Goal: Information Seeking & Learning: Find specific fact

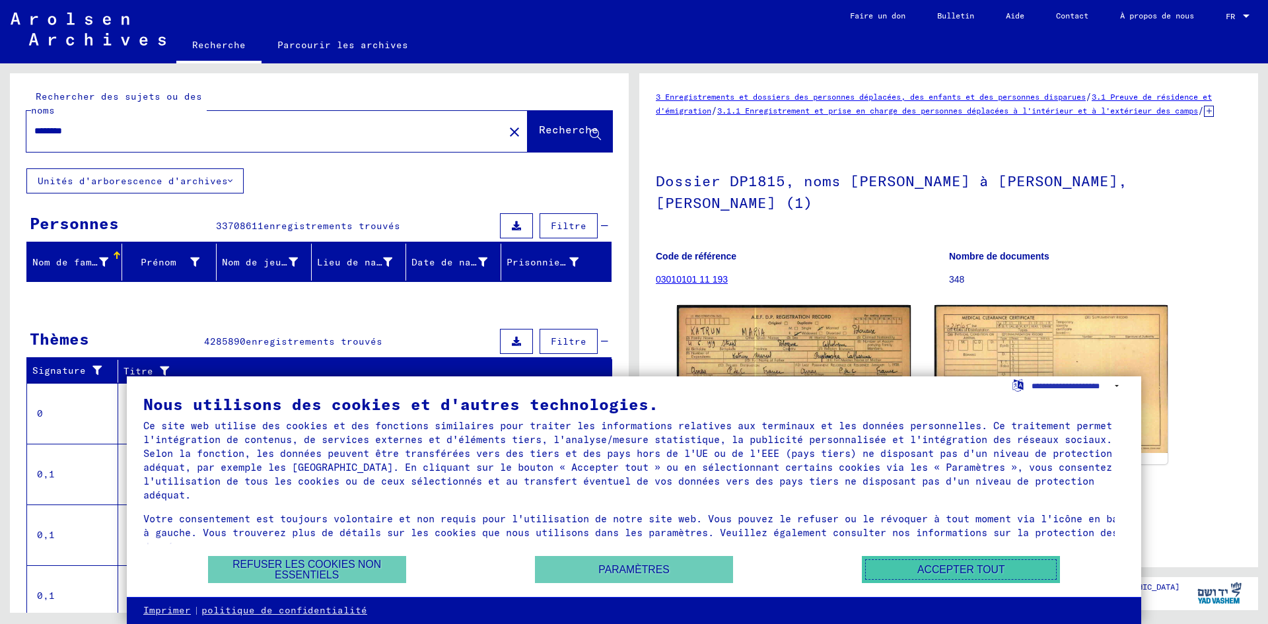
click at [979, 568] on font "Accepter tout" at bounding box center [960, 569] width 87 height 11
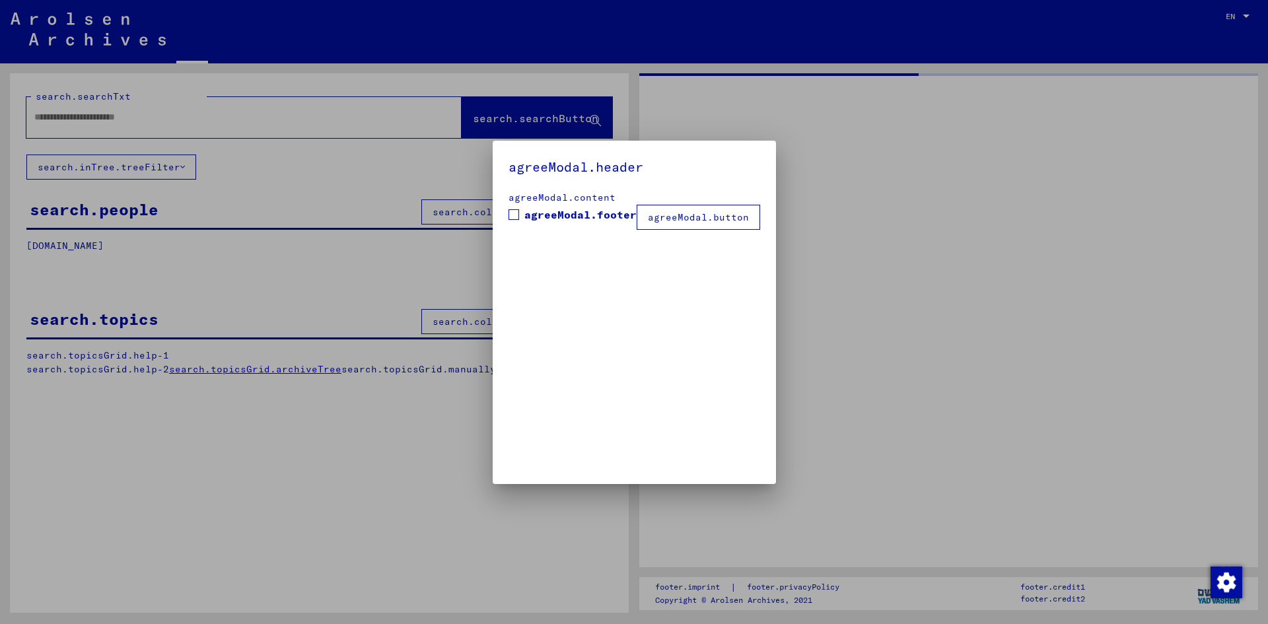
type input "********"
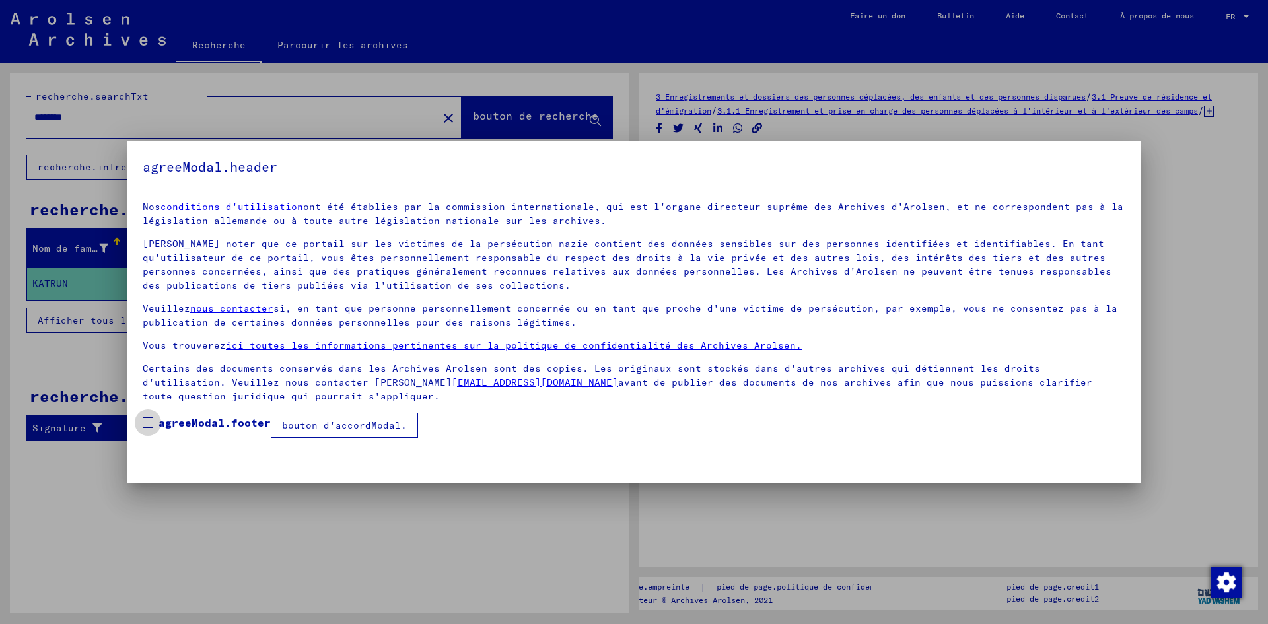
click at [234, 416] on font "agreeModal.footer" at bounding box center [214, 422] width 112 height 13
click at [350, 425] on font "bouton d'accordModal." at bounding box center [344, 425] width 125 height 12
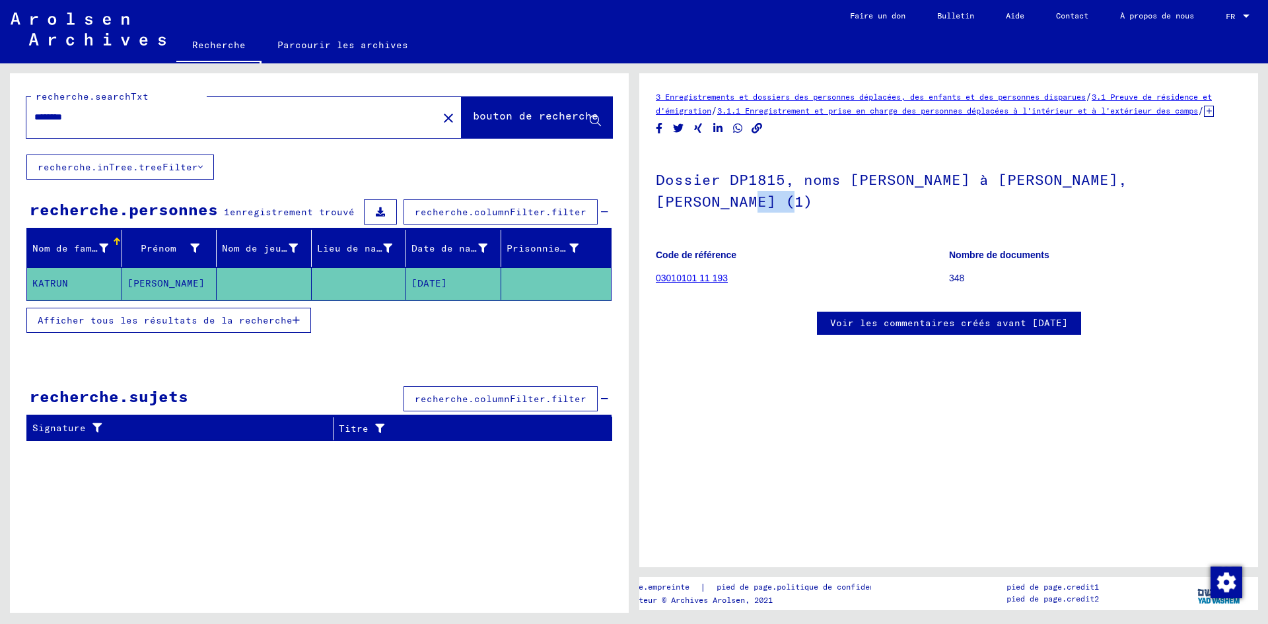
drag, startPoint x: 1266, startPoint y: 171, endPoint x: 1256, endPoint y: 226, distance: 56.5
click at [1256, 226] on div "3 Enregistrements et dossiers des personnes déplacées, des enfants et des perso…" at bounding box center [952, 337] width 634 height 549
click at [60, 283] on font "KATRUN" at bounding box center [50, 283] width 36 height 12
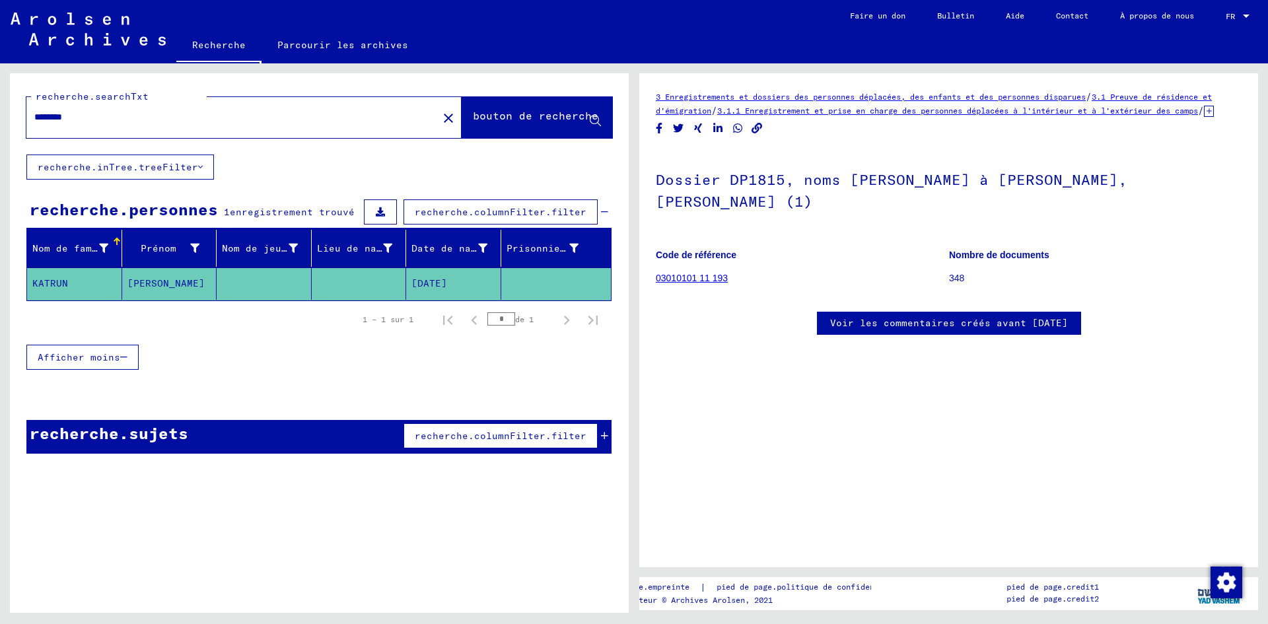
click at [60, 283] on font "KATRUN" at bounding box center [50, 283] width 36 height 12
click at [221, 282] on mat-cell at bounding box center [264, 283] width 95 height 32
click at [692, 283] on font "03010101 11 193" at bounding box center [692, 278] width 72 height 11
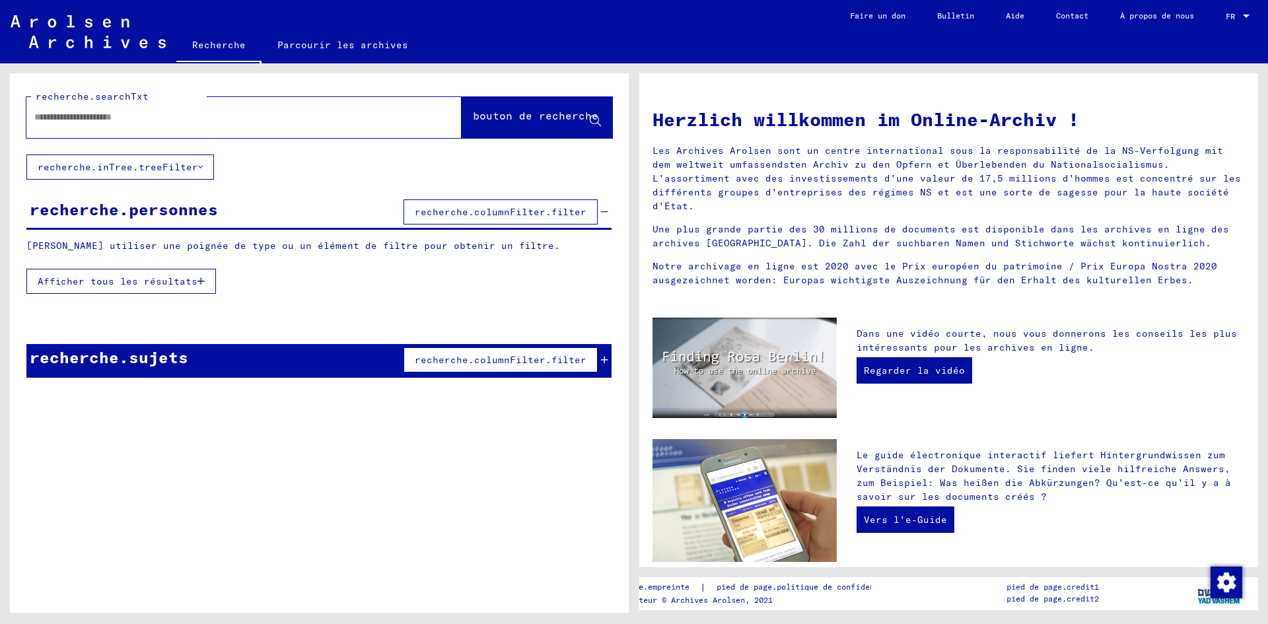
click at [240, 129] on div at bounding box center [224, 117] width 396 height 30
type input "********"
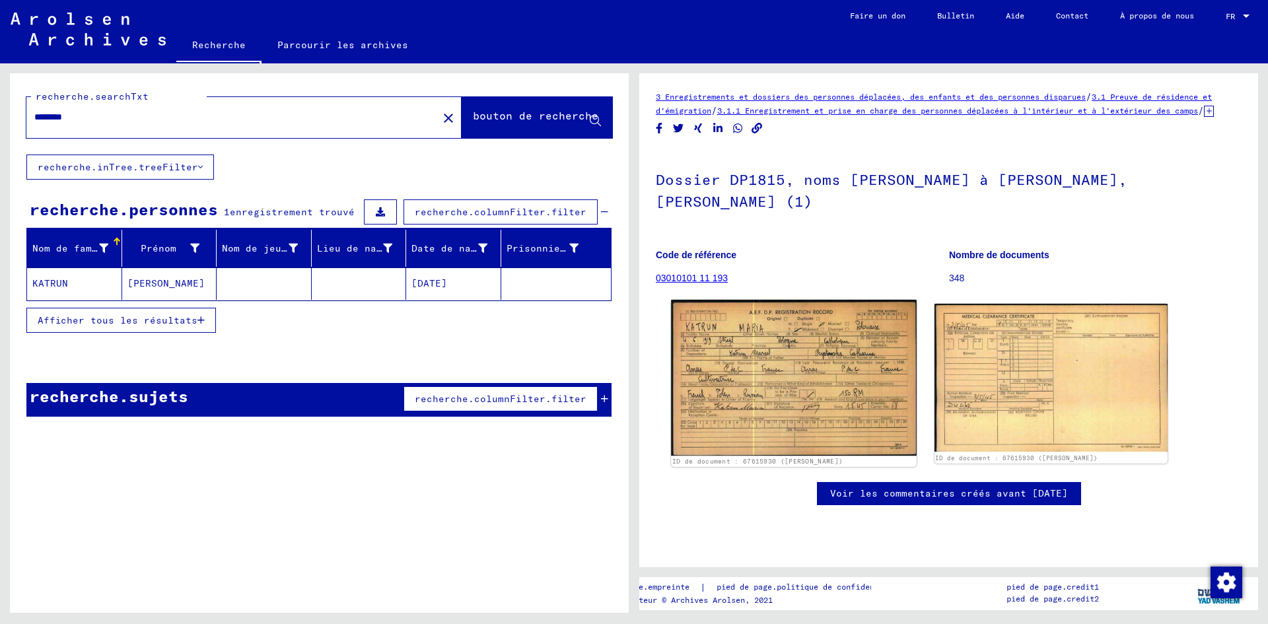
click at [752, 382] on img at bounding box center [793, 378] width 245 height 156
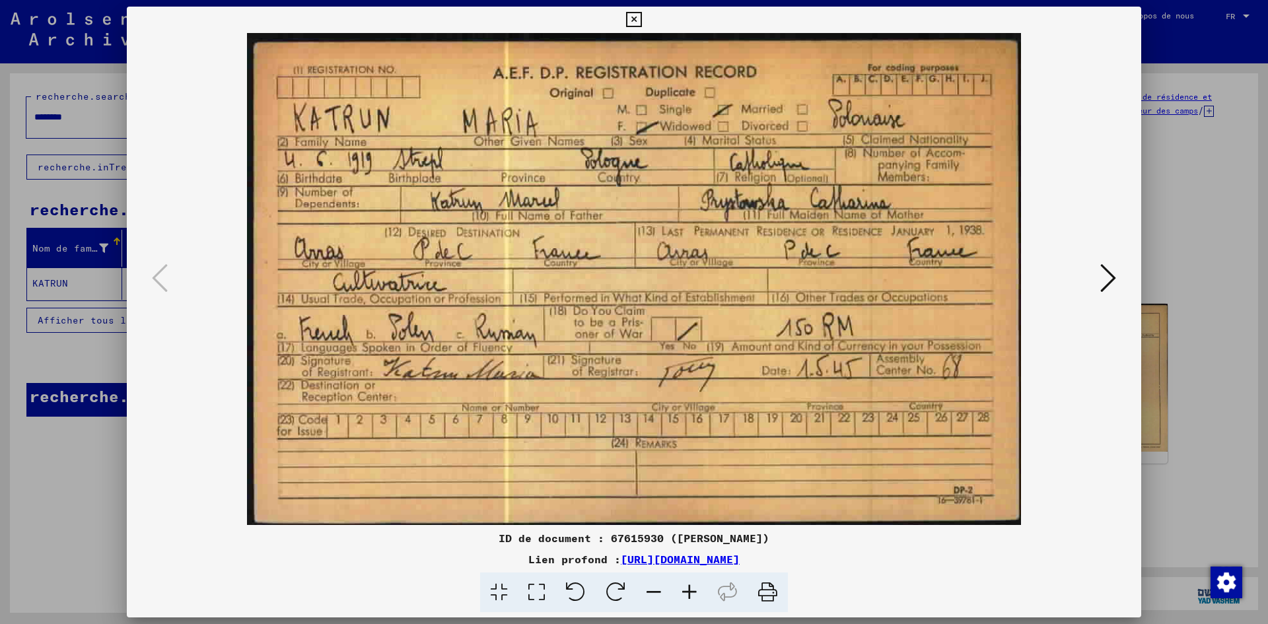
click at [1114, 281] on icon at bounding box center [1108, 278] width 16 height 32
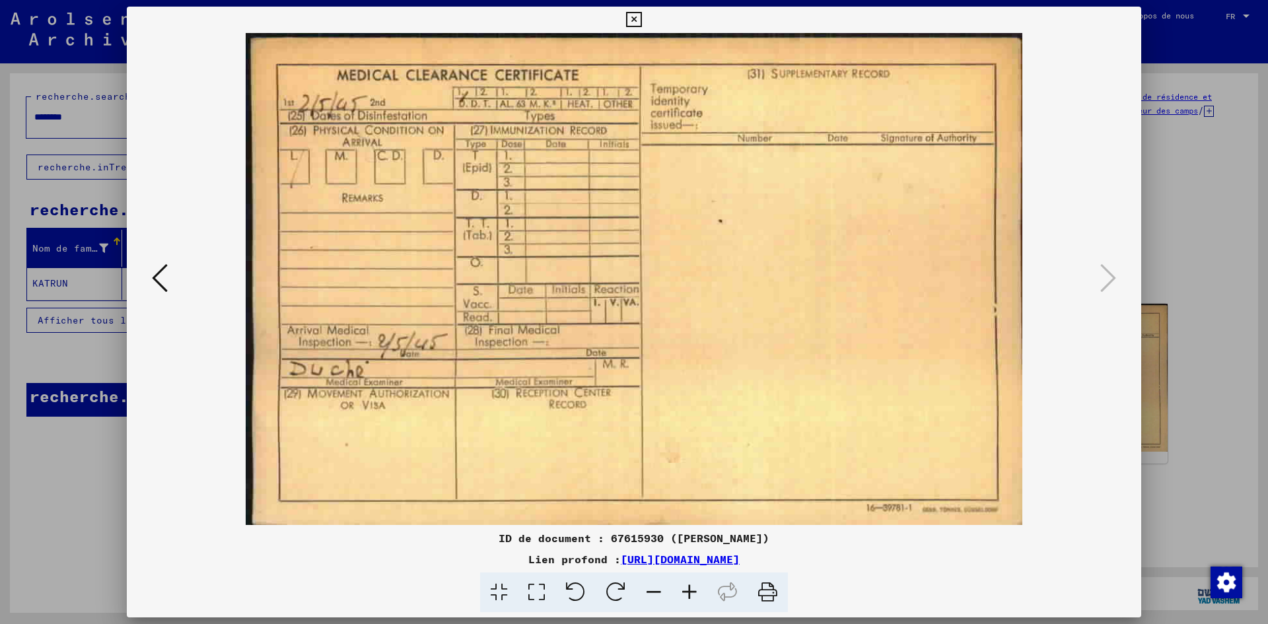
click at [166, 273] on icon at bounding box center [160, 278] width 16 height 32
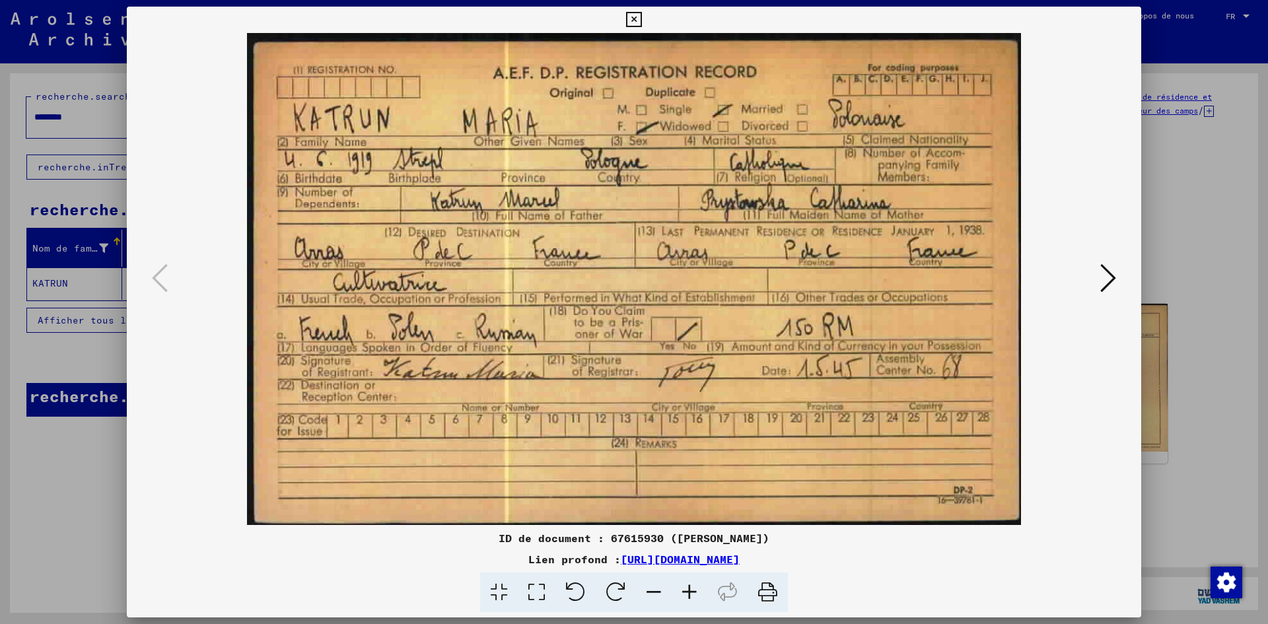
click at [628, 13] on icon at bounding box center [633, 20] width 15 height 16
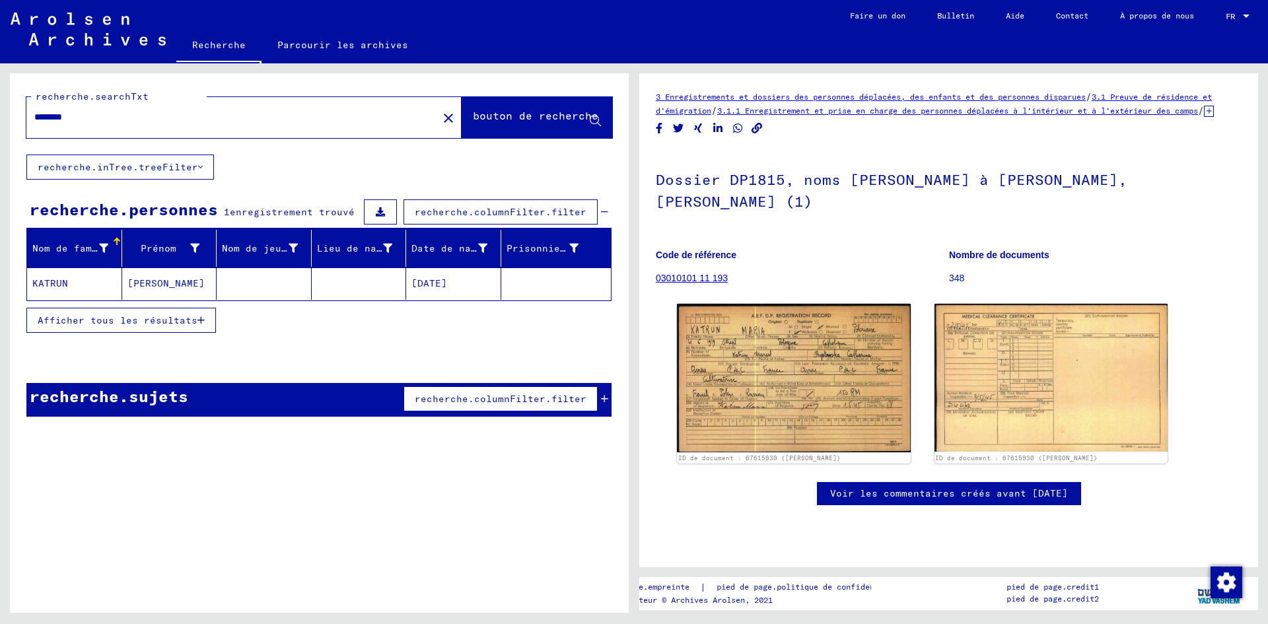
click at [135, 323] on font "Afficher tous les résultats" at bounding box center [118, 320] width 160 height 12
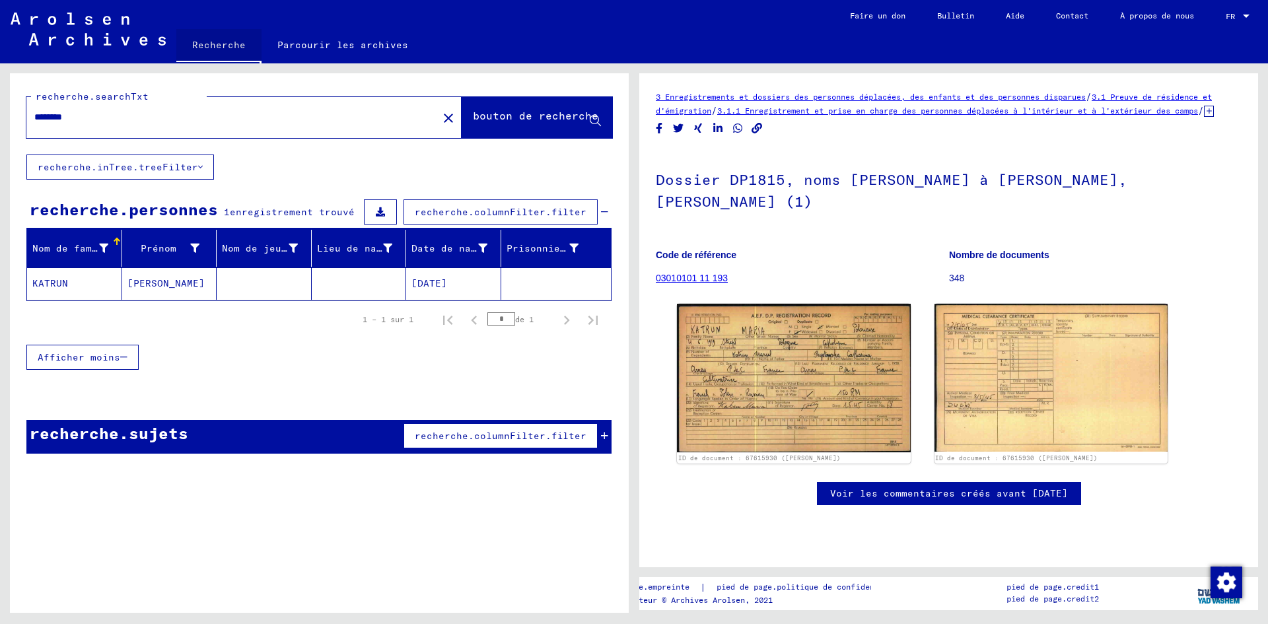
click at [227, 41] on font "Recherche" at bounding box center [218, 45] width 53 height 12
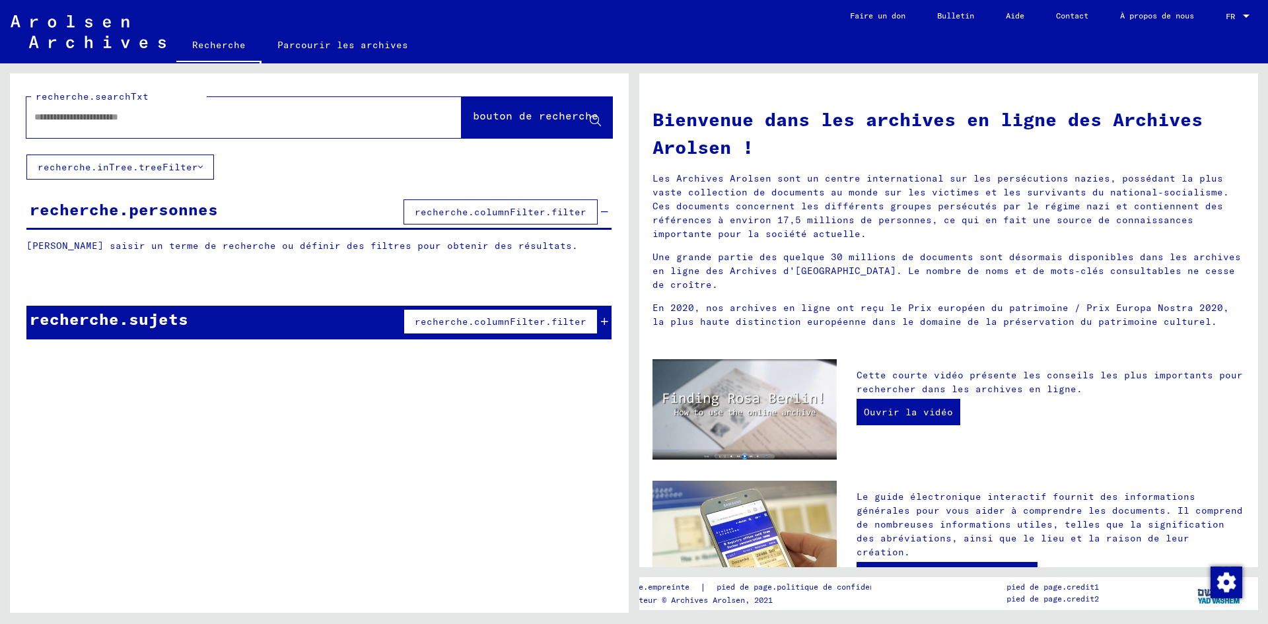
click at [139, 128] on div at bounding box center [224, 117] width 396 height 30
click at [155, 109] on div at bounding box center [224, 117] width 396 height 30
click at [151, 119] on input "text" at bounding box center [228, 117] width 388 height 14
type input "*******"
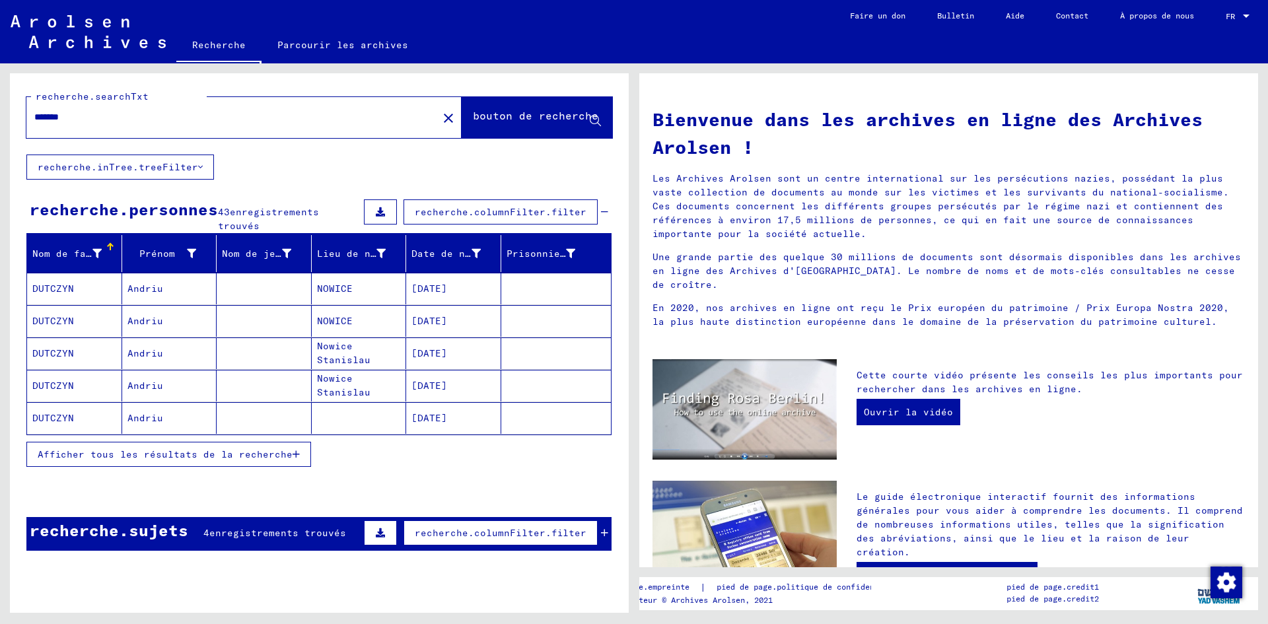
click at [217, 458] on font "Afficher tous les résultats de la recherche" at bounding box center [165, 454] width 255 height 12
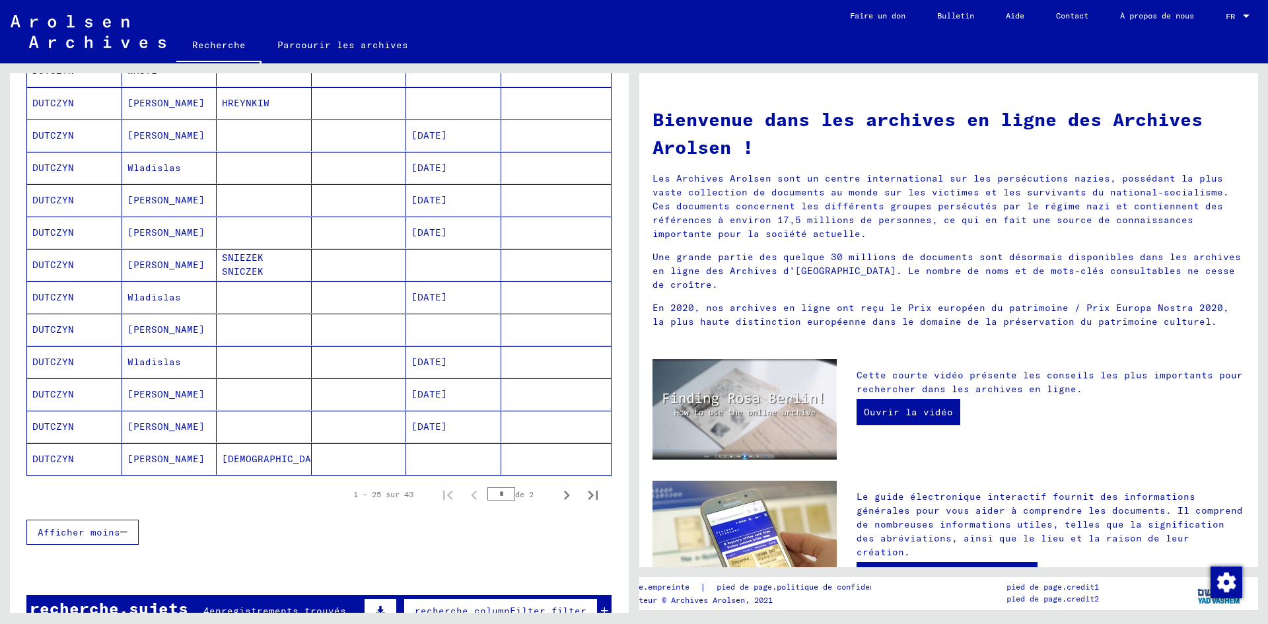
scroll to position [617, 0]
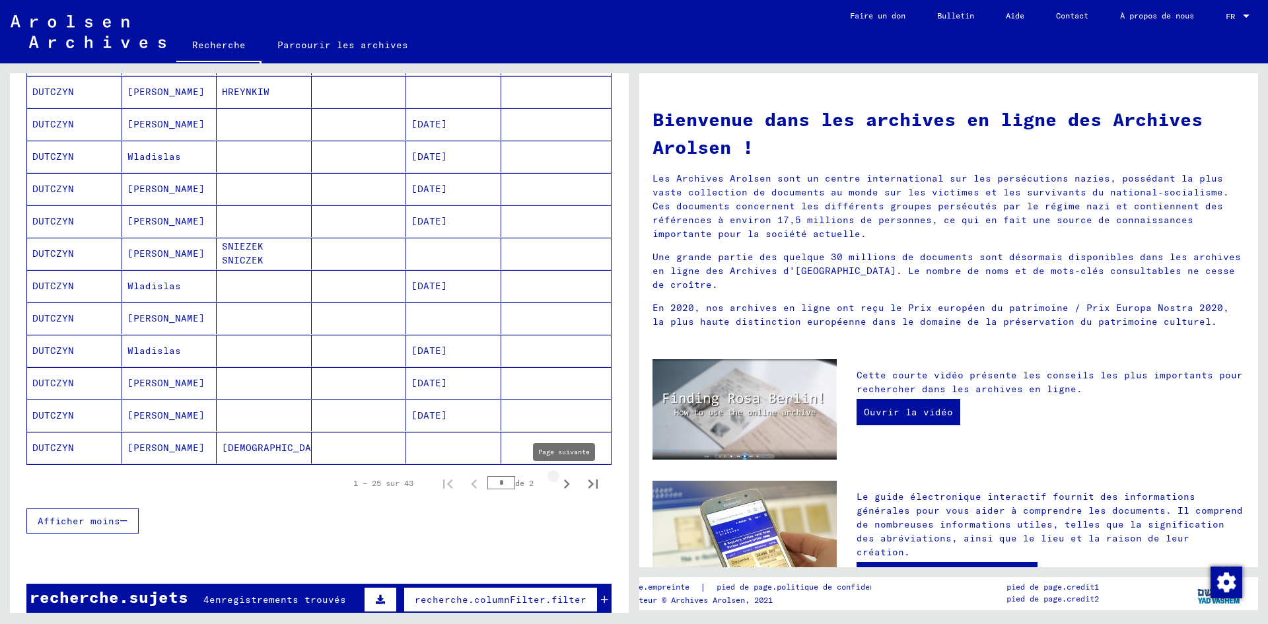
click at [553, 481] on button "Page suivante" at bounding box center [566, 483] width 26 height 26
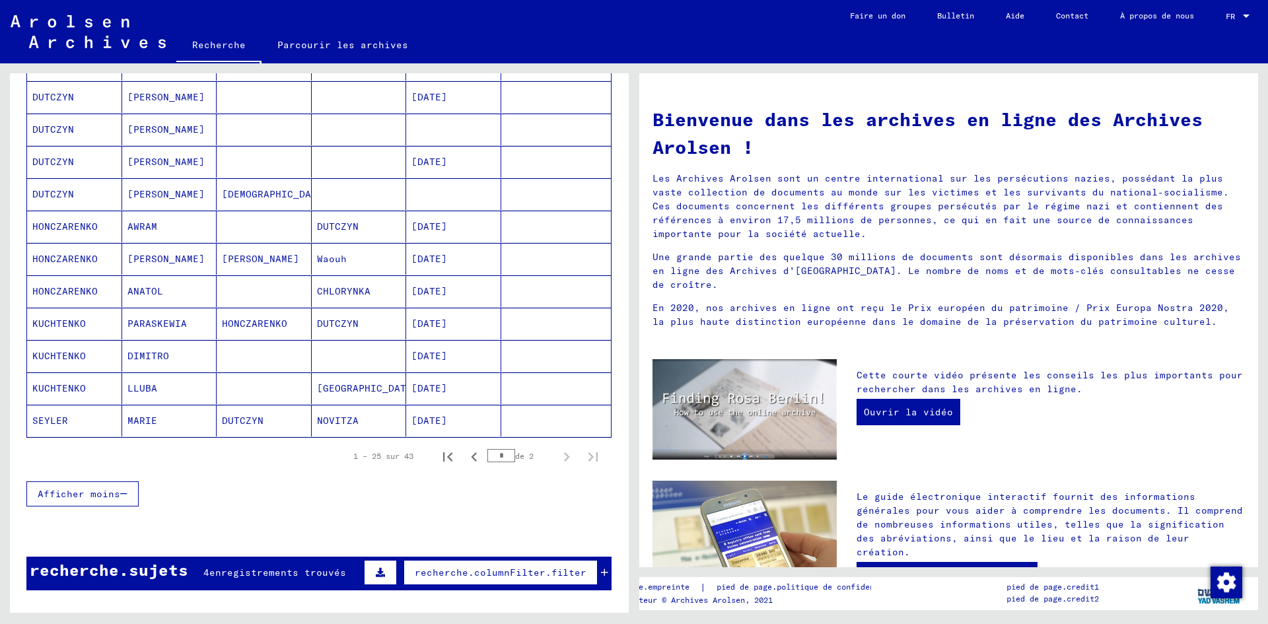
scroll to position [429, 0]
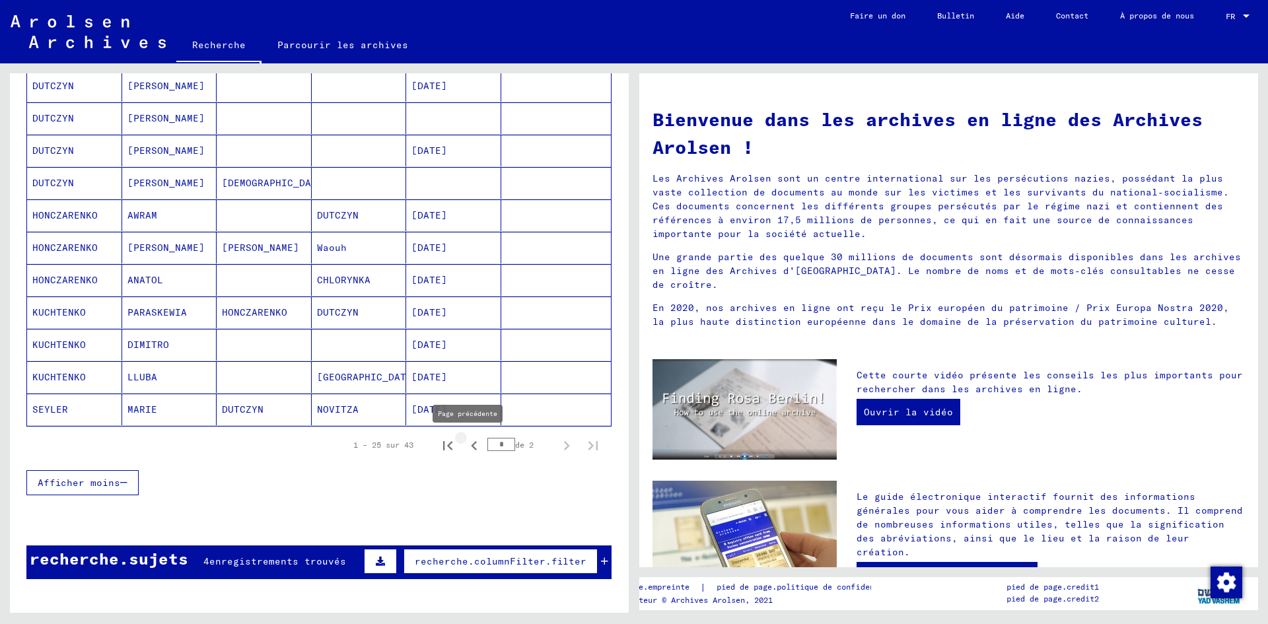
click at [465, 450] on icon "Page précédente" at bounding box center [474, 445] width 18 height 18
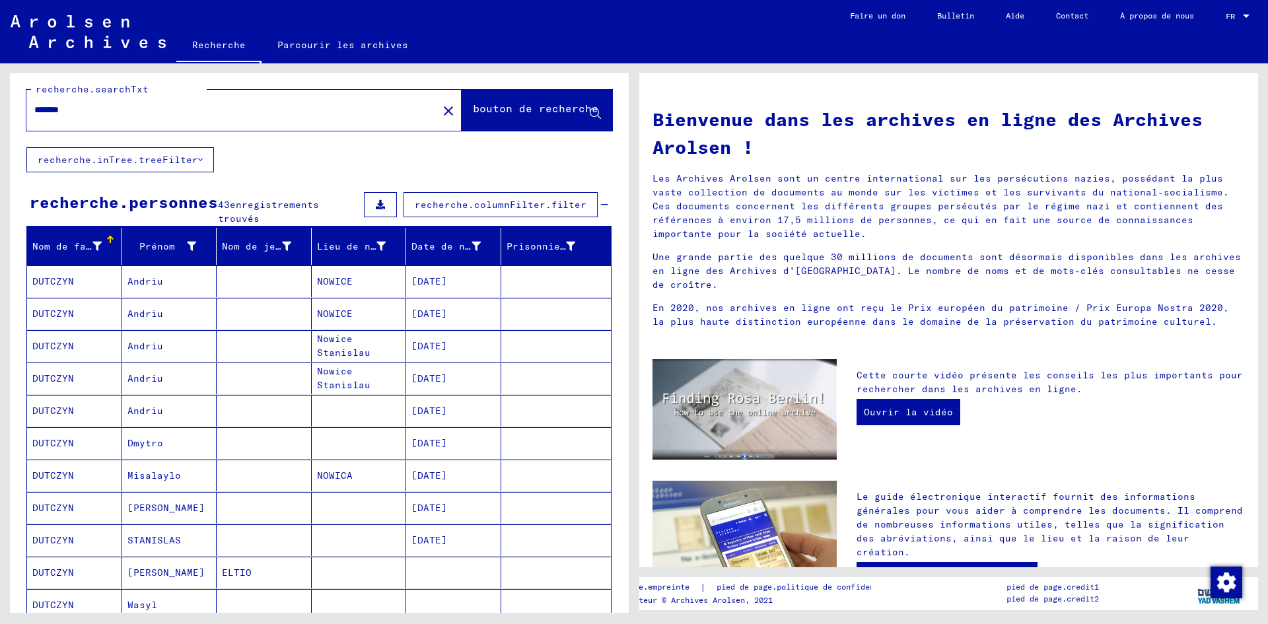
scroll to position [189, 0]
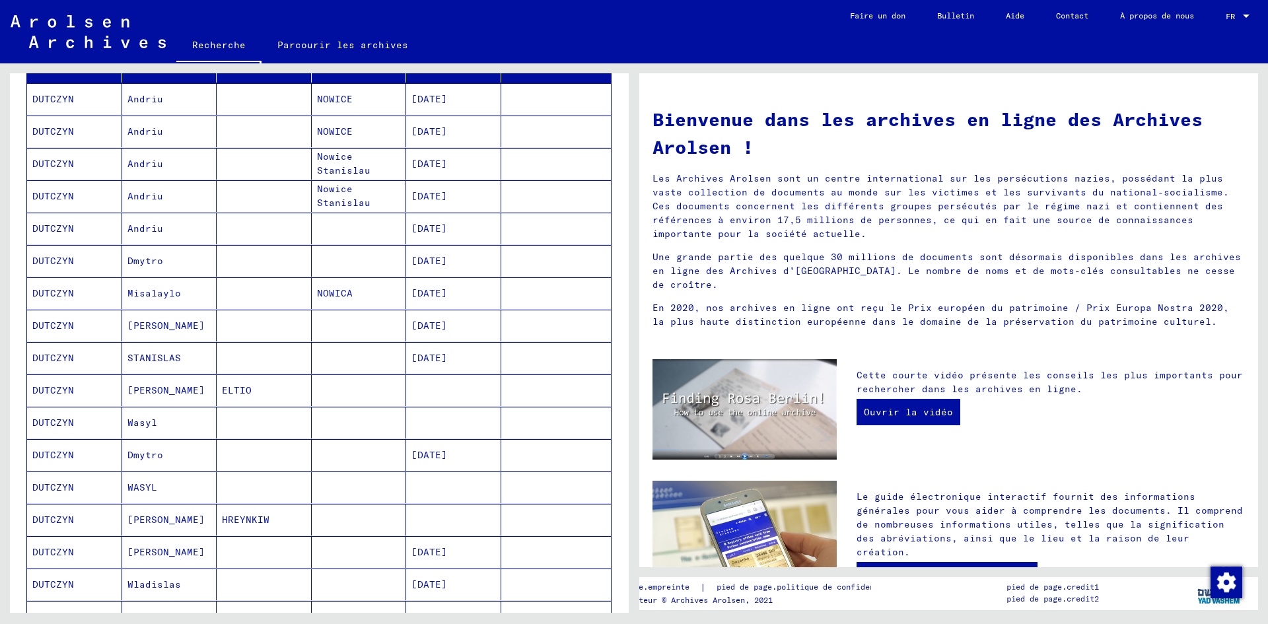
click at [75, 290] on mat-cell "DUTCZYN" at bounding box center [74, 293] width 95 height 32
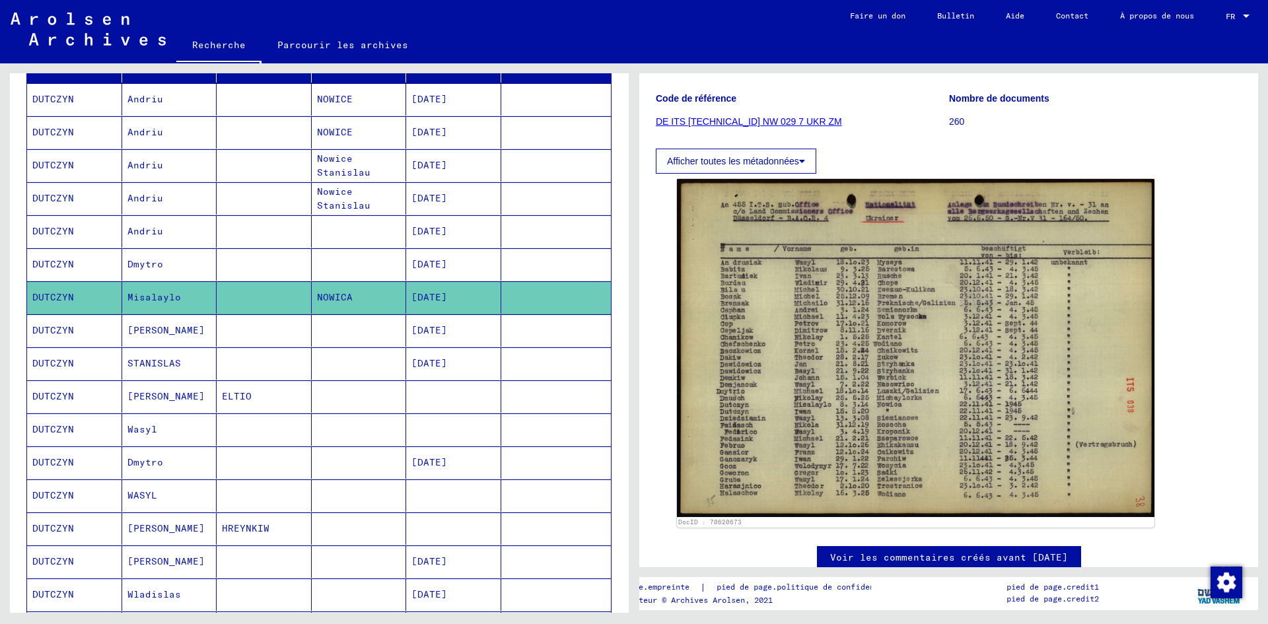
scroll to position [184, 0]
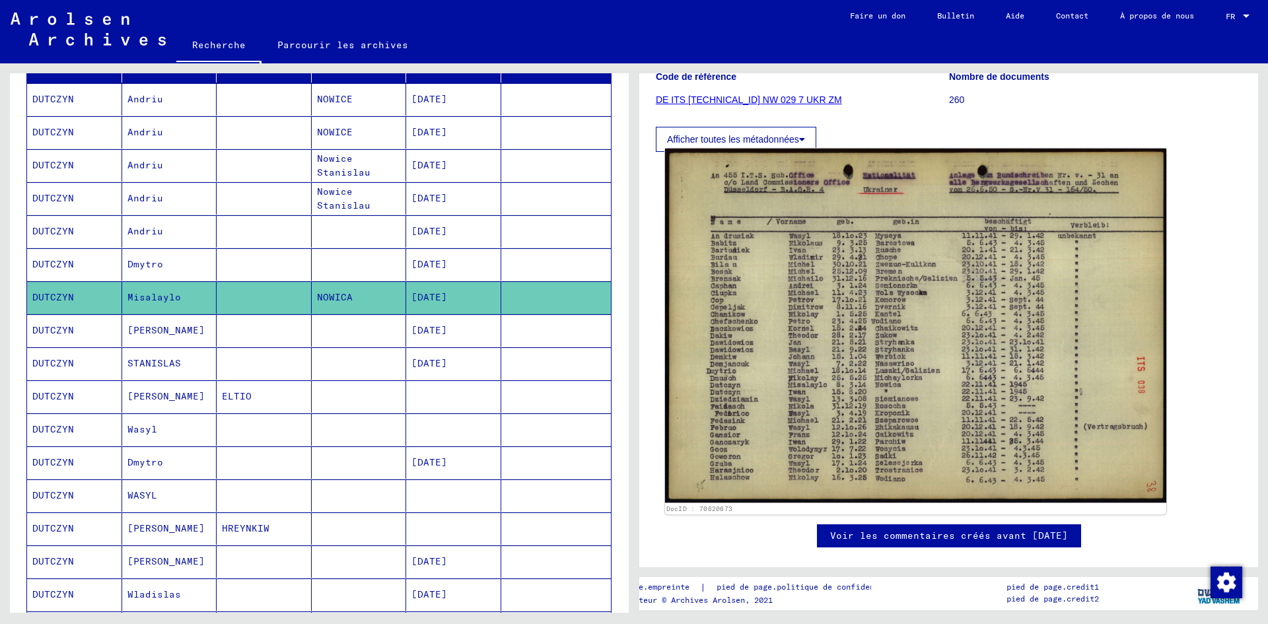
click at [1009, 238] on img at bounding box center [915, 326] width 501 height 355
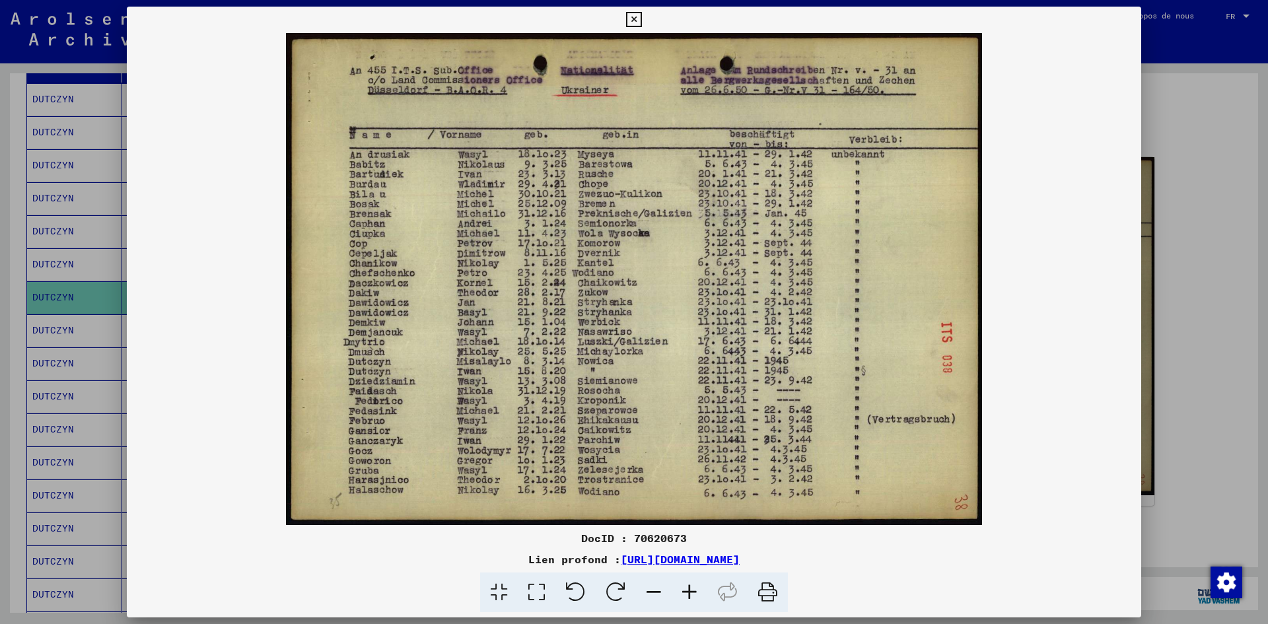
click at [643, 19] on button at bounding box center [633, 20] width 23 height 26
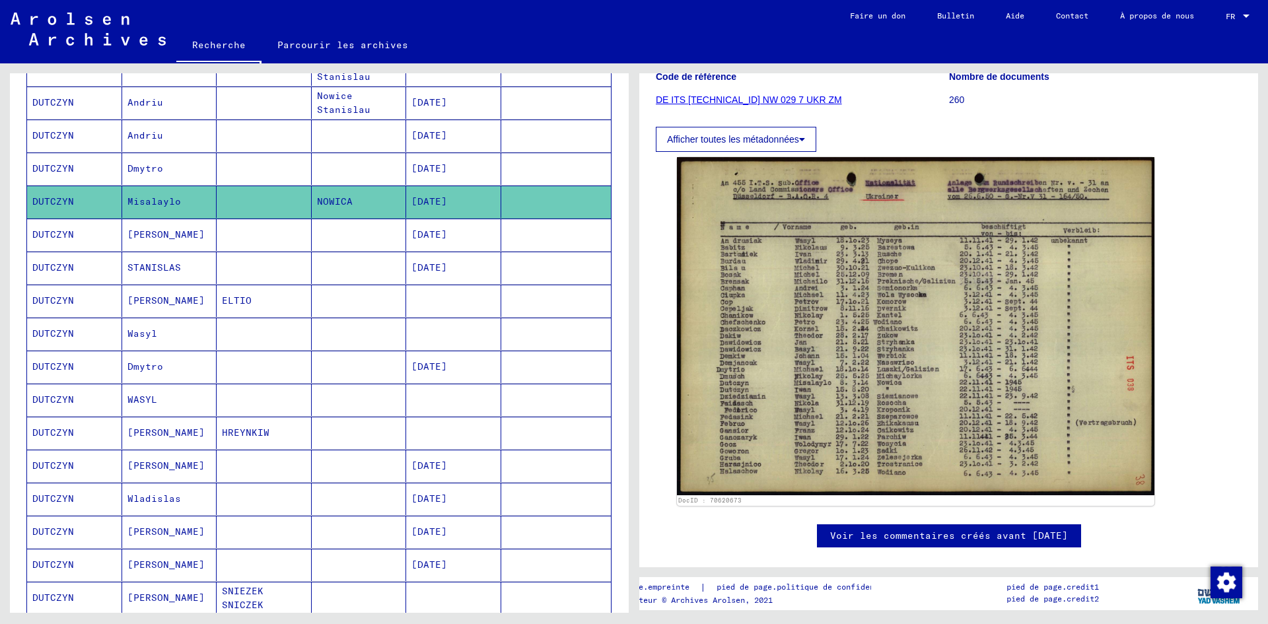
scroll to position [434, 0]
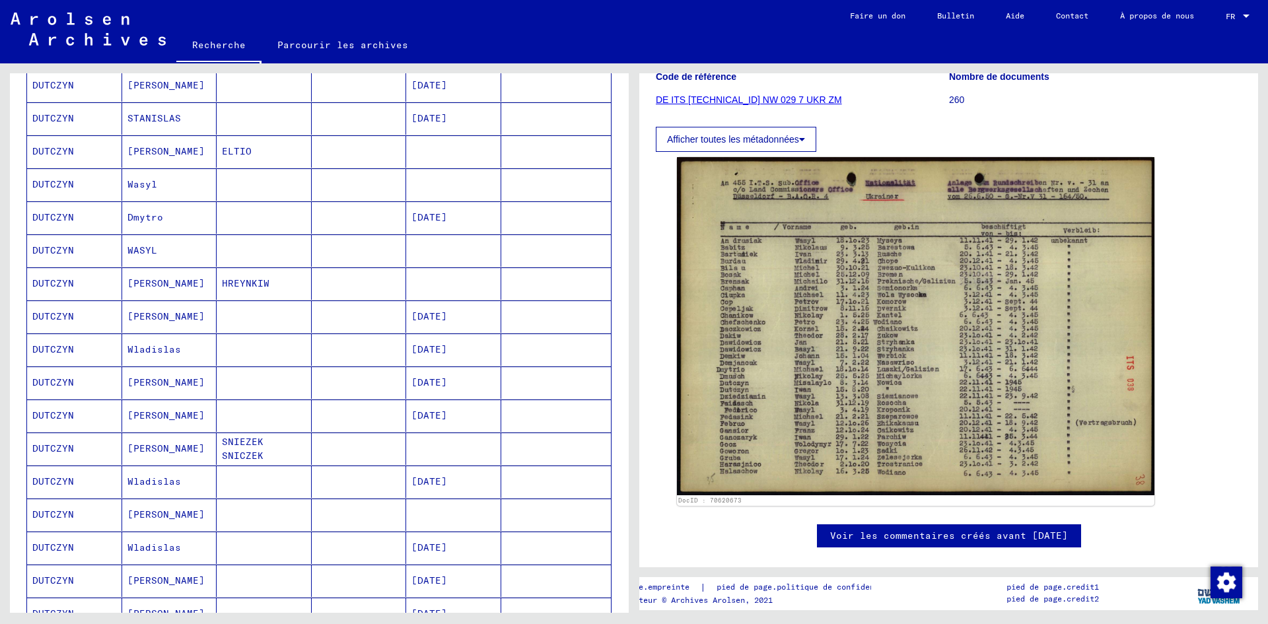
click at [86, 420] on mat-cell "DUTCZYN" at bounding box center [74, 415] width 95 height 32
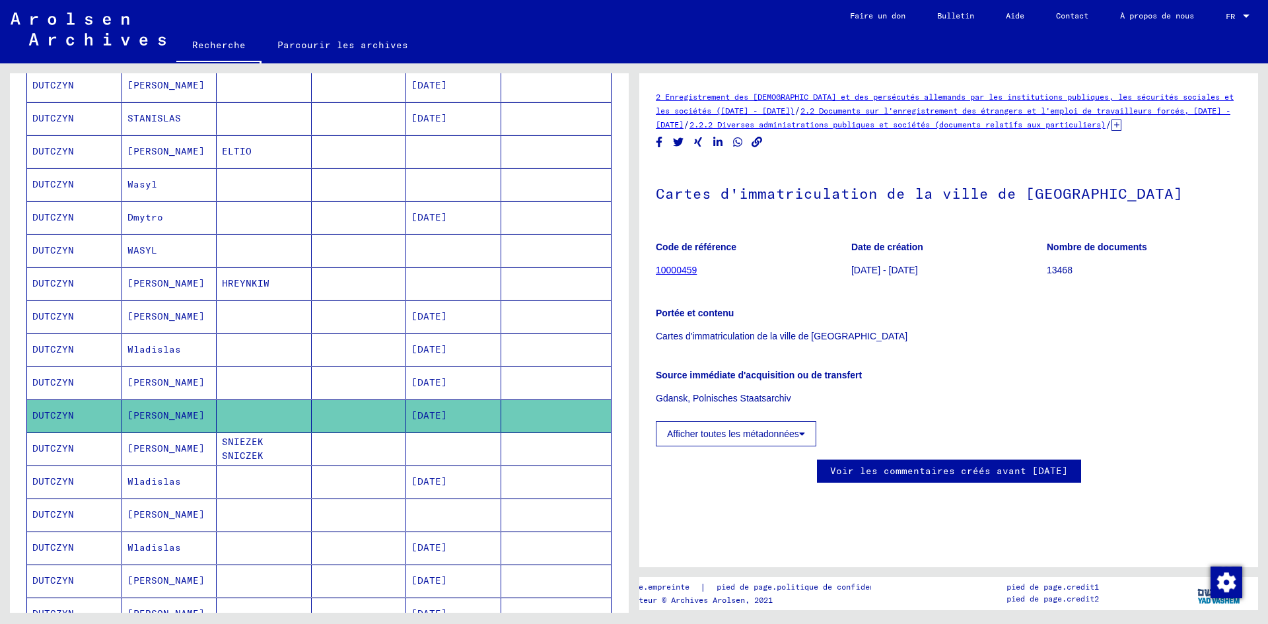
click at [69, 448] on font "DUTCZYN" at bounding box center [53, 448] width 42 height 12
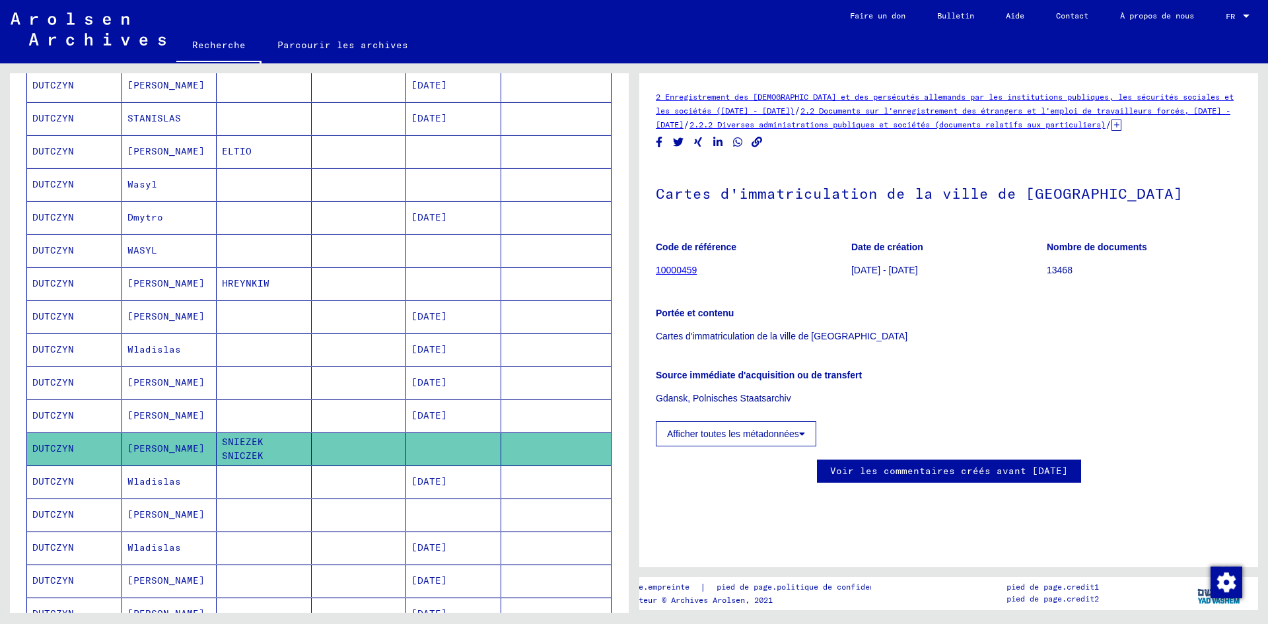
click at [67, 488] on font "DUTCZYN" at bounding box center [53, 482] width 42 height 14
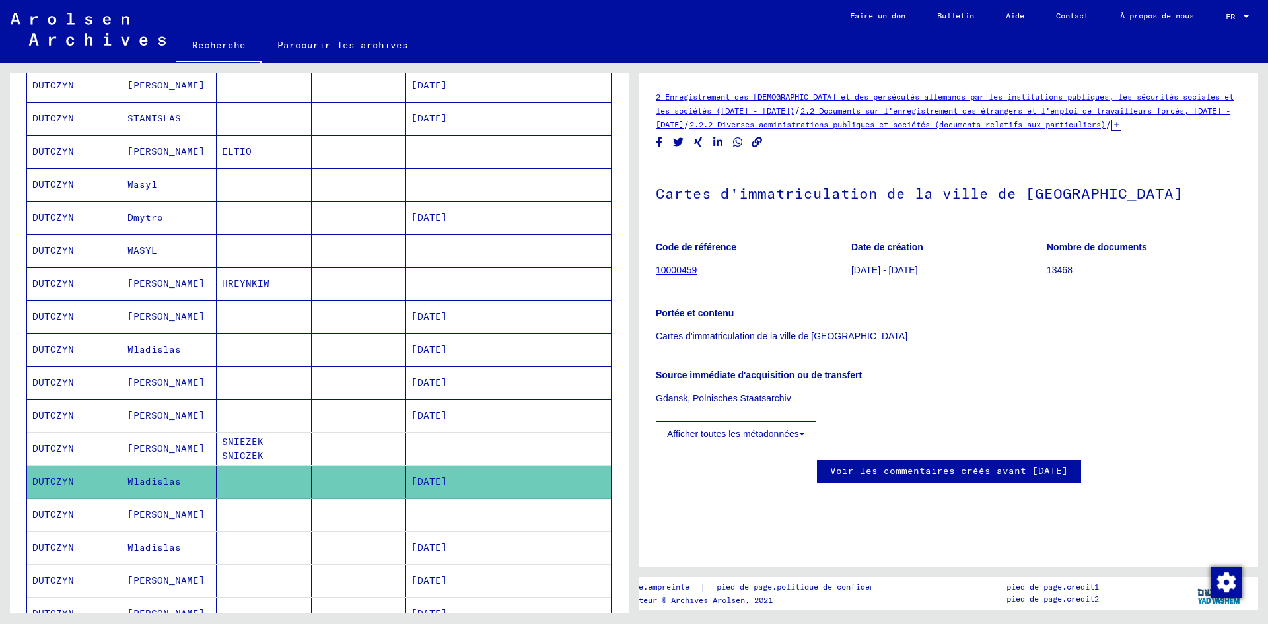
click at [56, 522] on mat-cell "DUTCZYN" at bounding box center [74, 515] width 95 height 32
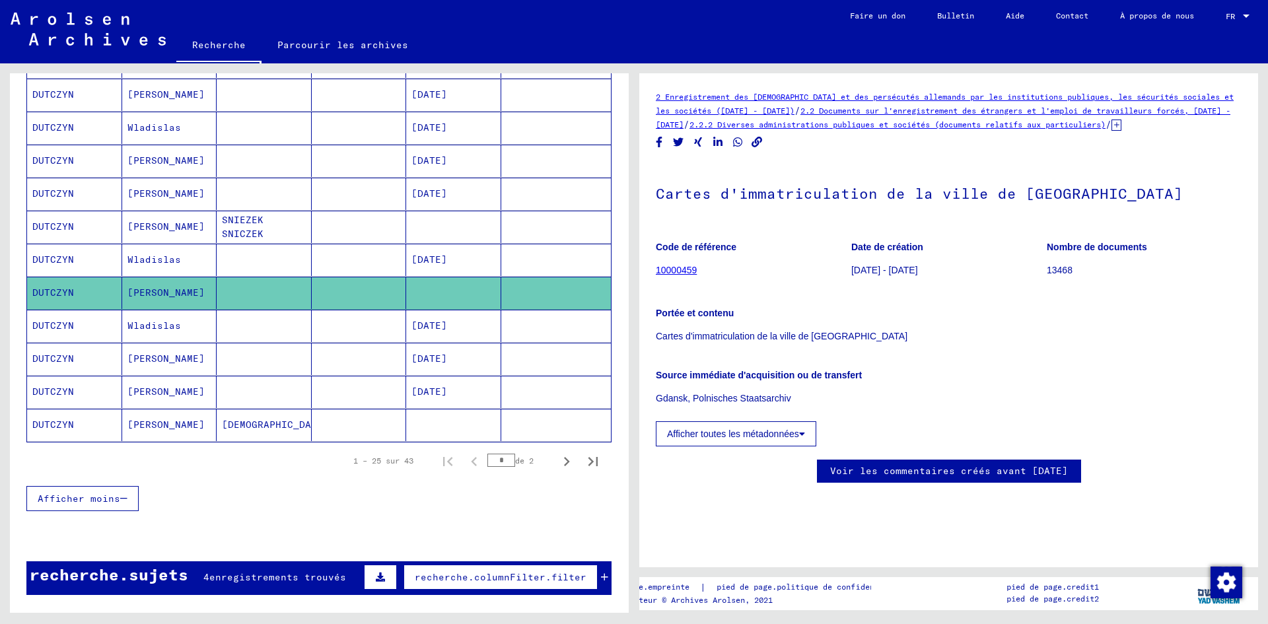
scroll to position [654, 0]
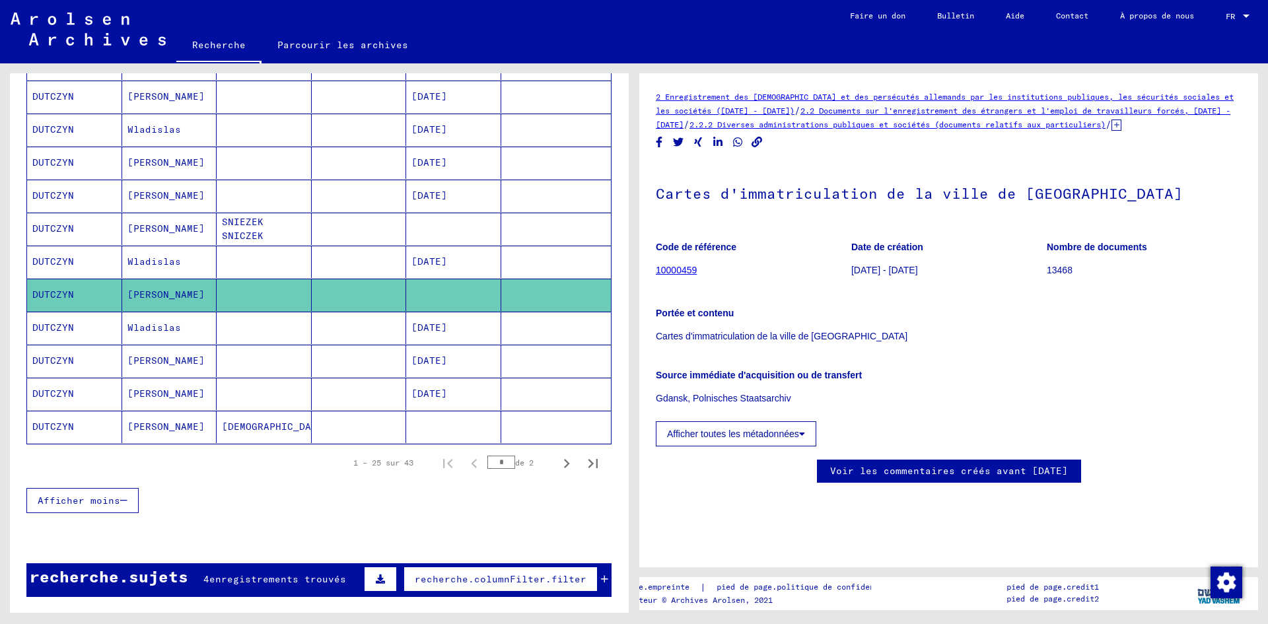
click at [57, 436] on mat-cell "DUTCZYN" at bounding box center [74, 427] width 95 height 32
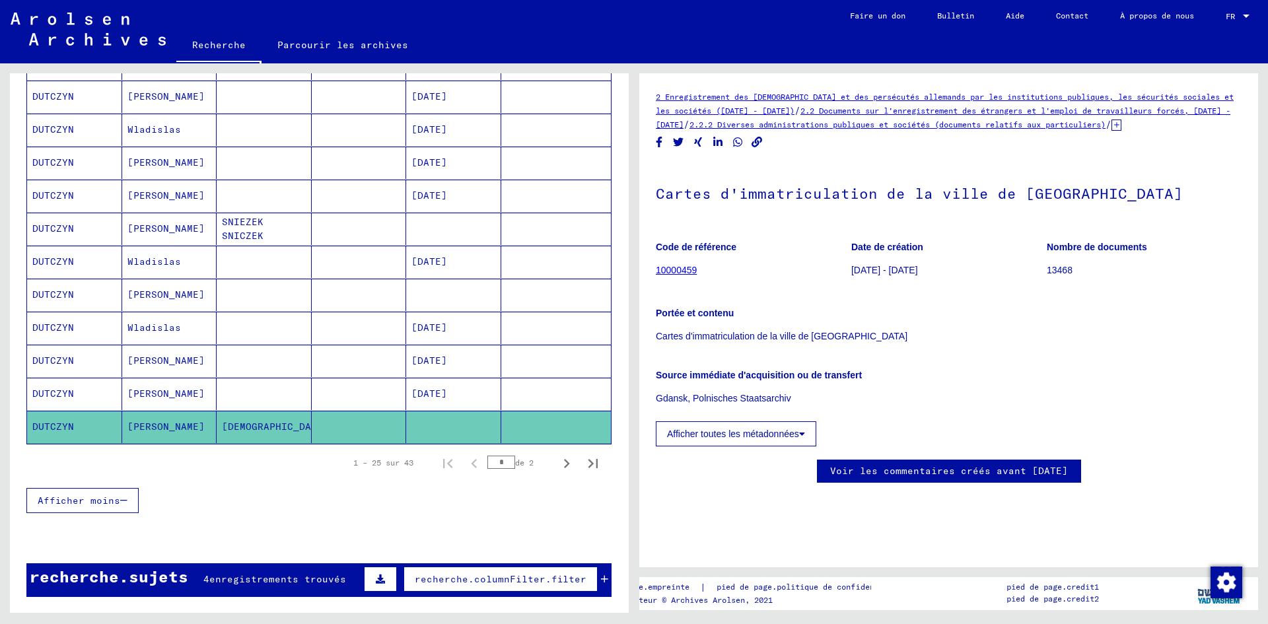
click at [62, 399] on font "DUTCZYN" at bounding box center [53, 394] width 42 height 14
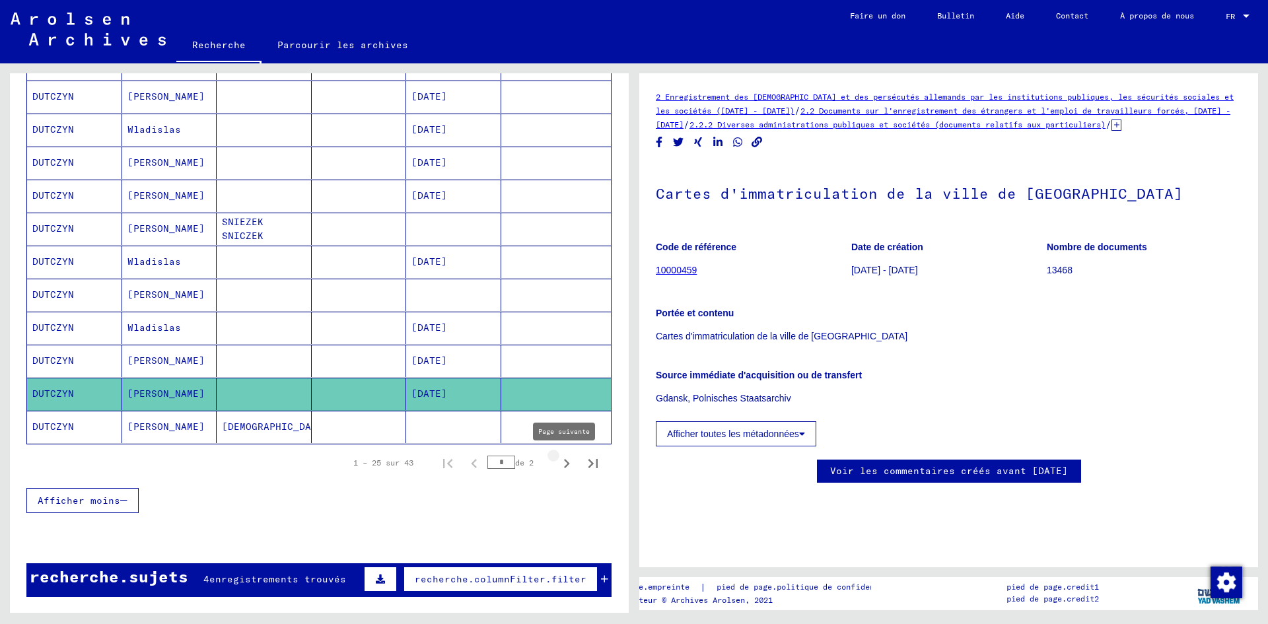
click at [557, 469] on icon "Page suivante" at bounding box center [566, 463] width 18 height 18
type input "*"
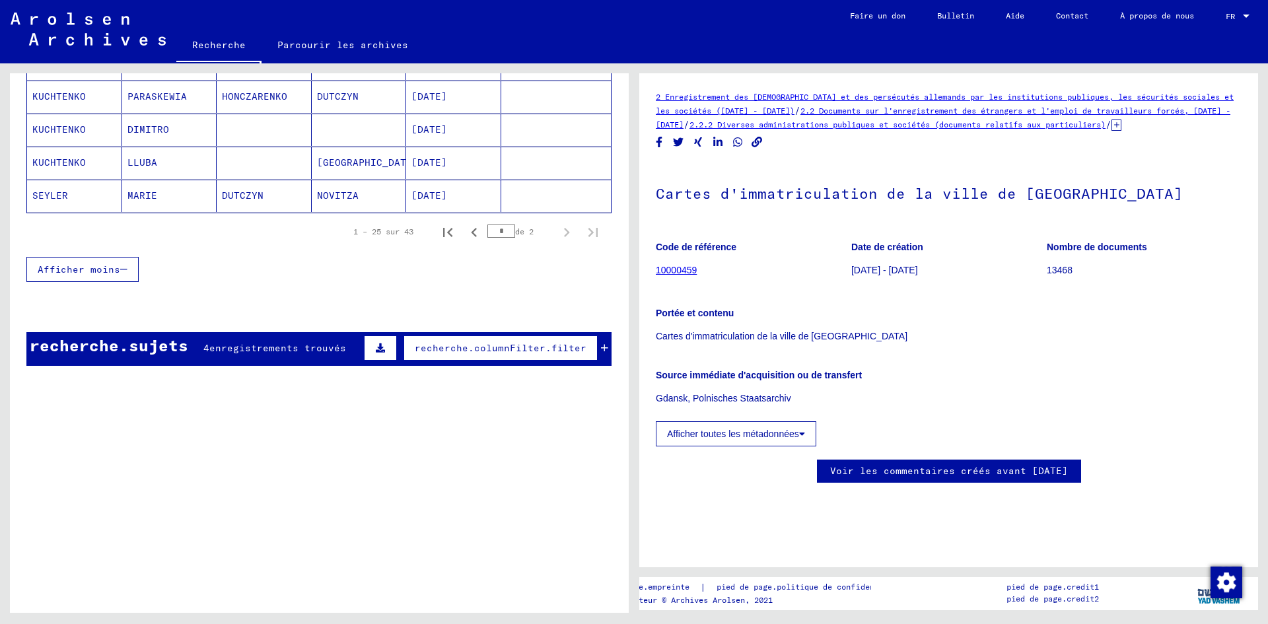
click at [73, 189] on mat-cell "SEYLER" at bounding box center [74, 196] width 95 height 32
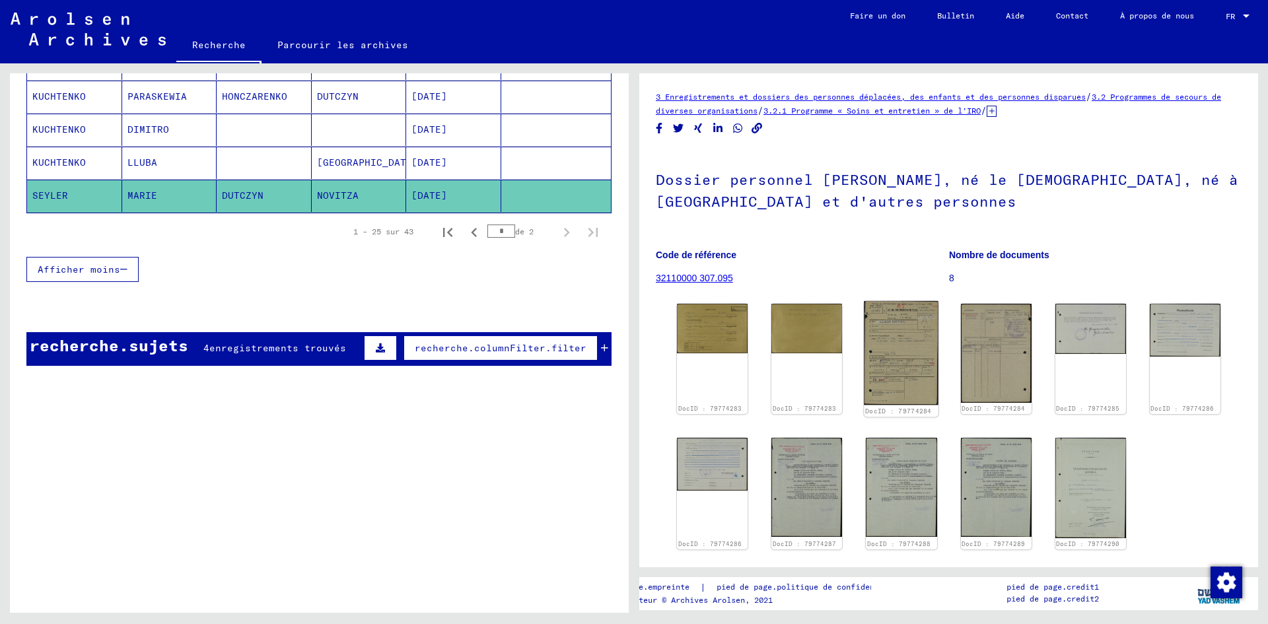
click at [910, 380] on img at bounding box center [901, 353] width 75 height 104
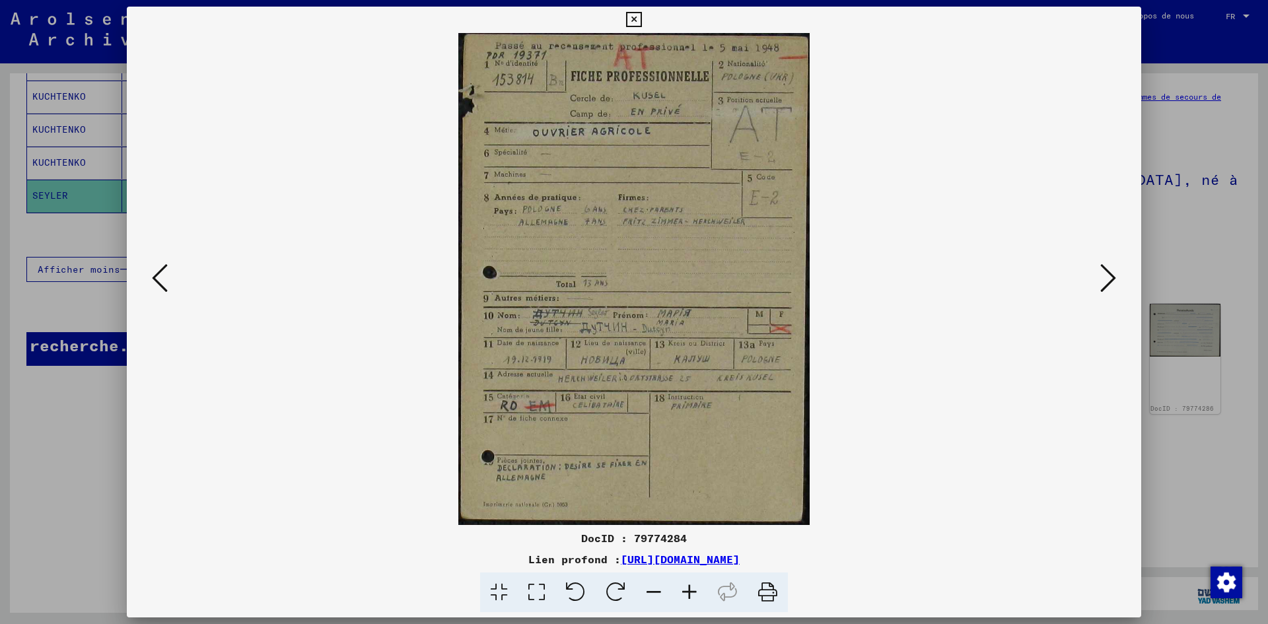
click at [671, 407] on img at bounding box center [634, 279] width 924 height 492
click at [636, 287] on img at bounding box center [634, 279] width 924 height 492
click at [690, 590] on icon at bounding box center [689, 592] width 36 height 40
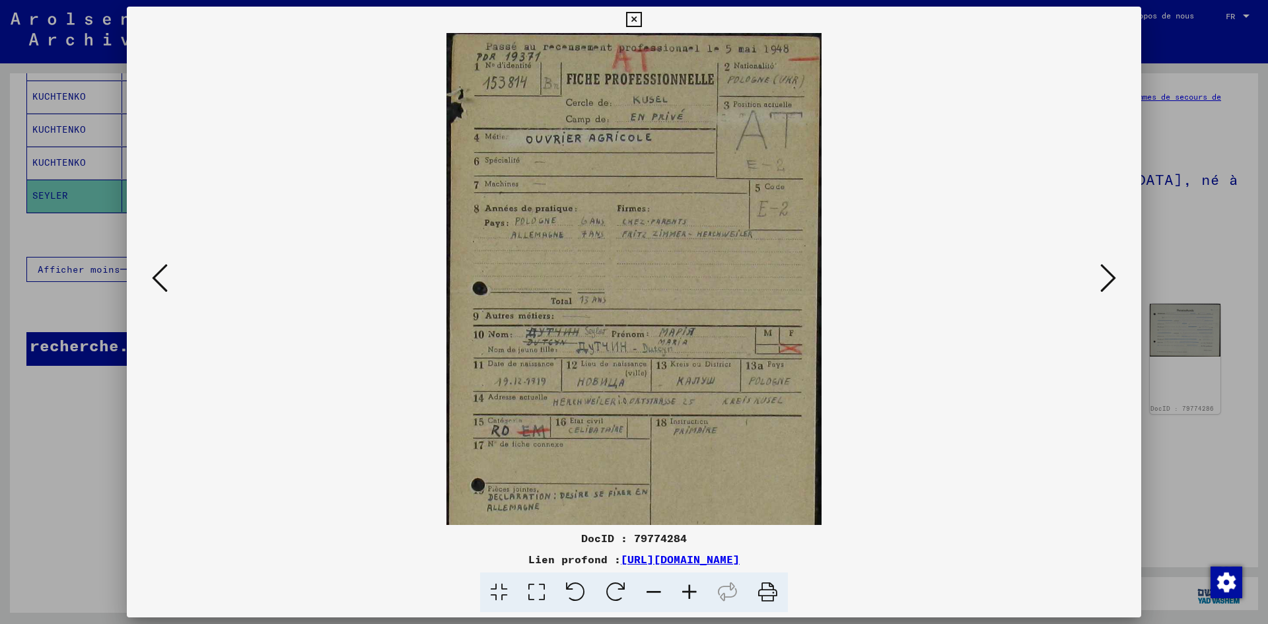
click at [690, 590] on icon at bounding box center [689, 592] width 36 height 40
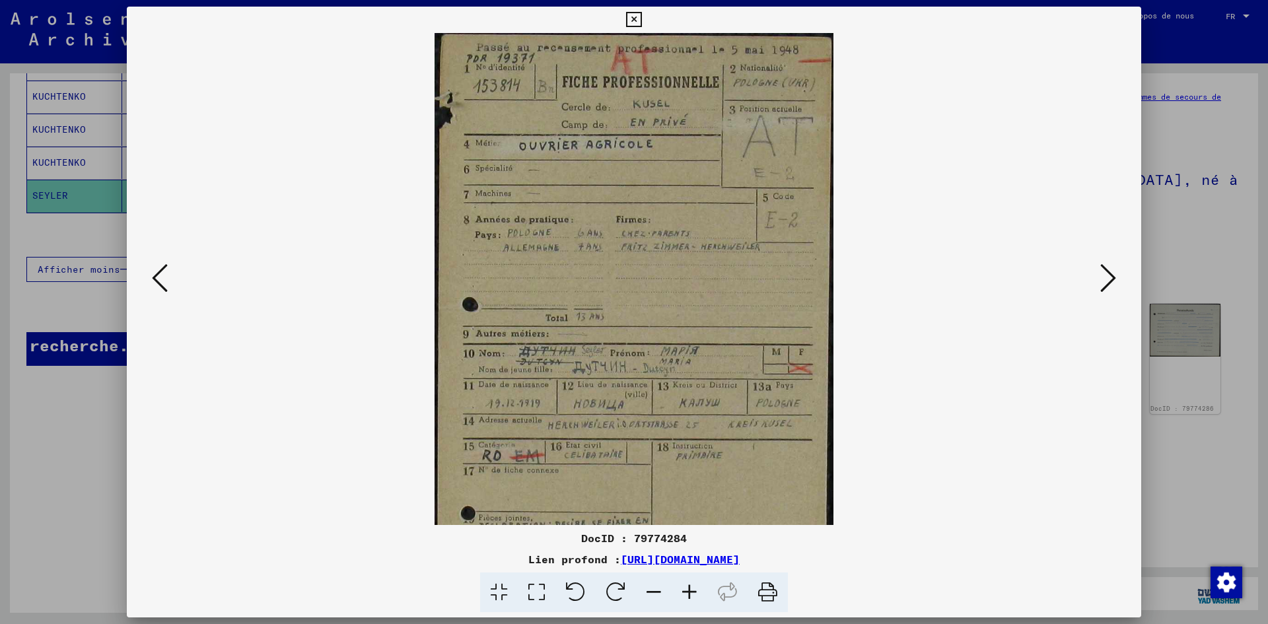
click at [690, 590] on icon at bounding box center [689, 592] width 36 height 40
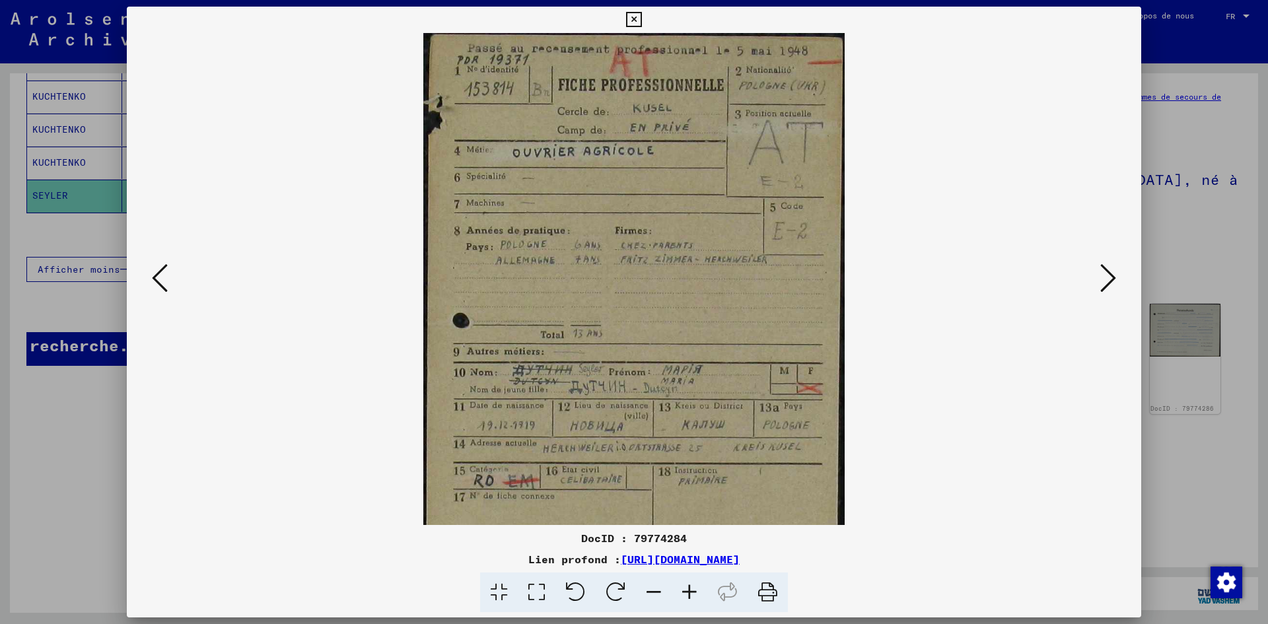
click at [690, 590] on icon at bounding box center [689, 592] width 36 height 40
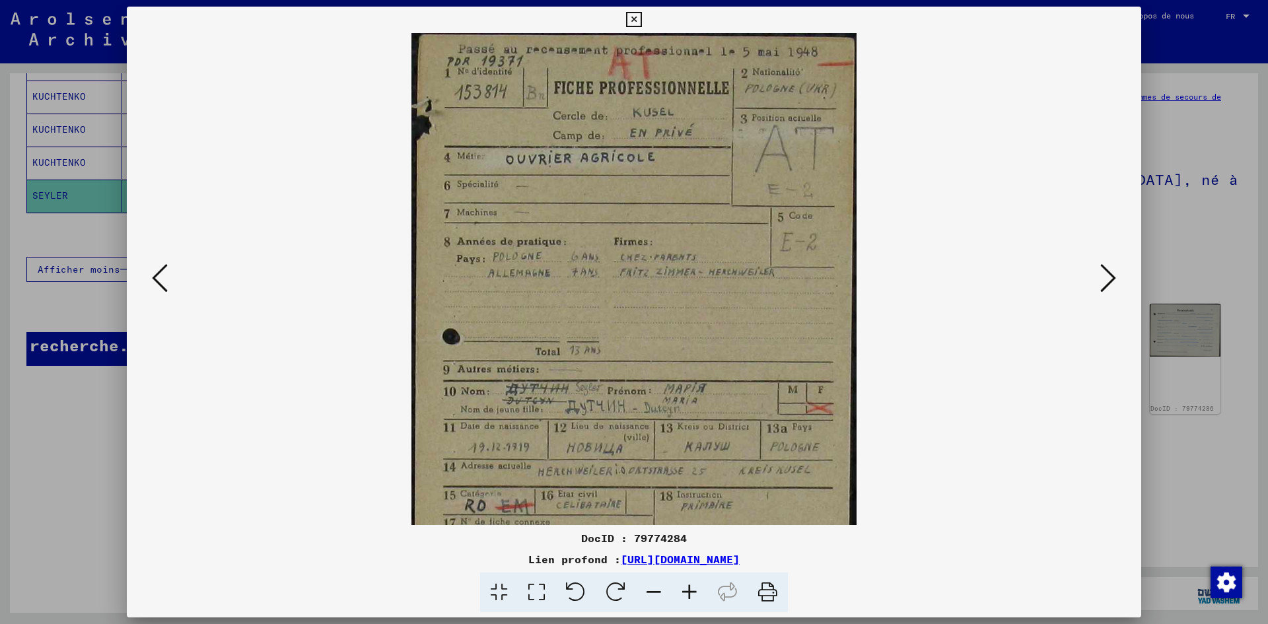
click at [690, 590] on icon at bounding box center [689, 592] width 36 height 40
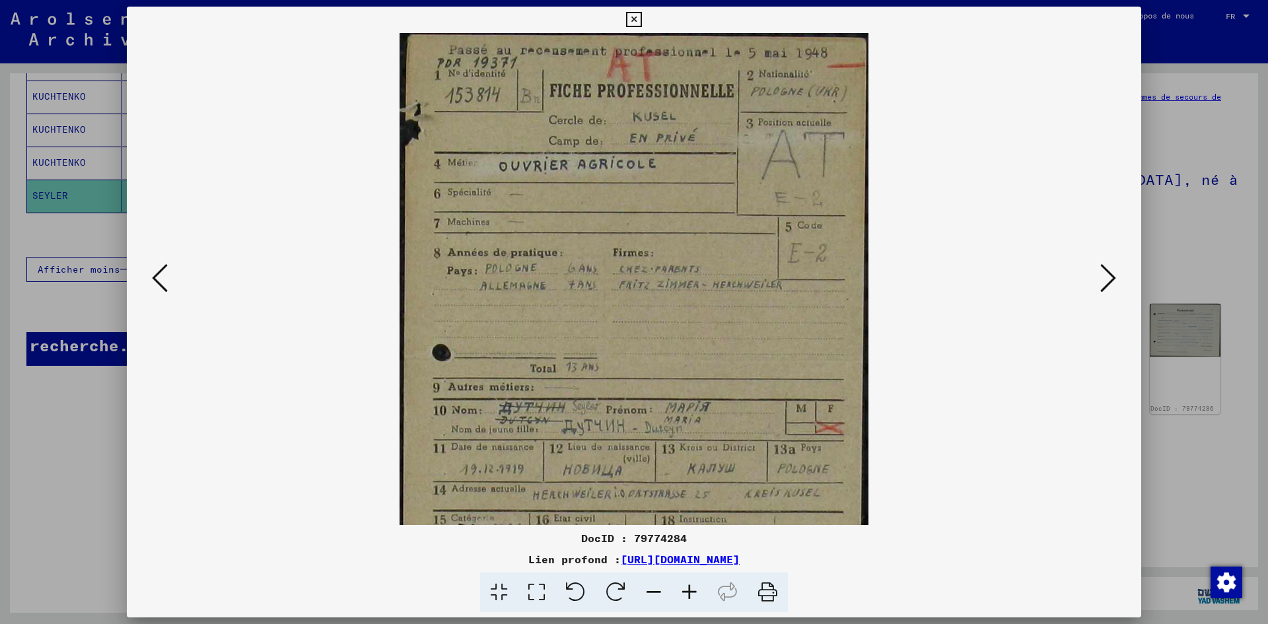
click at [690, 590] on icon at bounding box center [689, 592] width 36 height 40
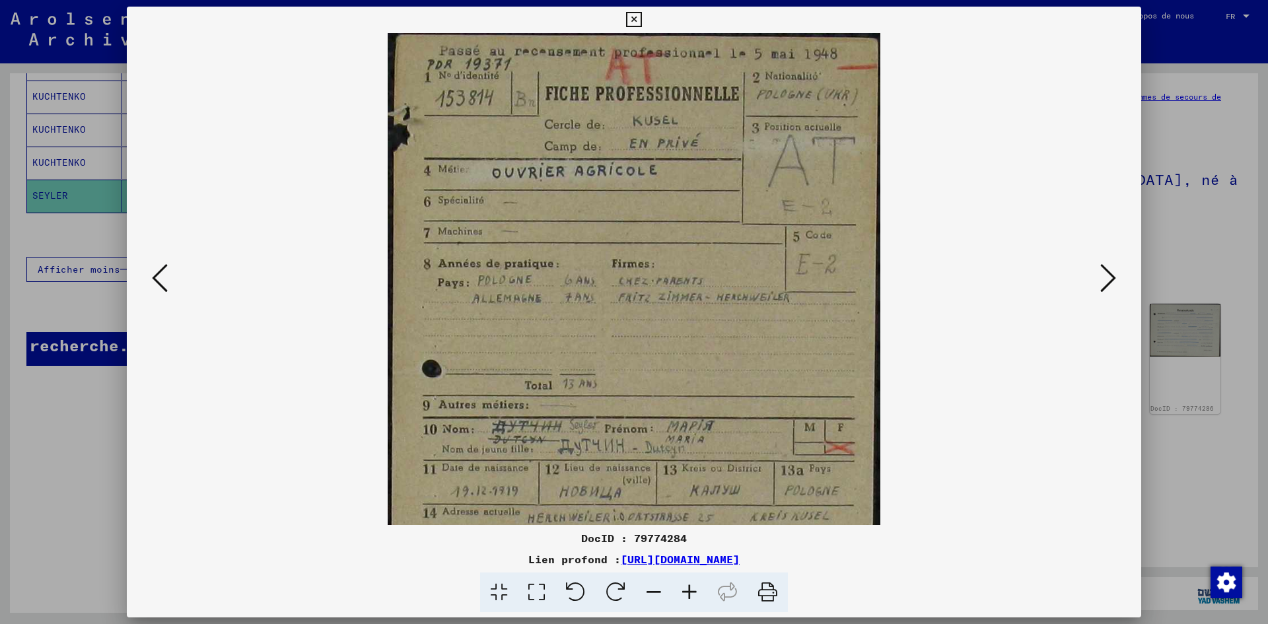
click at [690, 590] on icon at bounding box center [689, 592] width 36 height 40
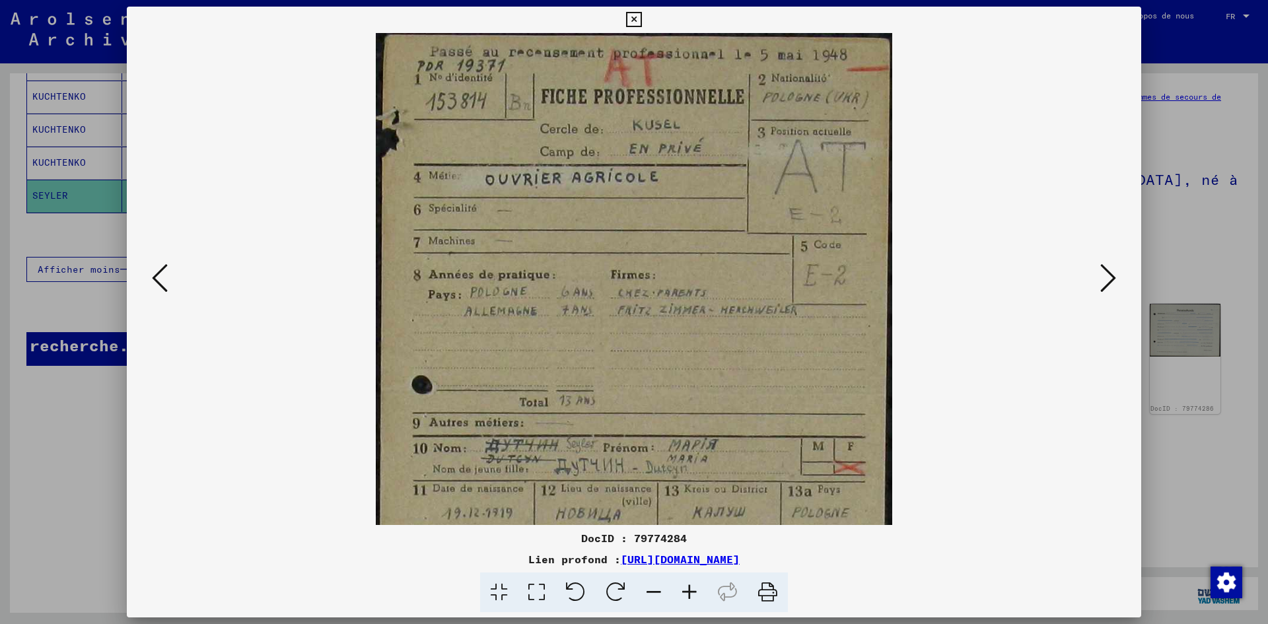
click at [690, 590] on icon at bounding box center [689, 592] width 36 height 40
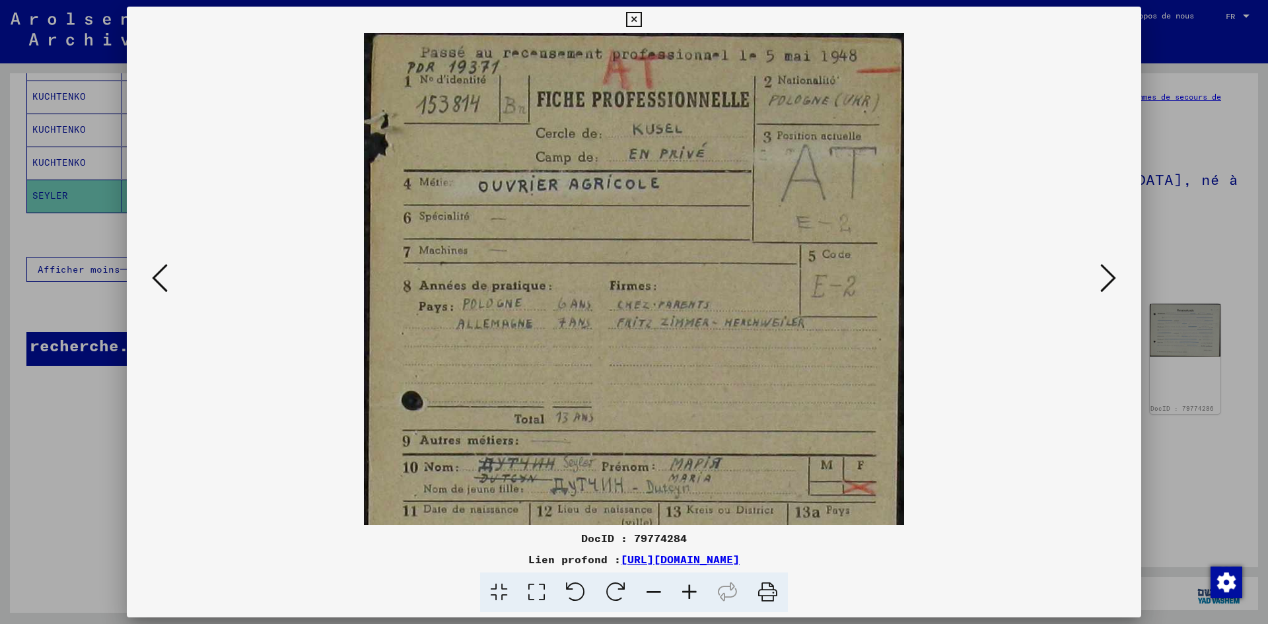
click at [690, 590] on icon at bounding box center [689, 592] width 36 height 40
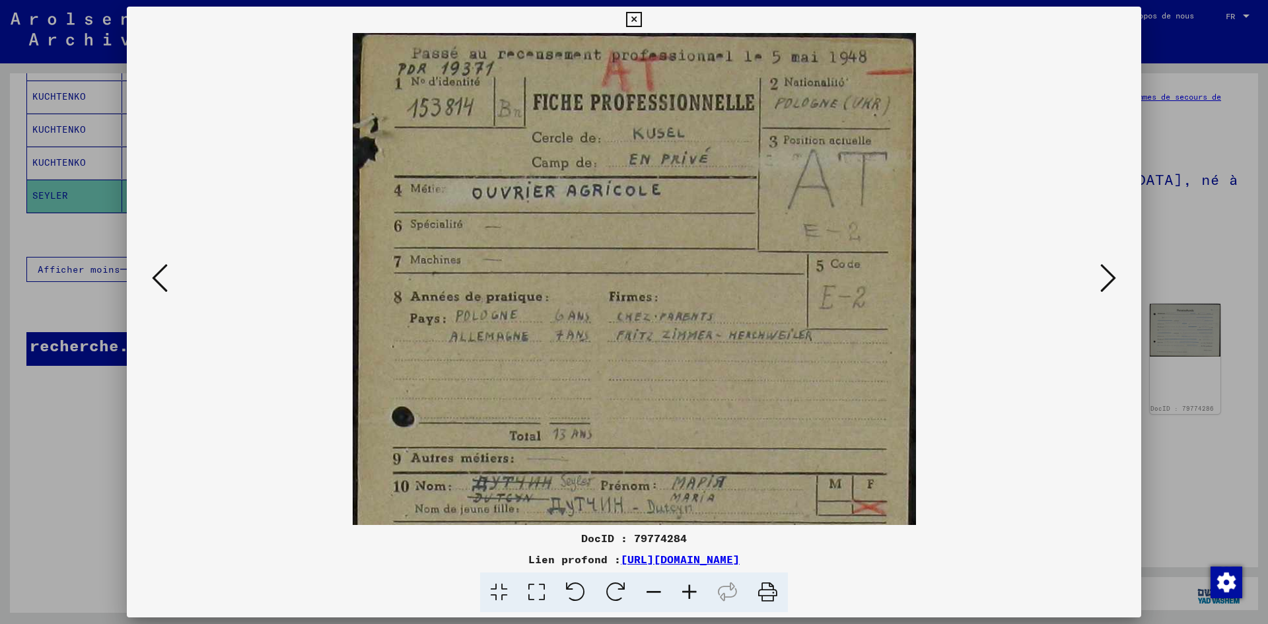
click at [690, 590] on icon at bounding box center [689, 592] width 36 height 40
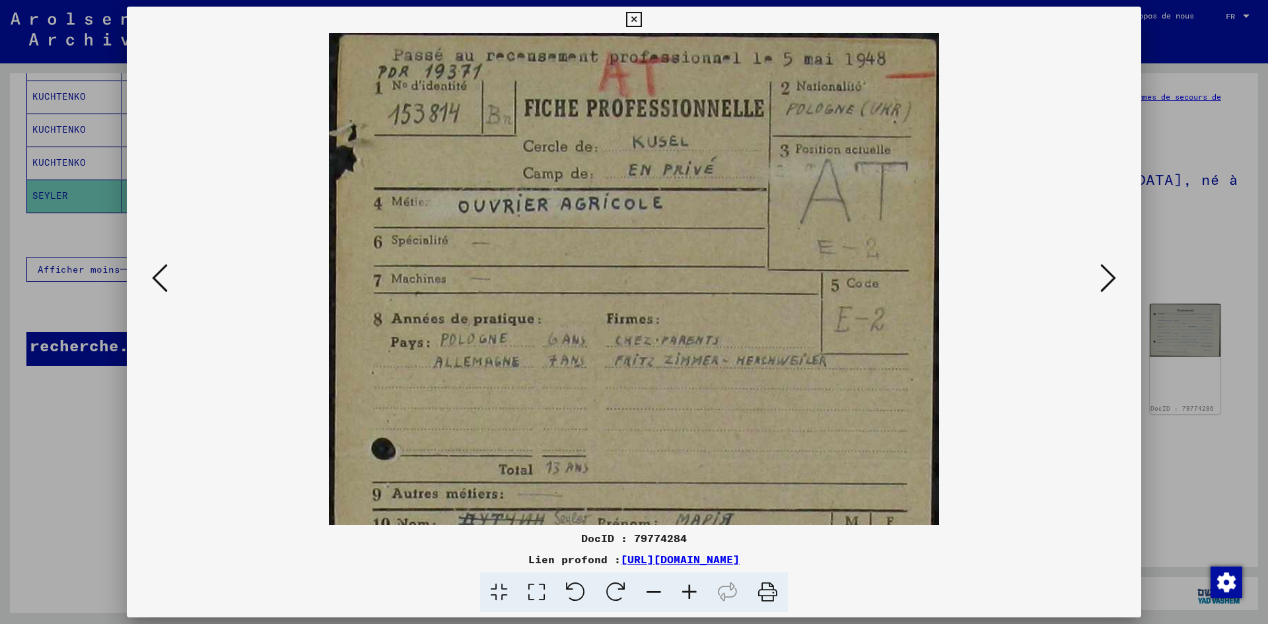
click at [690, 590] on icon at bounding box center [689, 592] width 36 height 40
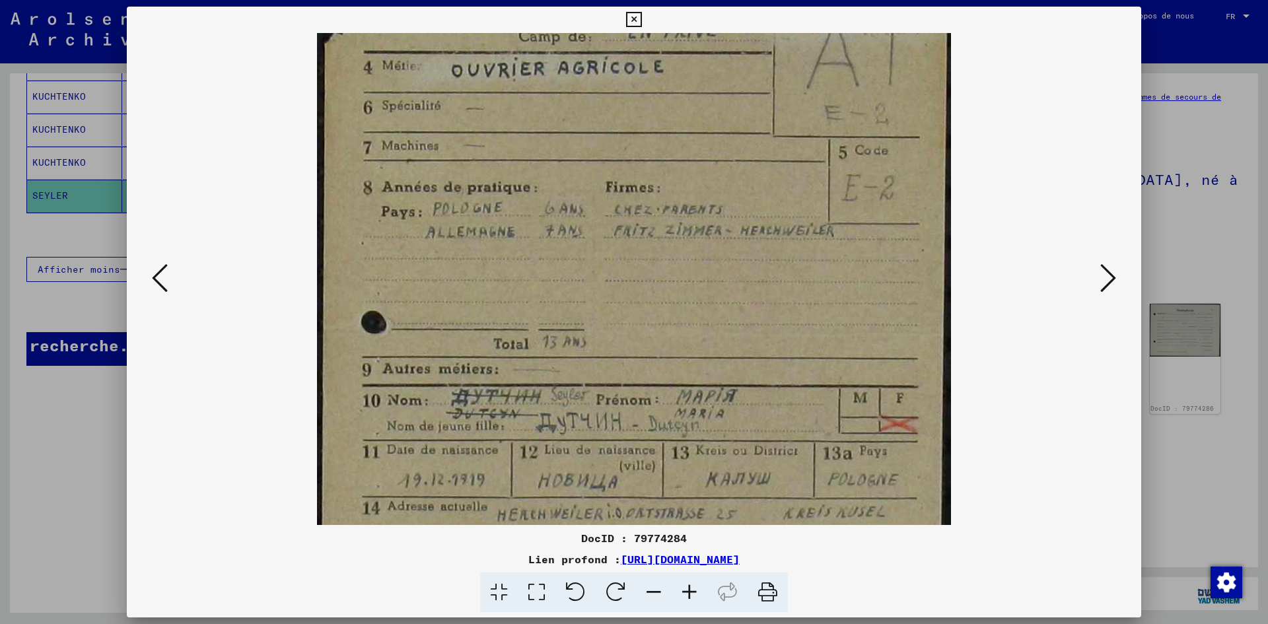
drag, startPoint x: 635, startPoint y: 423, endPoint x: 640, endPoint y: 279, distance: 144.7
click at [640, 279] on img at bounding box center [634, 334] width 634 height 888
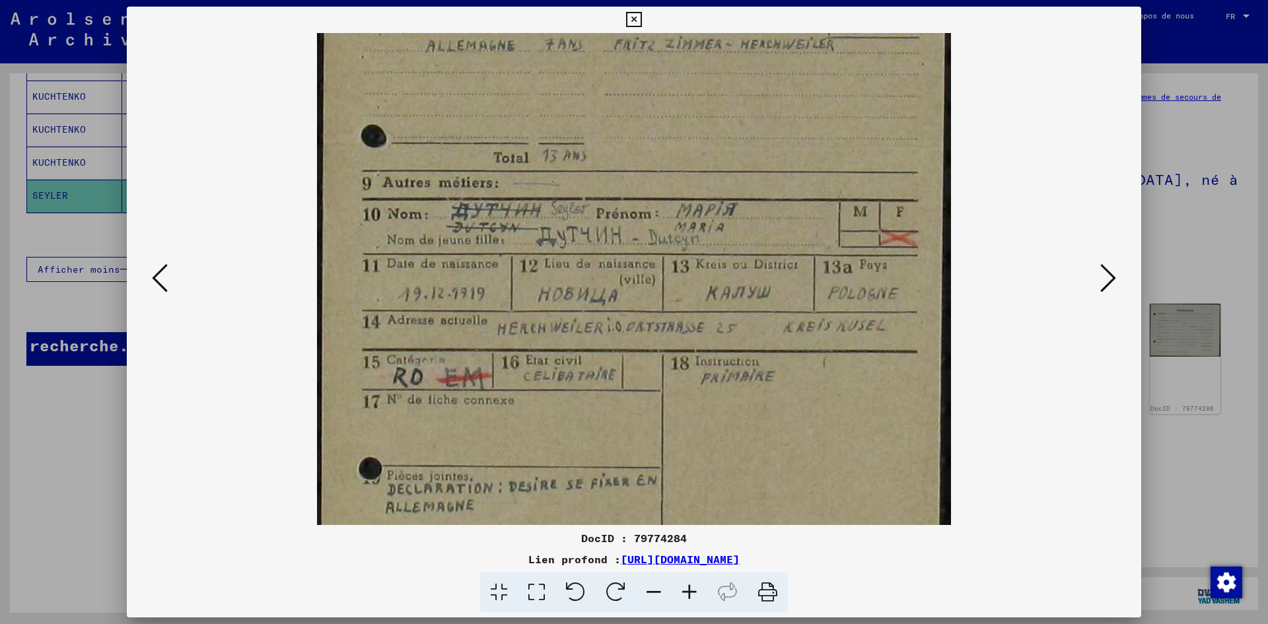
drag, startPoint x: 640, startPoint y: 279, endPoint x: 706, endPoint y: 160, distance: 135.4
click at [706, 160] on img at bounding box center [634, 148] width 634 height 888
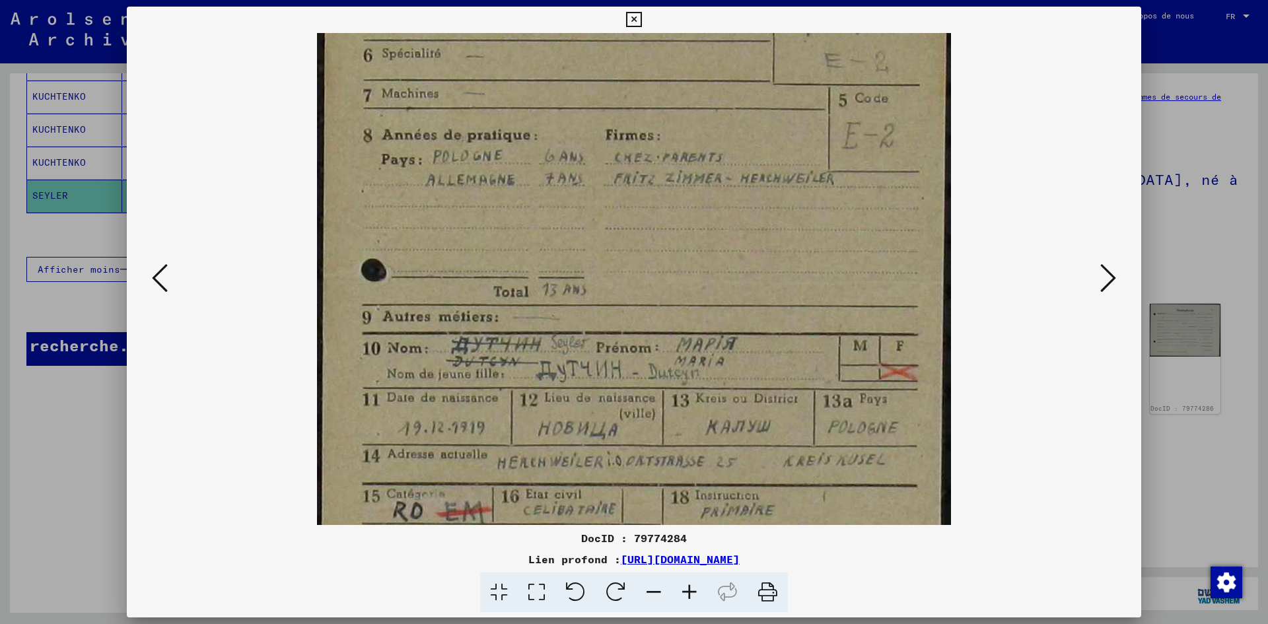
scroll to position [178, 0]
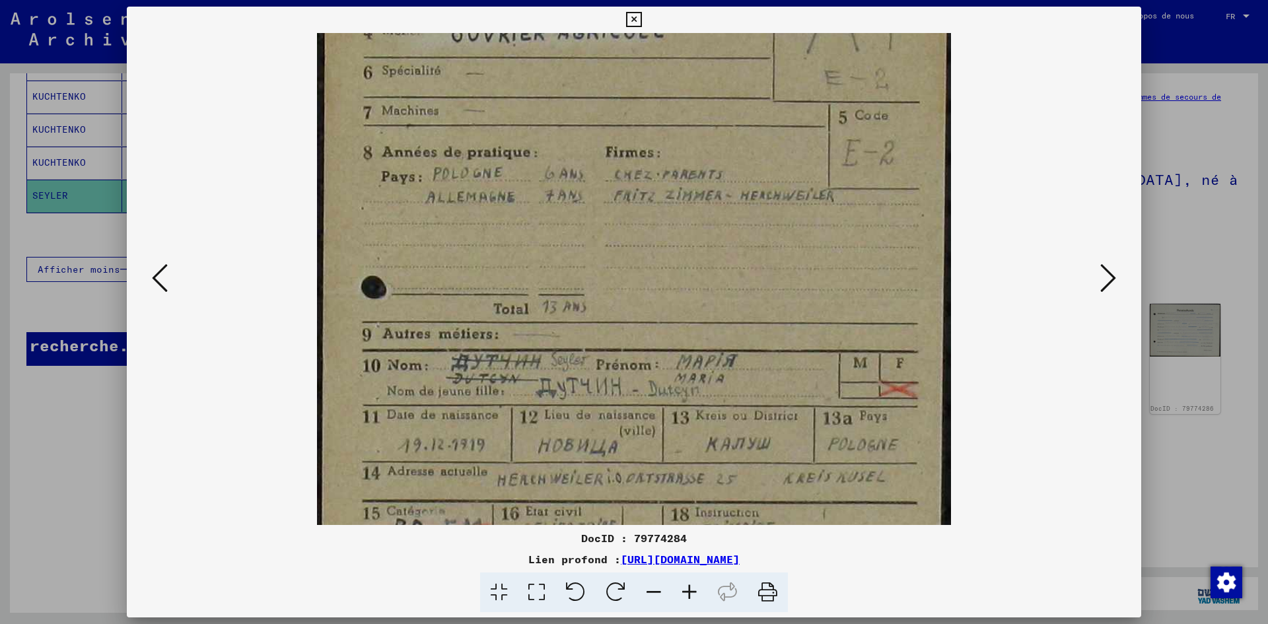
drag, startPoint x: 640, startPoint y: 446, endPoint x: 632, endPoint y: 532, distance: 86.3
click at [632, 532] on div "DocID : 79774284 Lien profond : [URL][DOMAIN_NAME]" at bounding box center [634, 310] width 1014 height 606
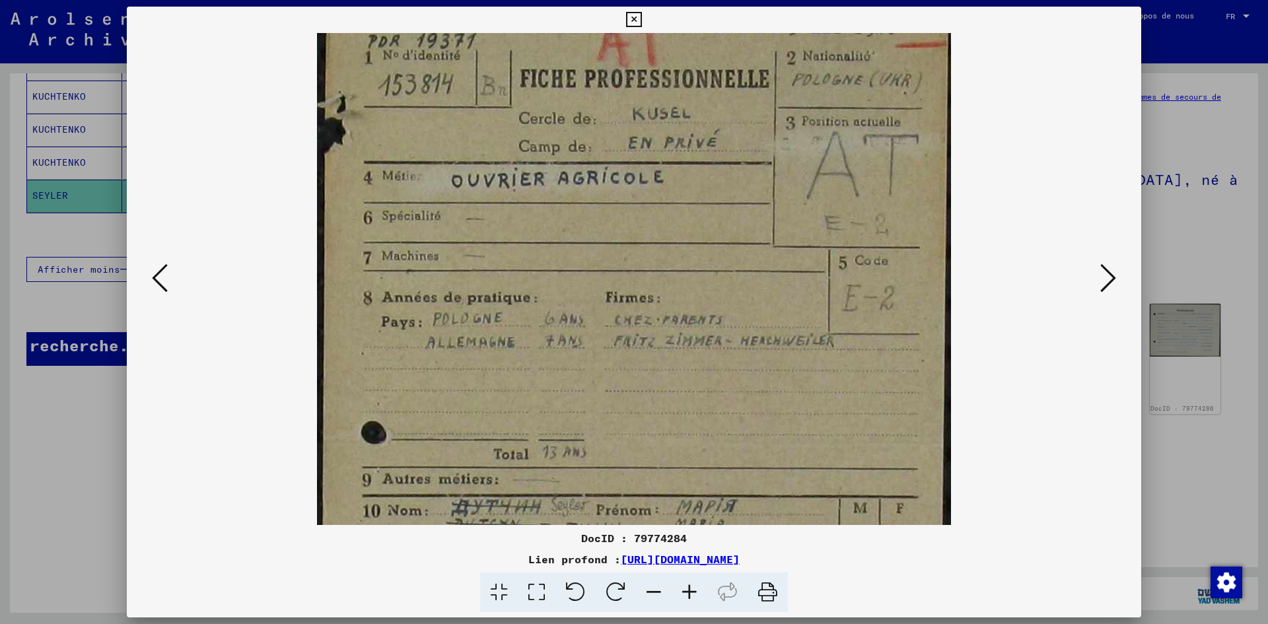
scroll to position [0, 0]
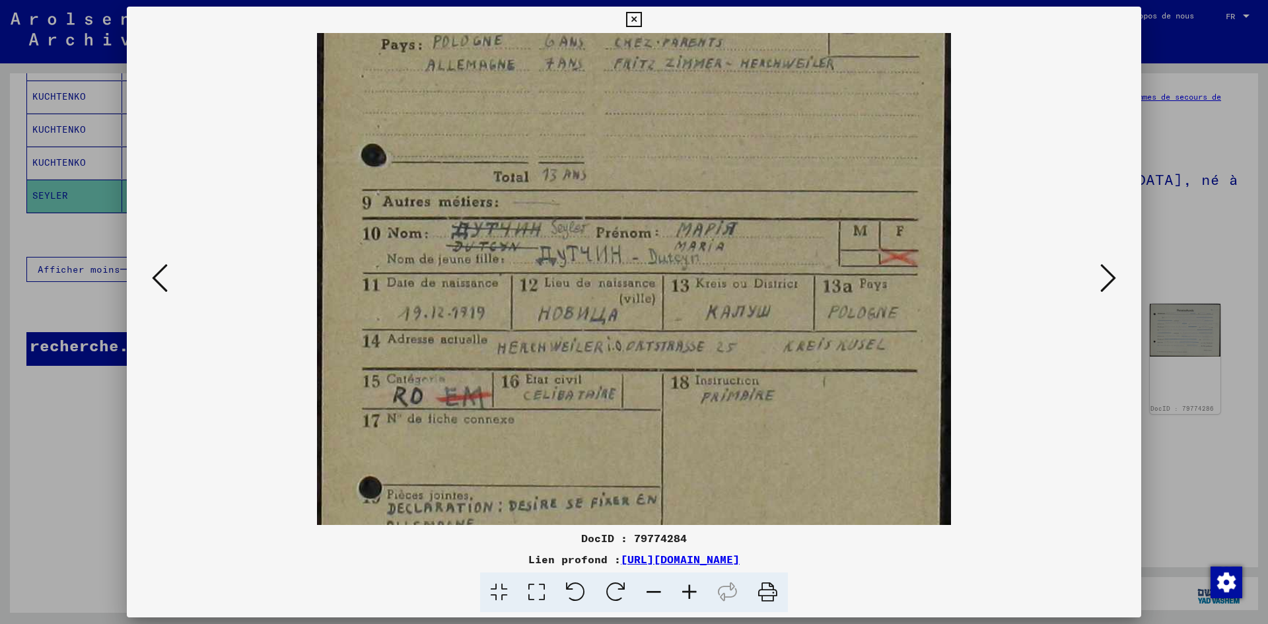
drag, startPoint x: 708, startPoint y: 134, endPoint x: 819, endPoint y: 34, distance: 149.6
click at [819, 34] on img at bounding box center [634, 167] width 634 height 888
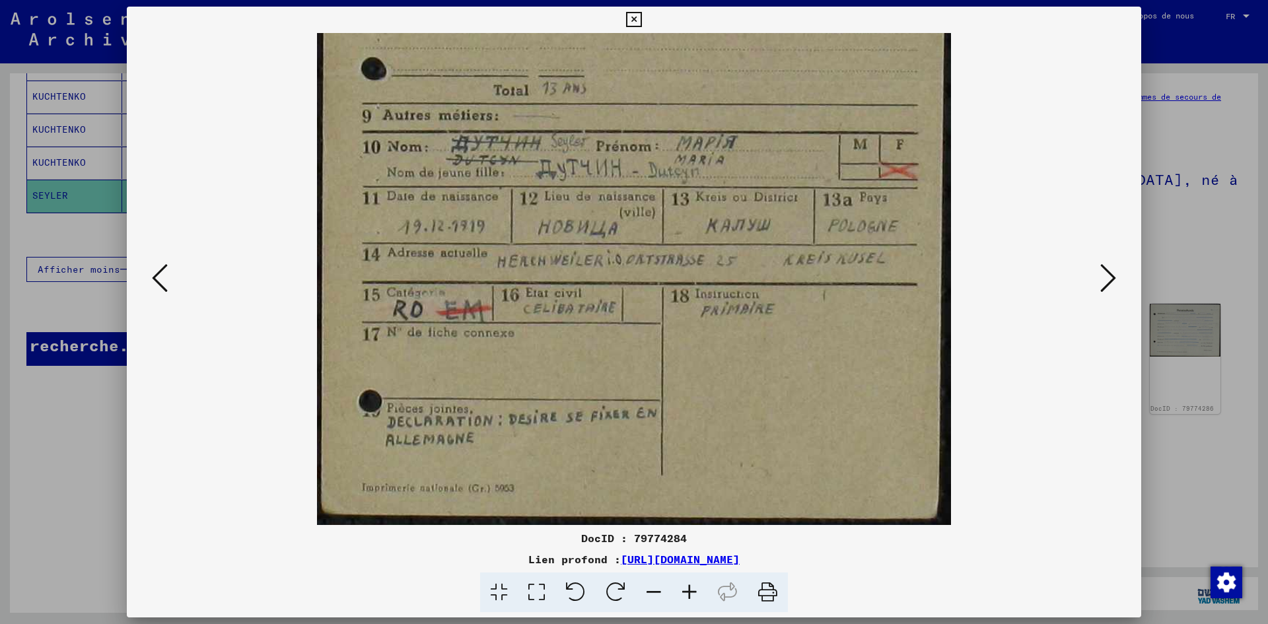
drag, startPoint x: 751, startPoint y: 335, endPoint x: 798, endPoint y: 119, distance: 220.9
click at [798, 119] on img at bounding box center [634, 81] width 634 height 888
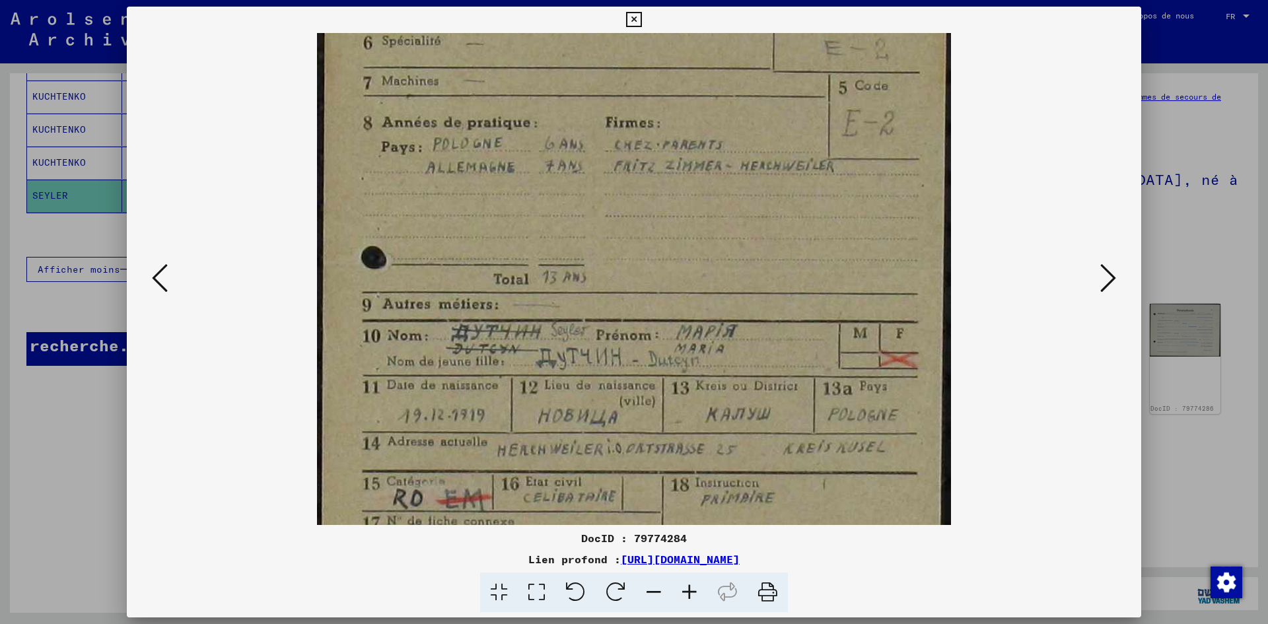
scroll to position [197, 0]
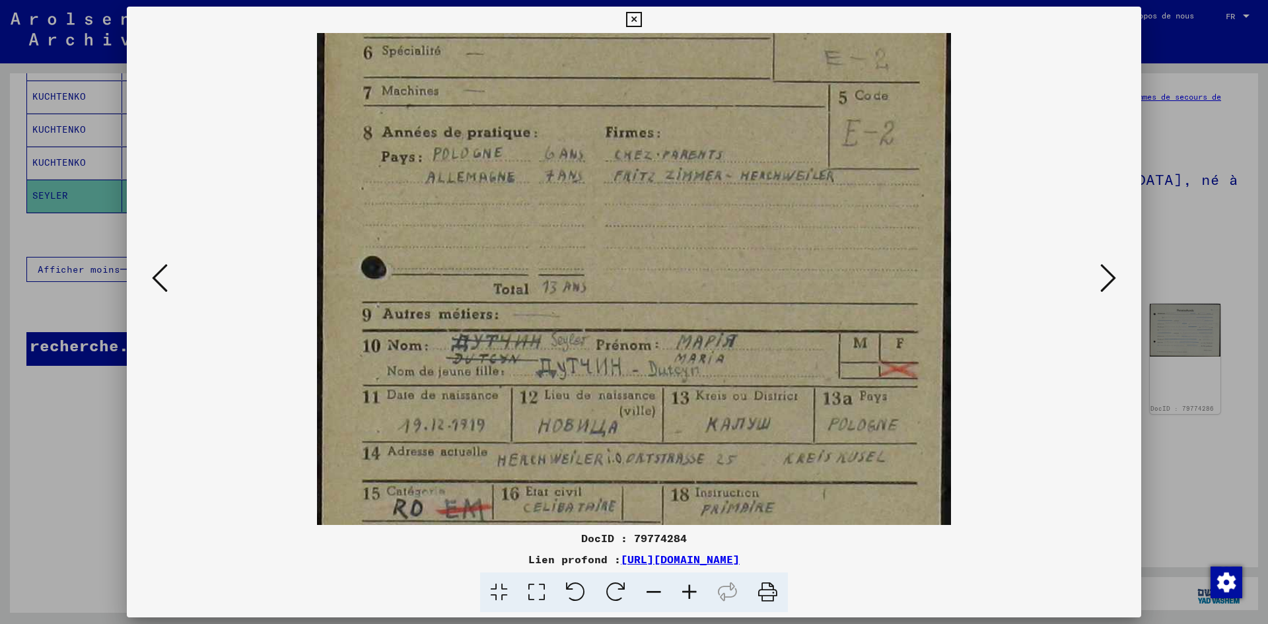
drag, startPoint x: 728, startPoint y: 317, endPoint x: 692, endPoint y: 516, distance: 201.9
click at [692, 516] on img at bounding box center [634, 280] width 634 height 888
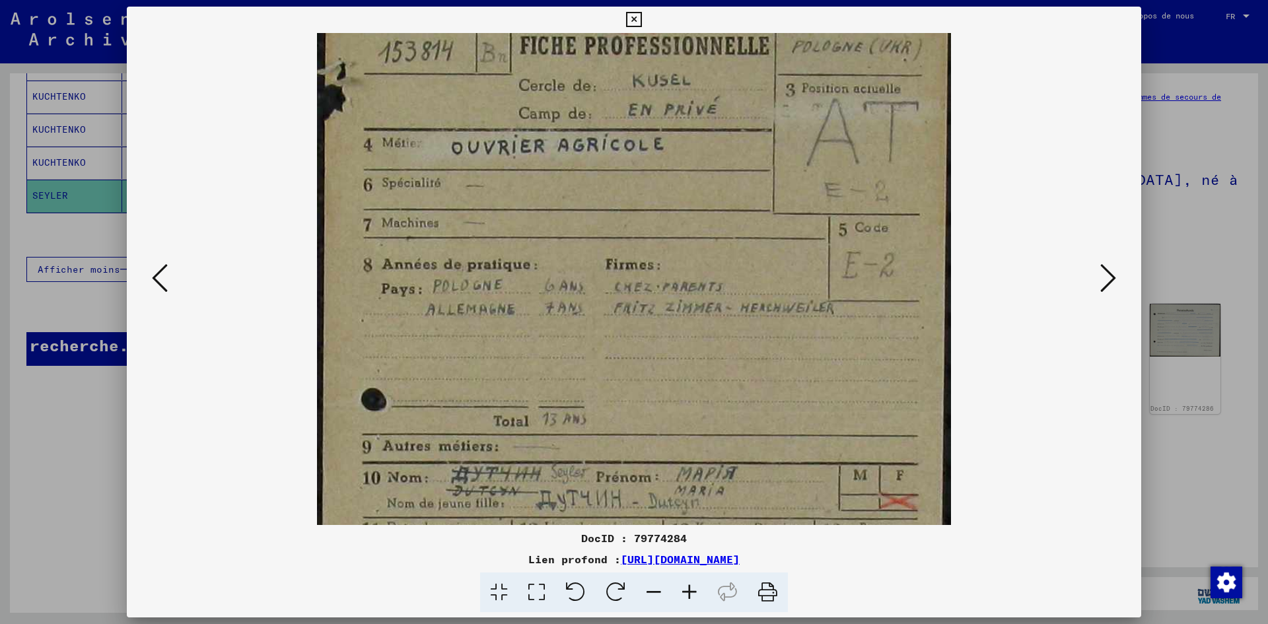
scroll to position [0, 0]
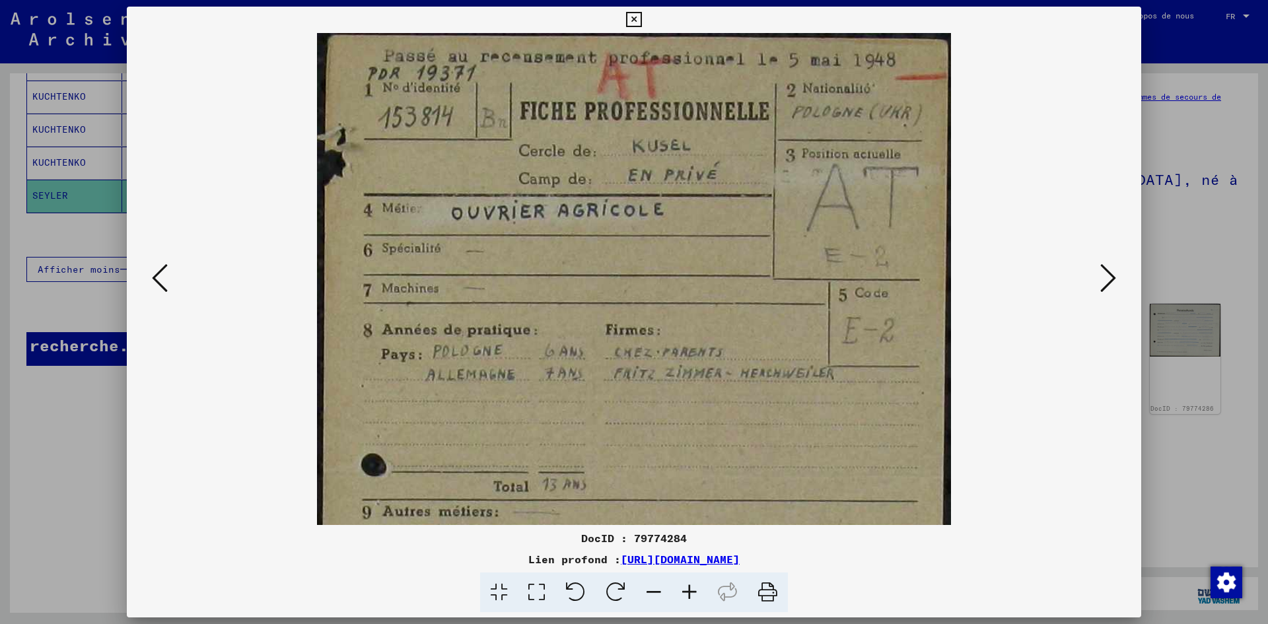
drag, startPoint x: 775, startPoint y: 77, endPoint x: 720, endPoint y: 341, distance: 269.1
click at [720, 341] on img at bounding box center [634, 477] width 634 height 888
click at [1115, 278] on icon at bounding box center [1108, 278] width 16 height 32
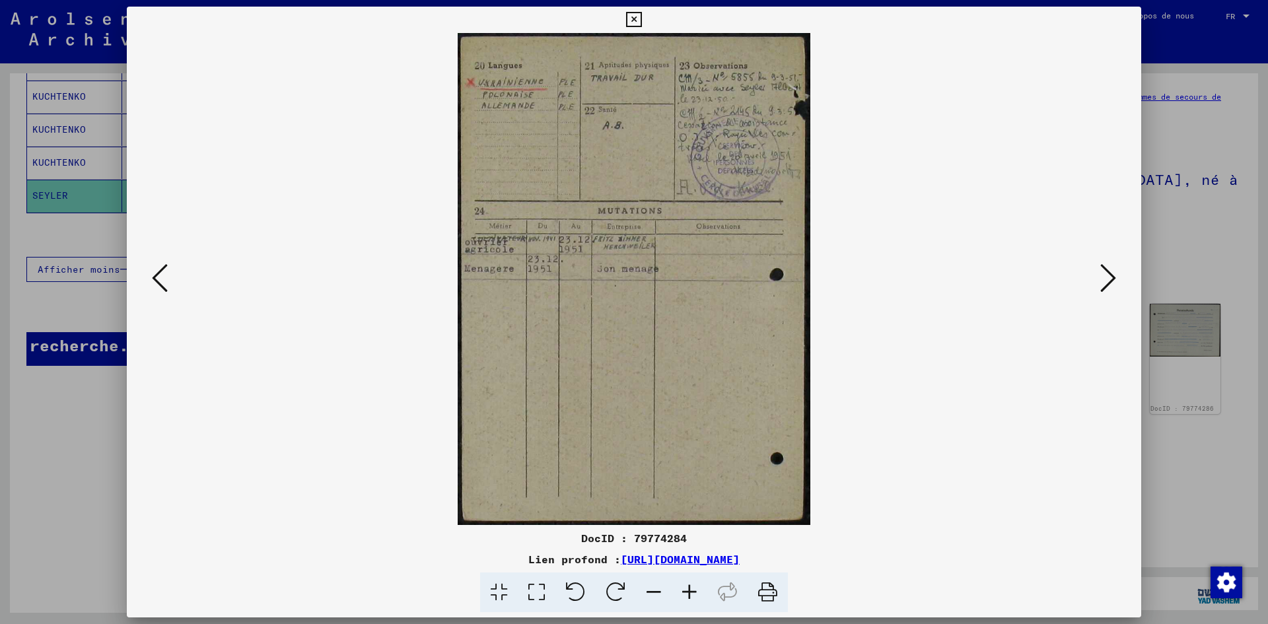
click at [633, 239] on img at bounding box center [634, 279] width 353 height 492
click at [154, 279] on icon at bounding box center [160, 278] width 16 height 32
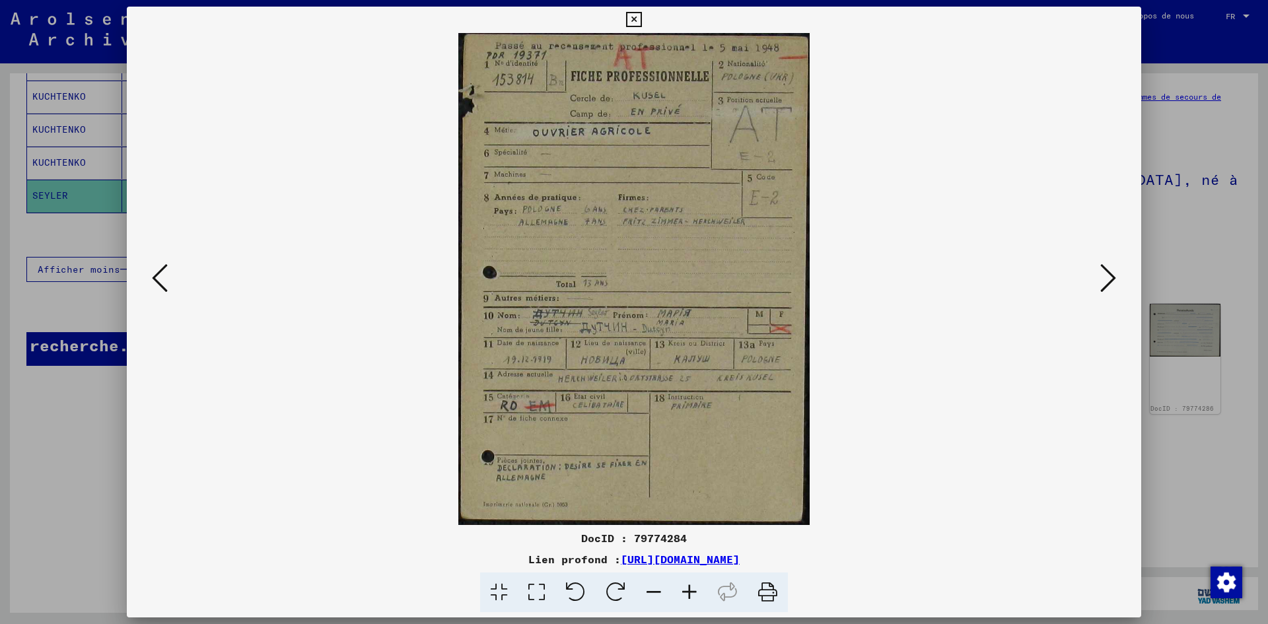
click at [691, 596] on icon at bounding box center [689, 592] width 36 height 40
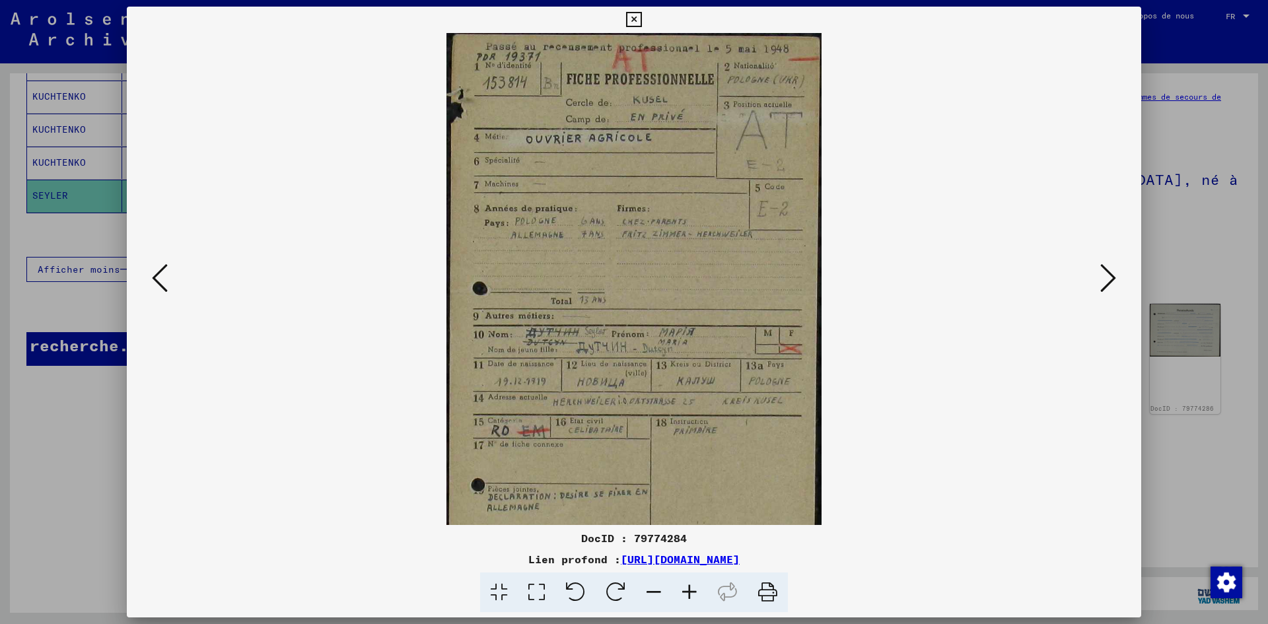
click at [691, 596] on icon at bounding box center [689, 592] width 36 height 40
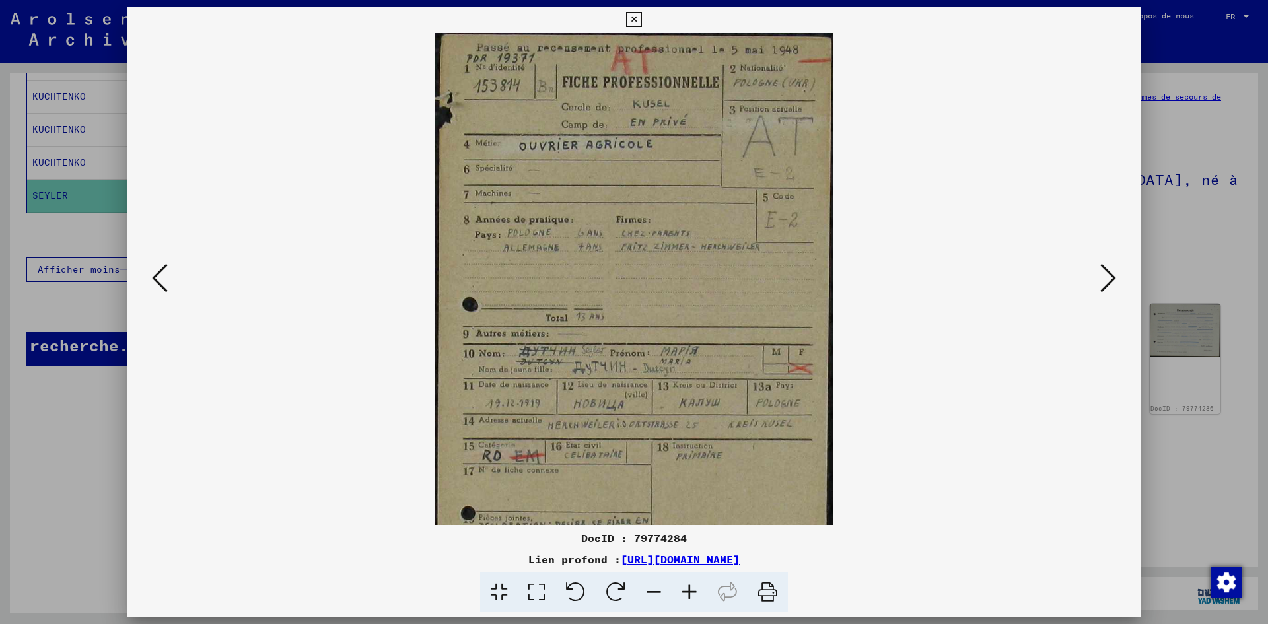
click at [691, 596] on icon at bounding box center [689, 592] width 36 height 40
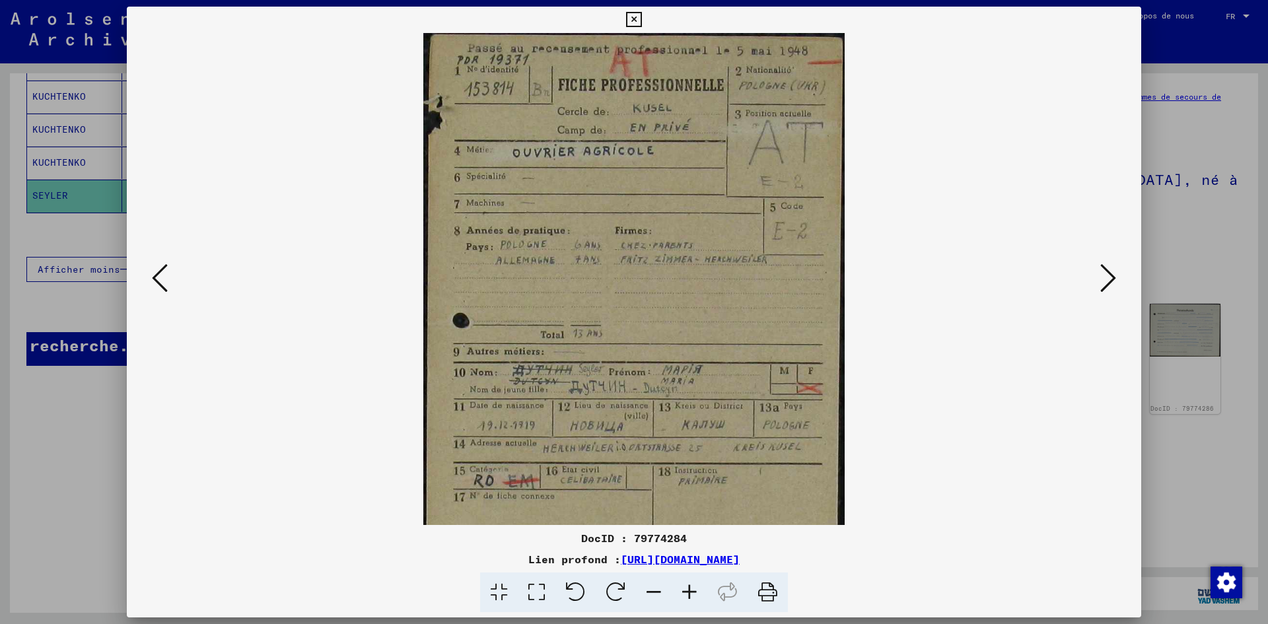
click at [691, 596] on icon at bounding box center [689, 592] width 36 height 40
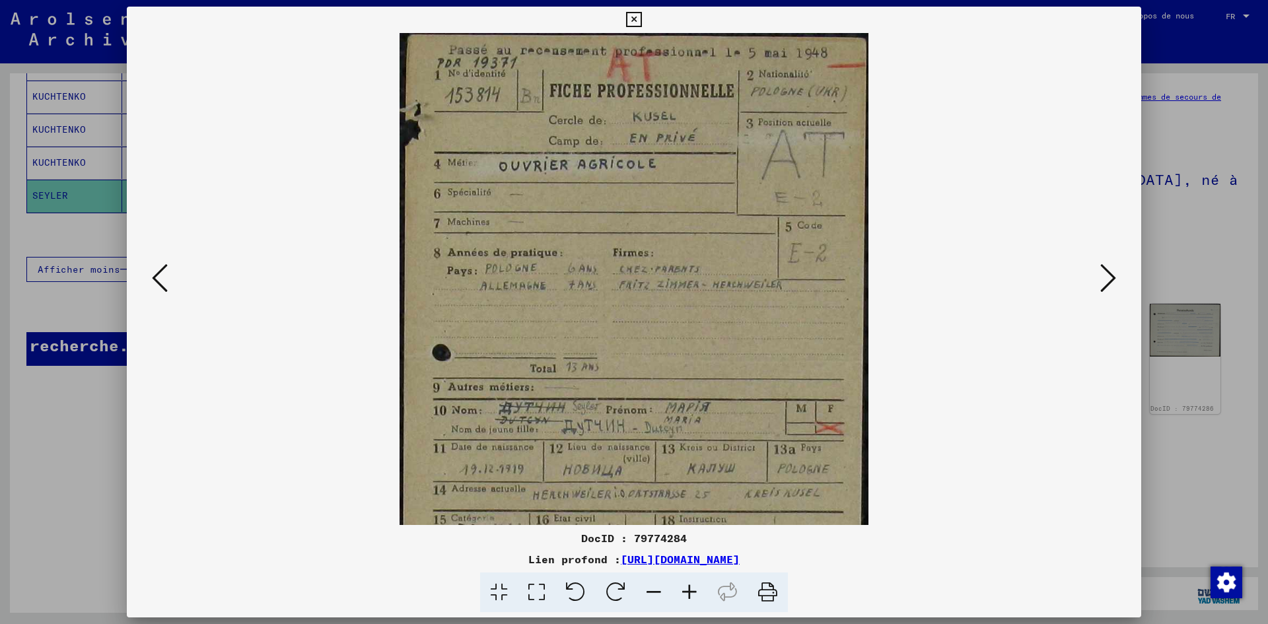
click at [691, 596] on icon at bounding box center [689, 592] width 36 height 40
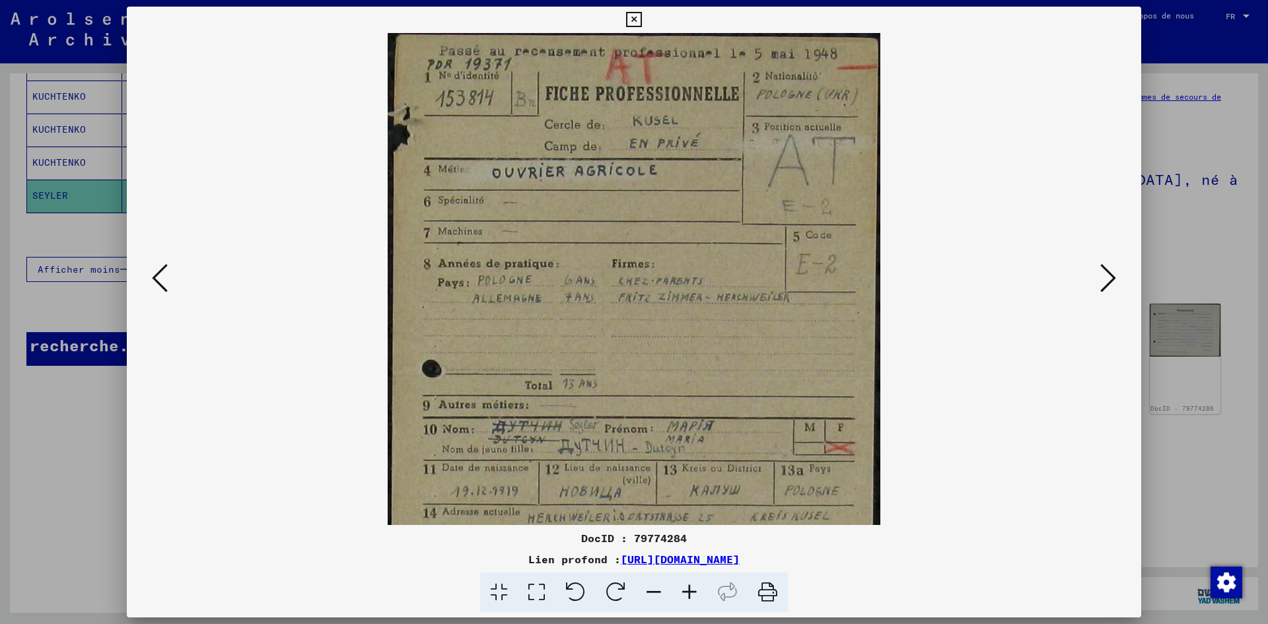
click at [691, 596] on icon at bounding box center [689, 592] width 36 height 40
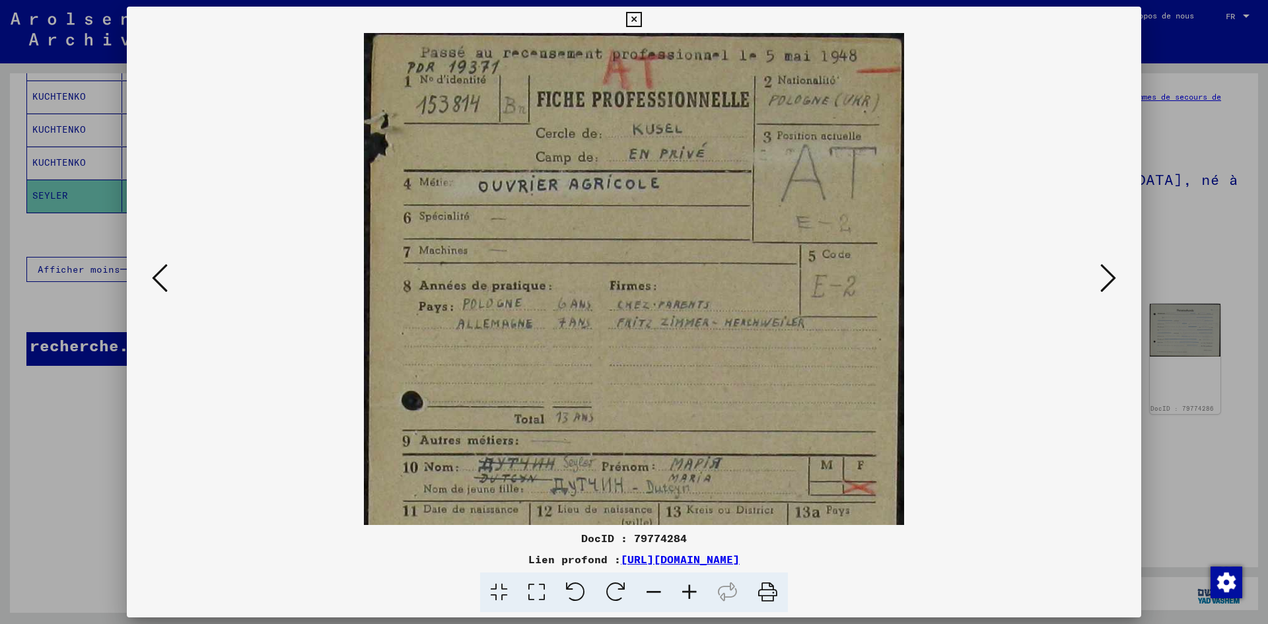
click at [691, 596] on icon at bounding box center [689, 592] width 36 height 40
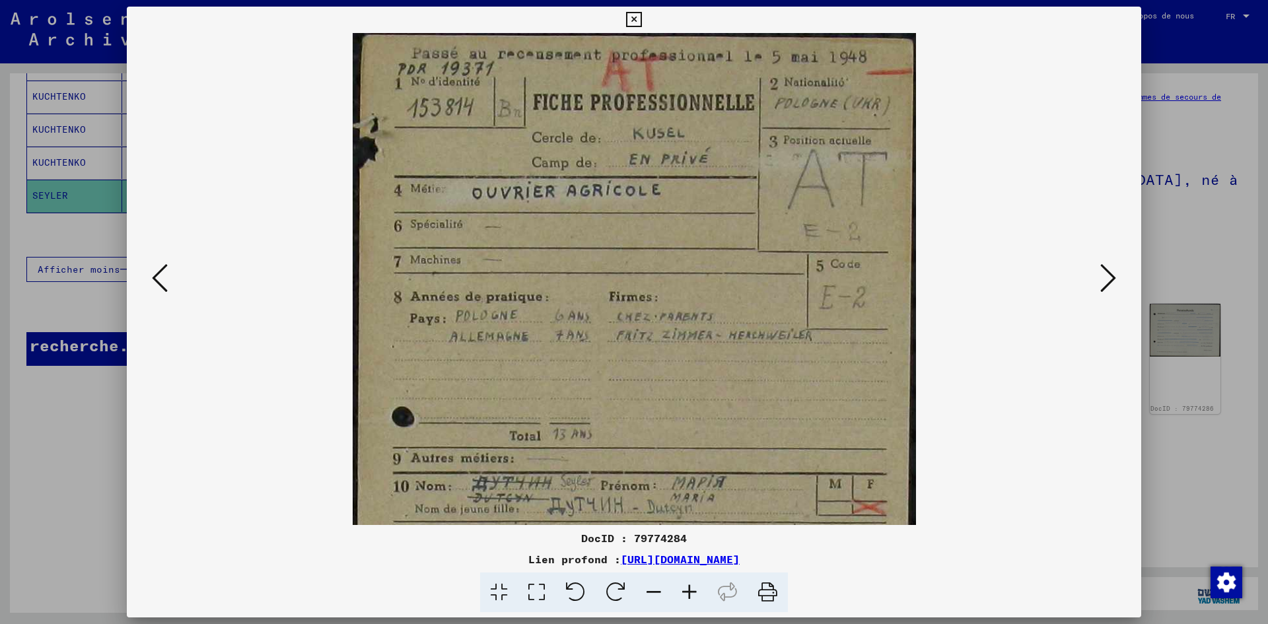
click at [691, 596] on icon at bounding box center [689, 592] width 36 height 40
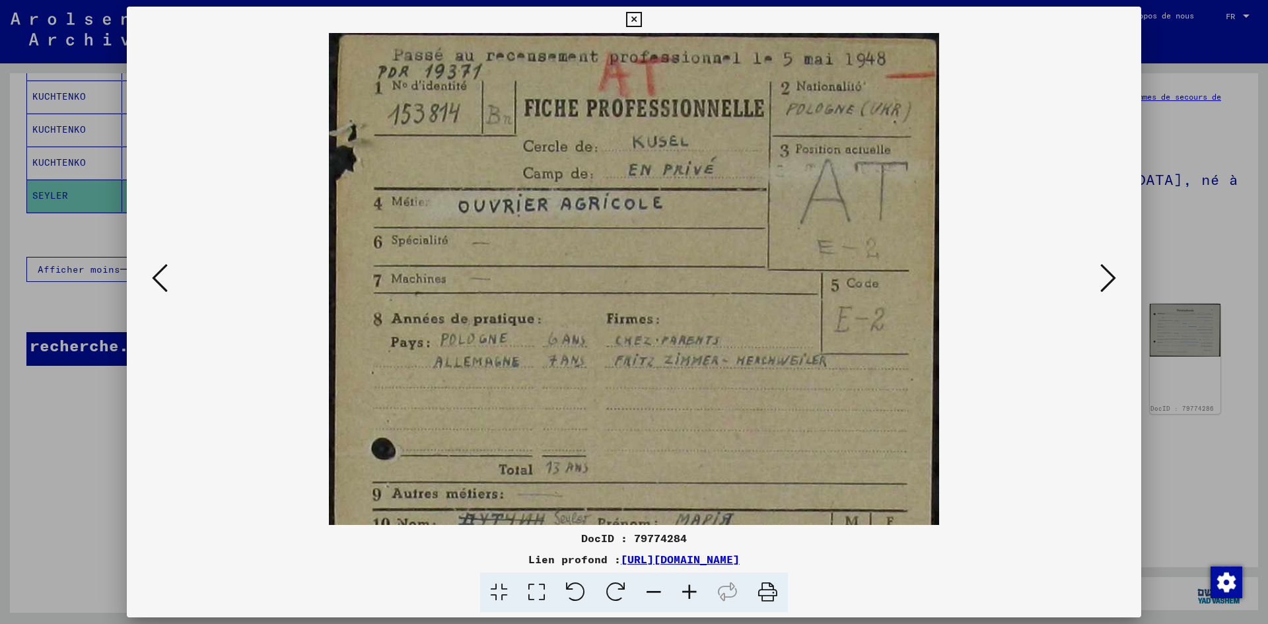
click at [691, 596] on icon at bounding box center [689, 592] width 36 height 40
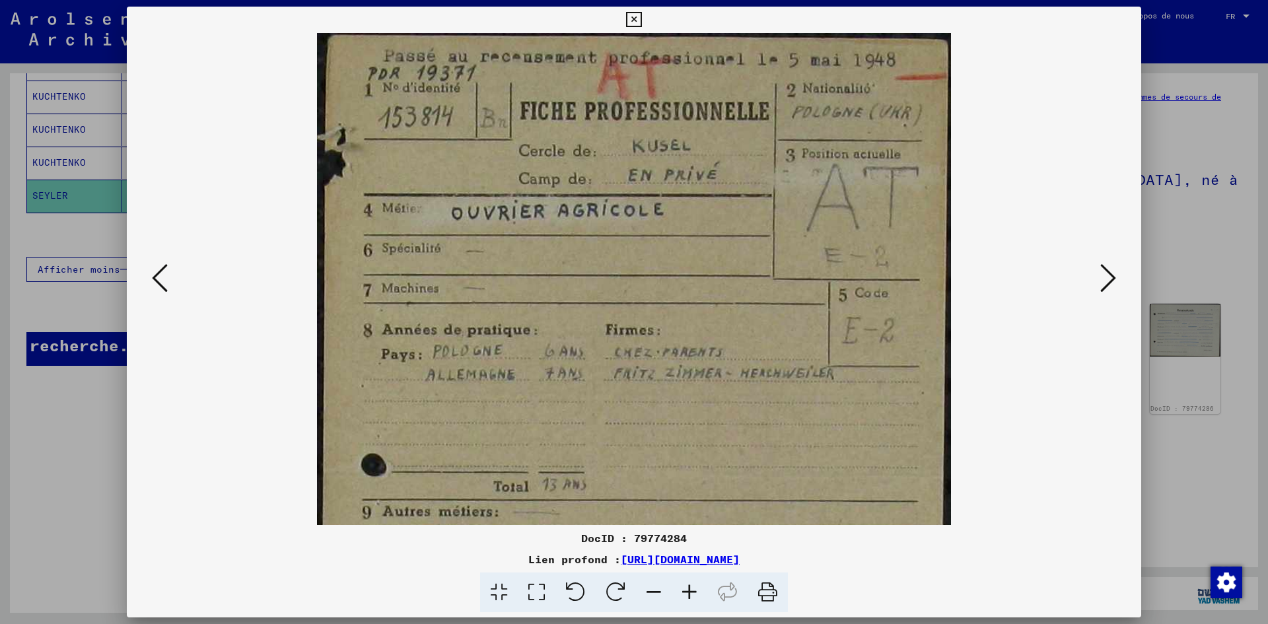
click at [691, 596] on icon at bounding box center [689, 592] width 36 height 40
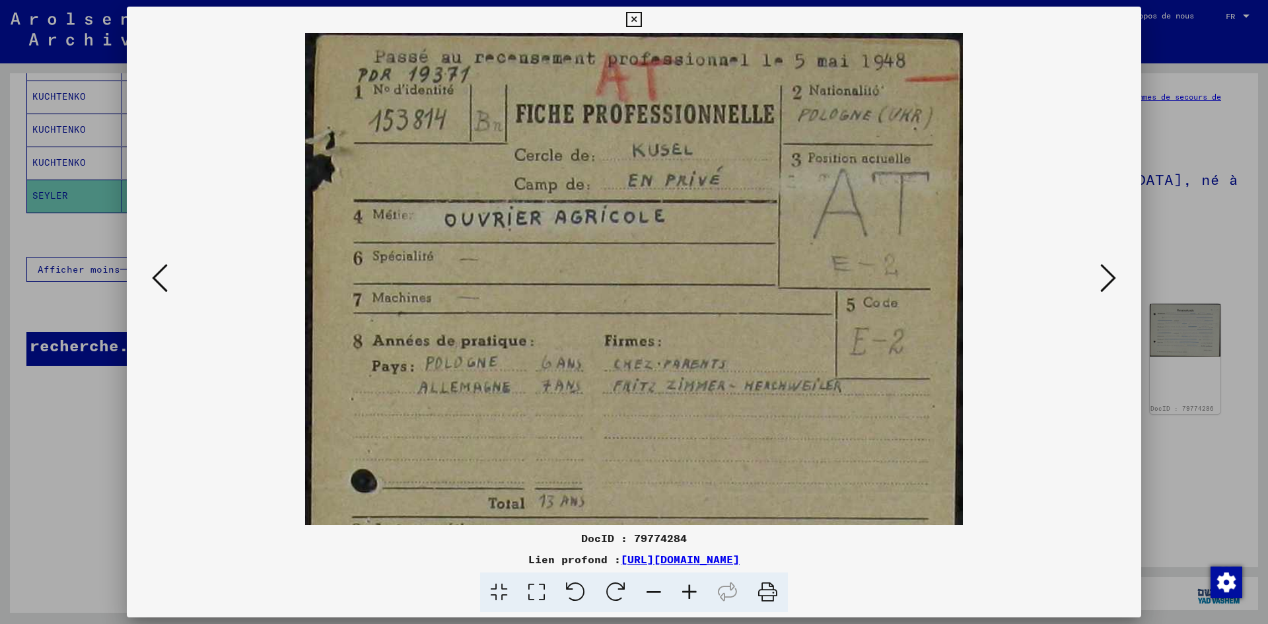
click at [691, 596] on icon at bounding box center [689, 592] width 36 height 40
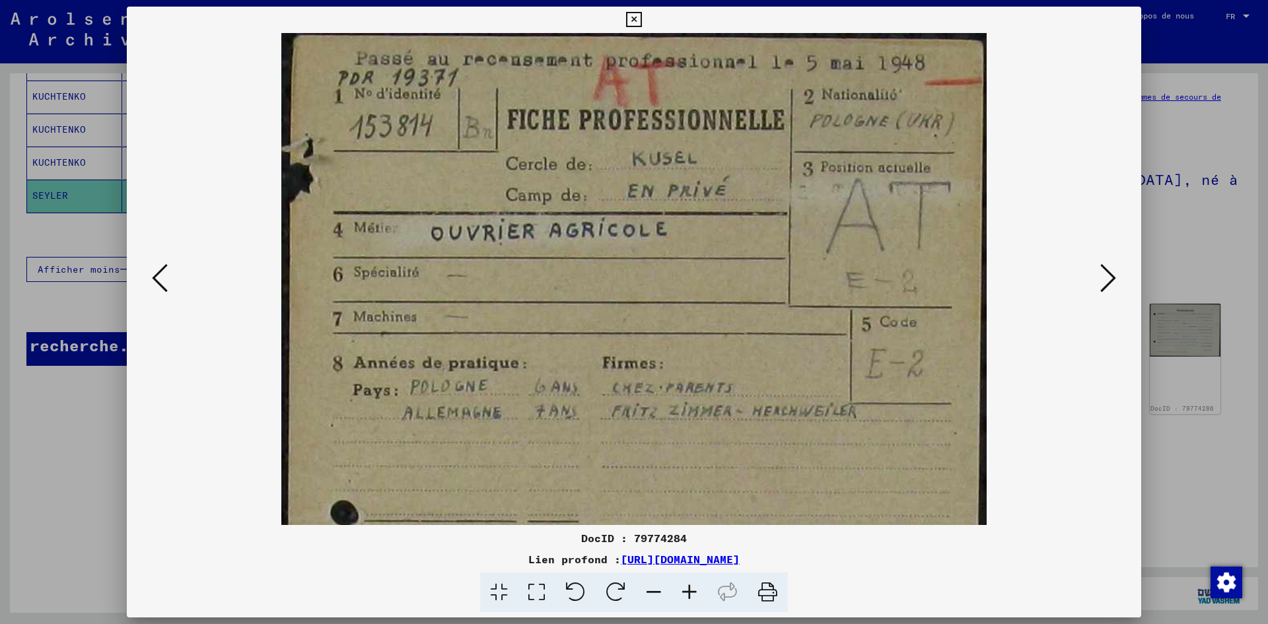
click at [691, 596] on icon at bounding box center [689, 592] width 36 height 40
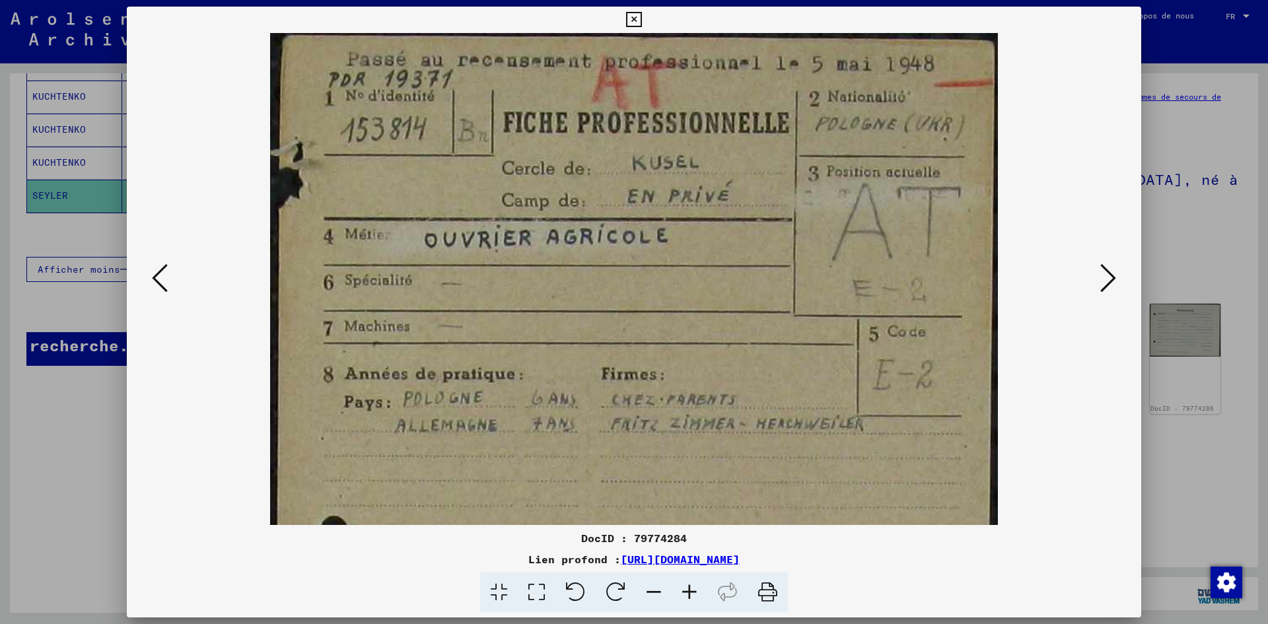
click at [1113, 281] on icon at bounding box center [1108, 278] width 16 height 32
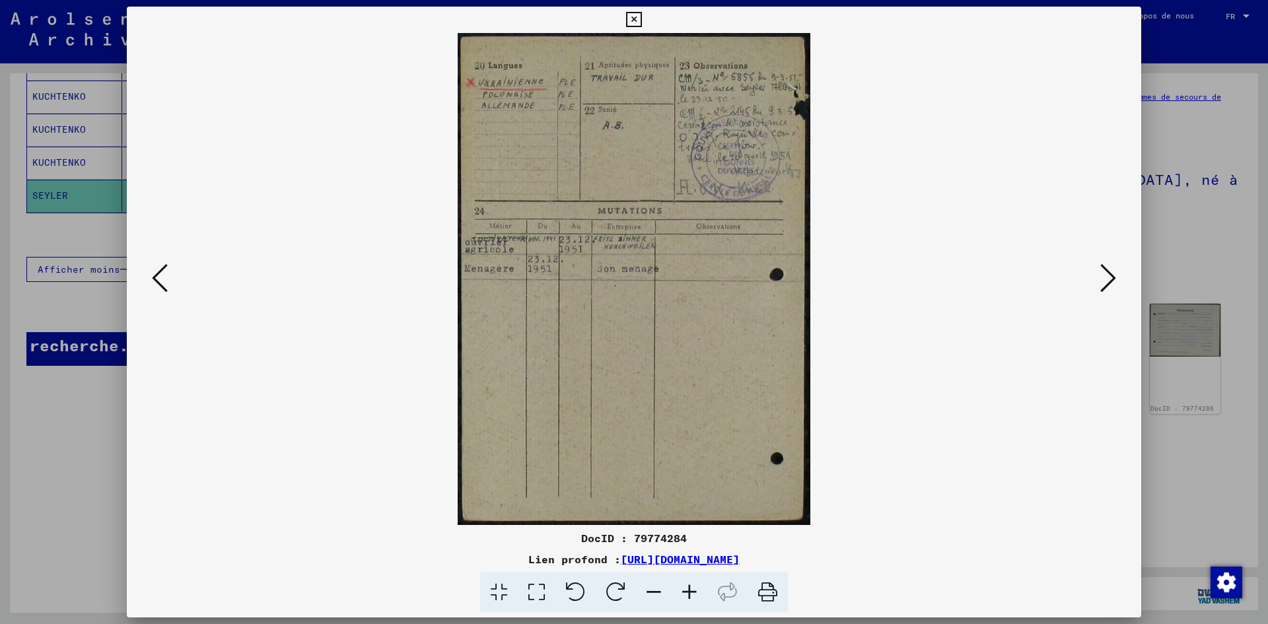
click at [689, 580] on icon at bounding box center [689, 592] width 36 height 40
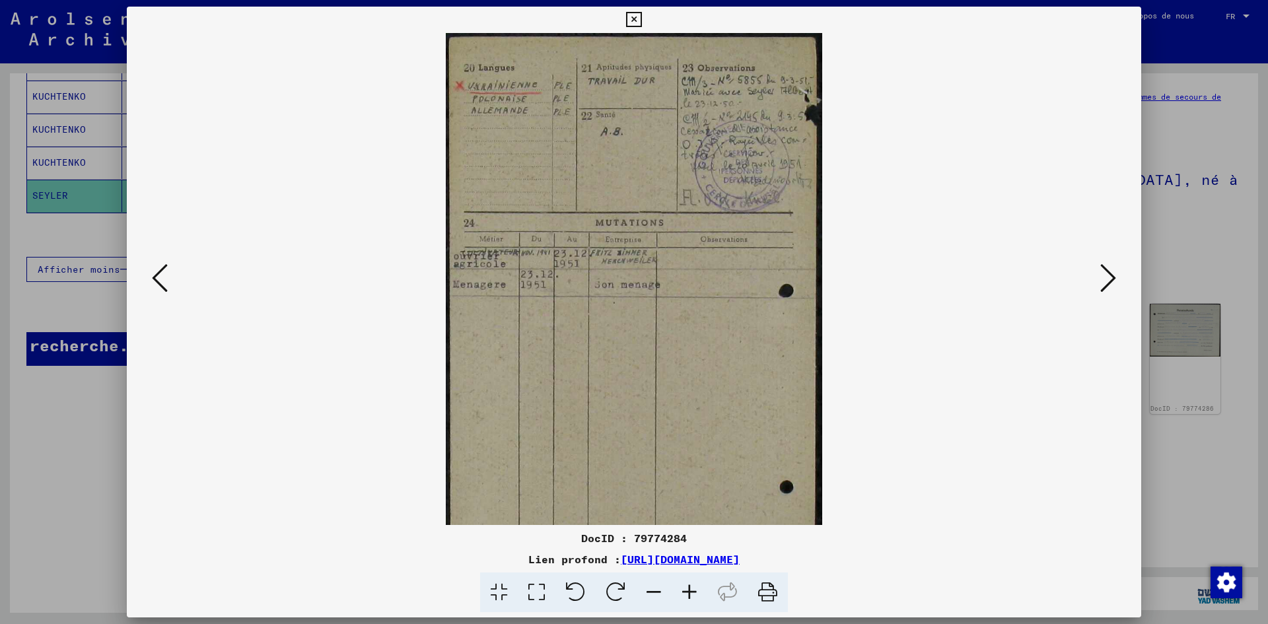
click at [689, 580] on icon at bounding box center [689, 592] width 36 height 40
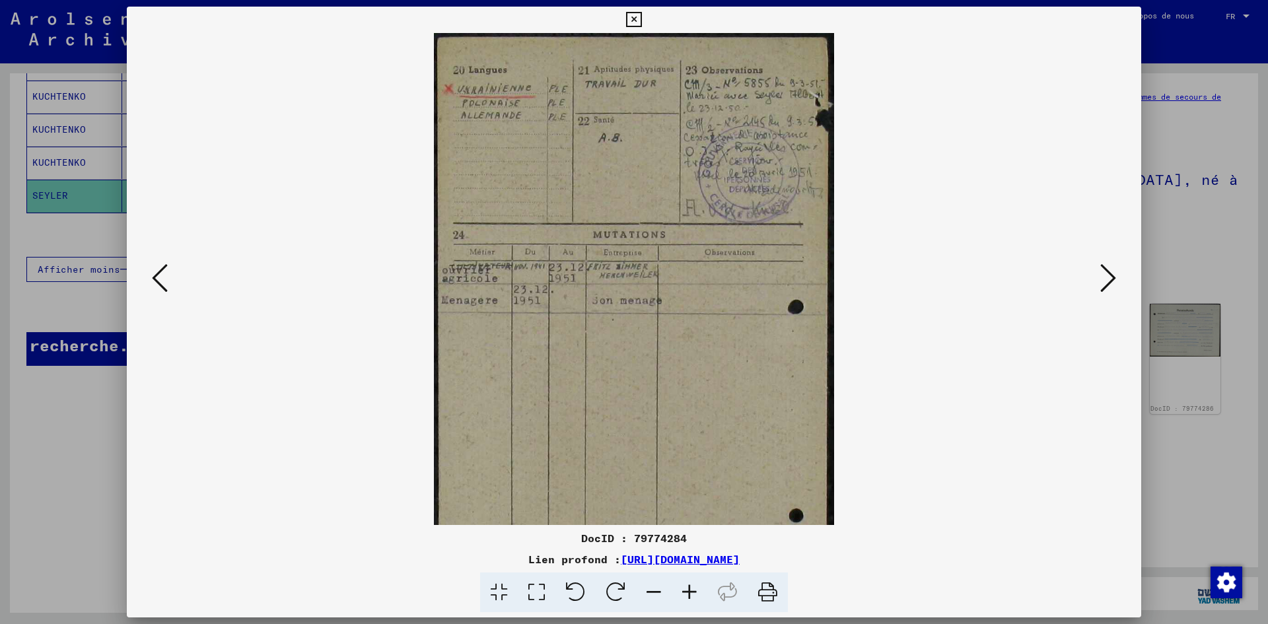
click at [689, 580] on icon at bounding box center [689, 592] width 36 height 40
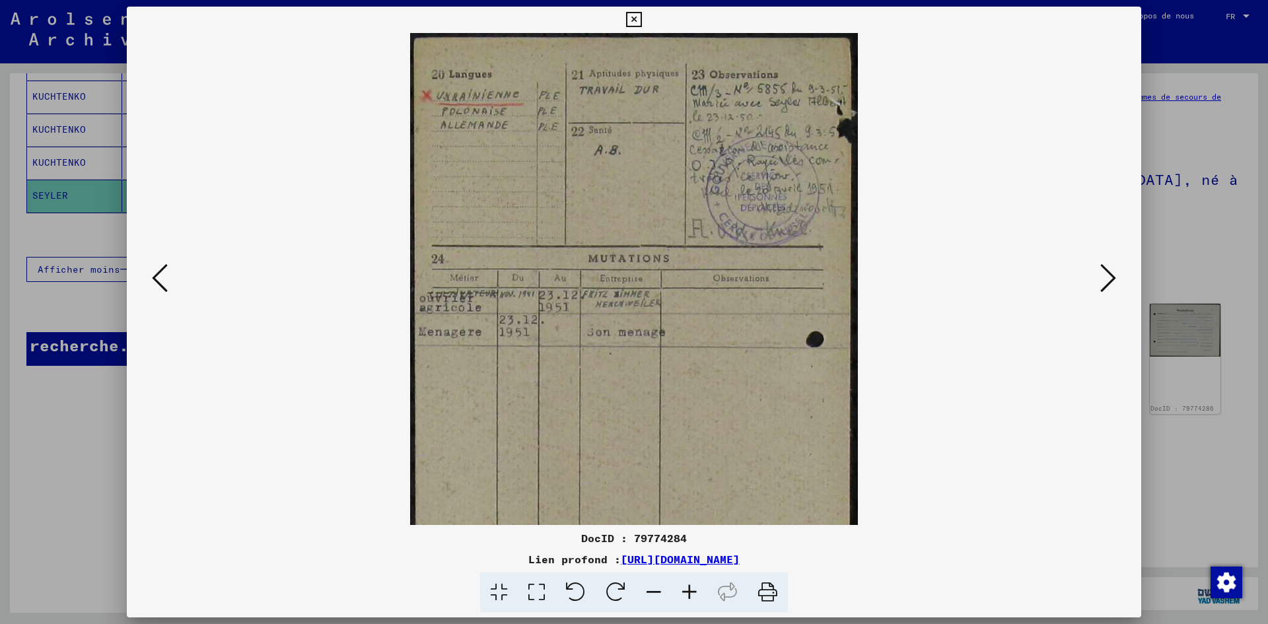
click at [689, 580] on icon at bounding box center [689, 592] width 36 height 40
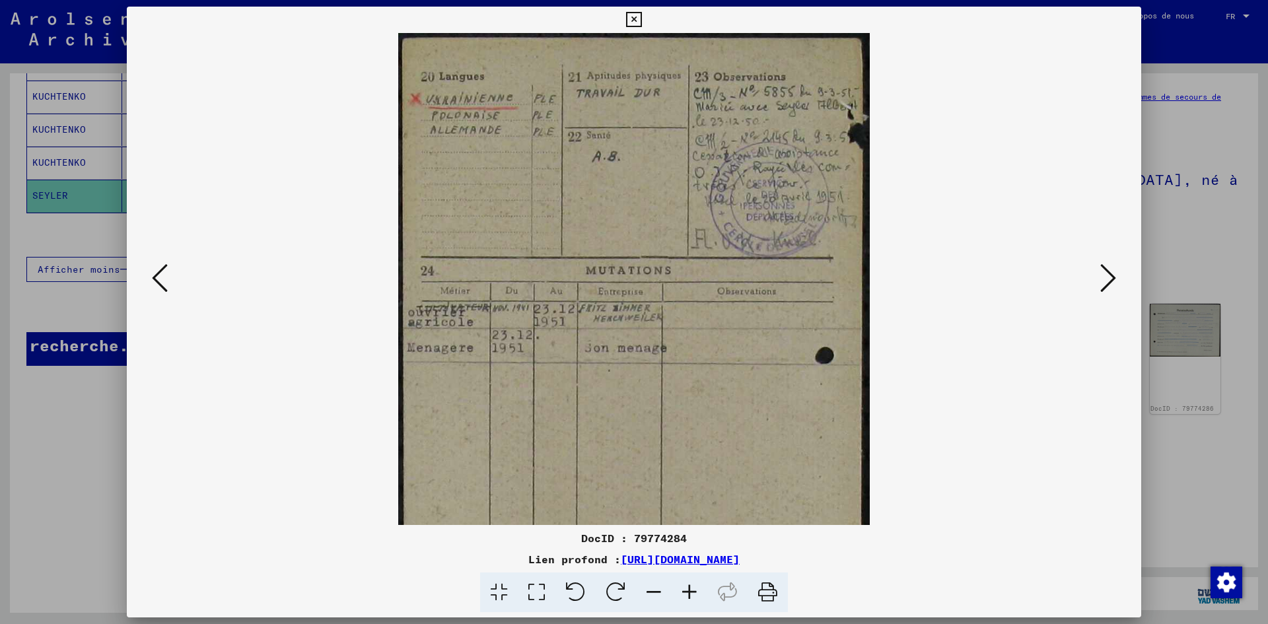
click at [689, 580] on icon at bounding box center [689, 592] width 36 height 40
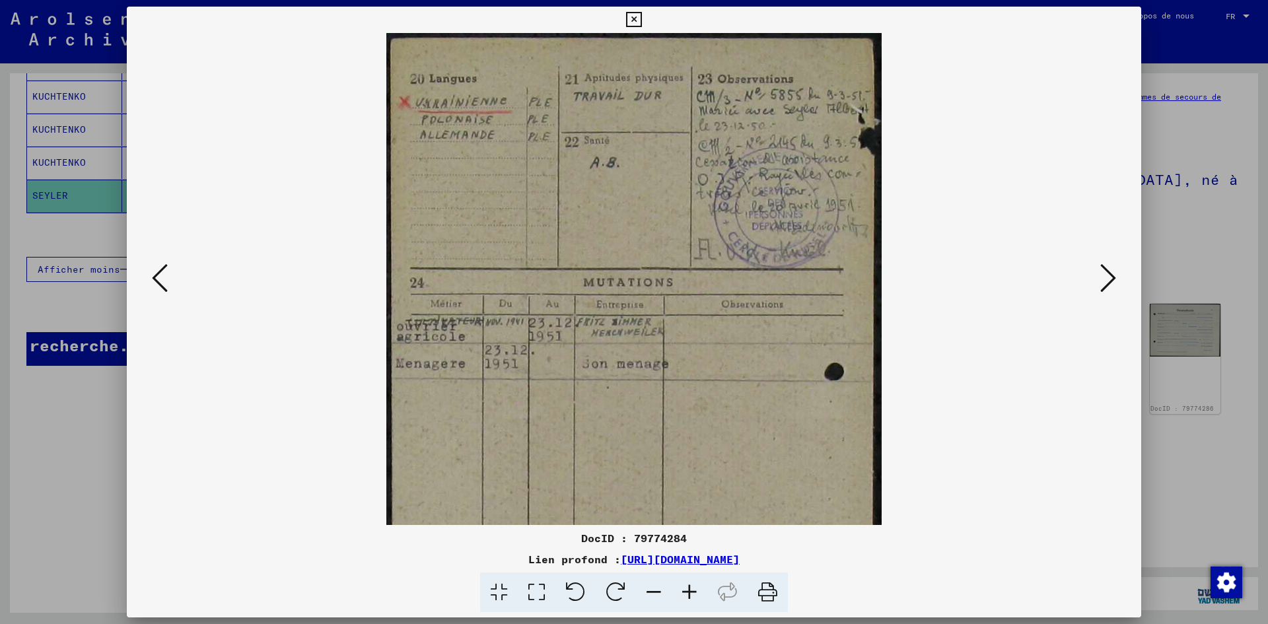
click at [689, 580] on icon at bounding box center [689, 592] width 36 height 40
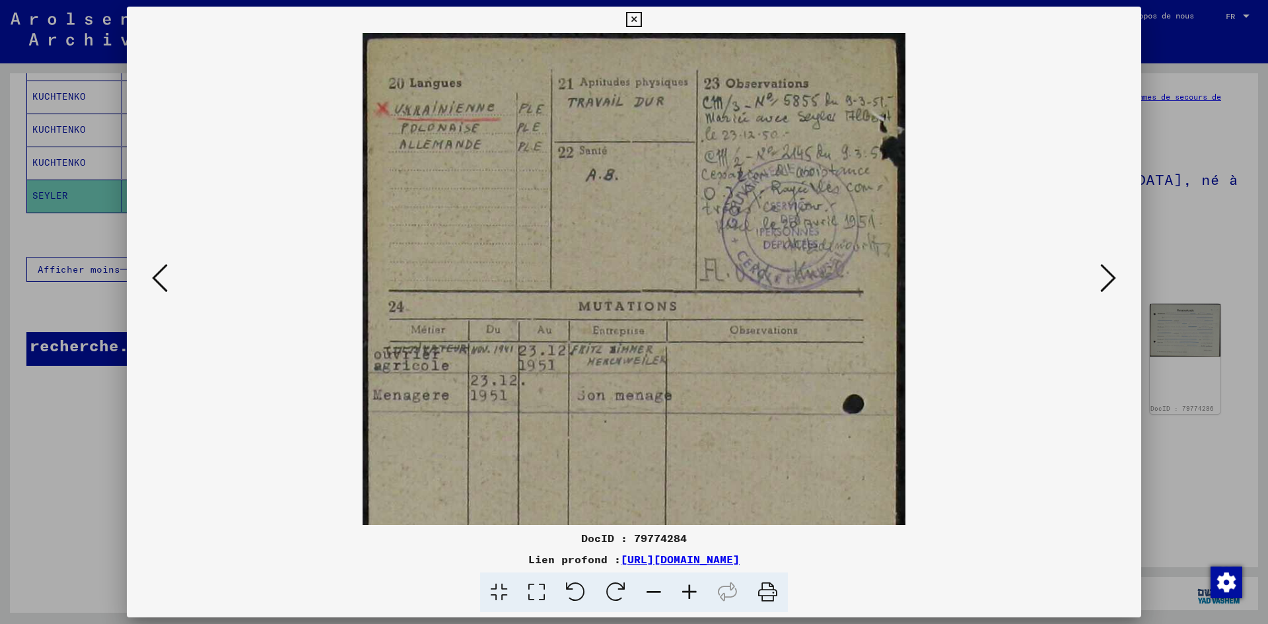
click at [689, 580] on icon at bounding box center [689, 592] width 36 height 40
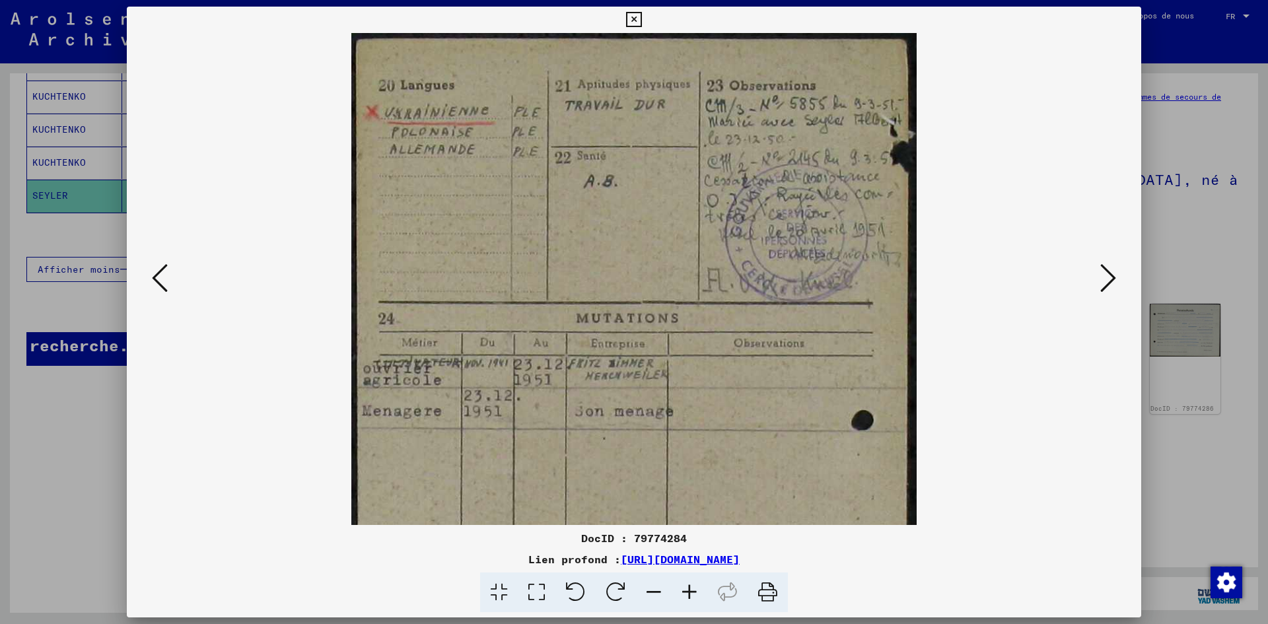
click at [689, 580] on icon at bounding box center [689, 592] width 36 height 40
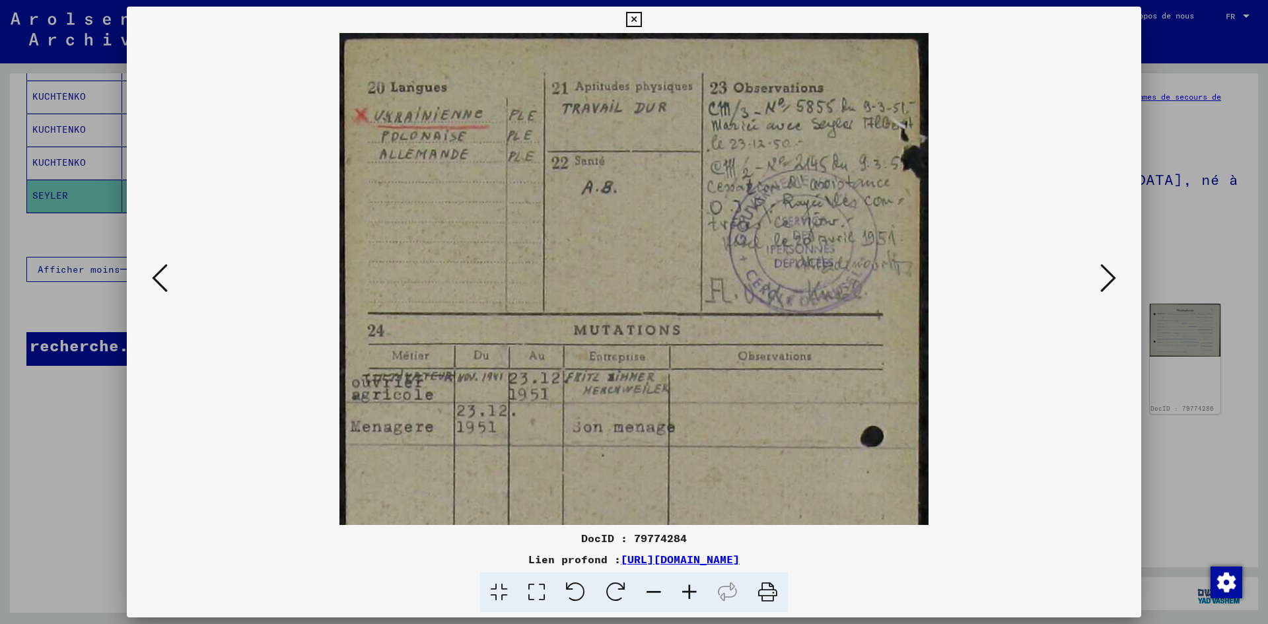
click at [689, 580] on icon at bounding box center [689, 592] width 36 height 40
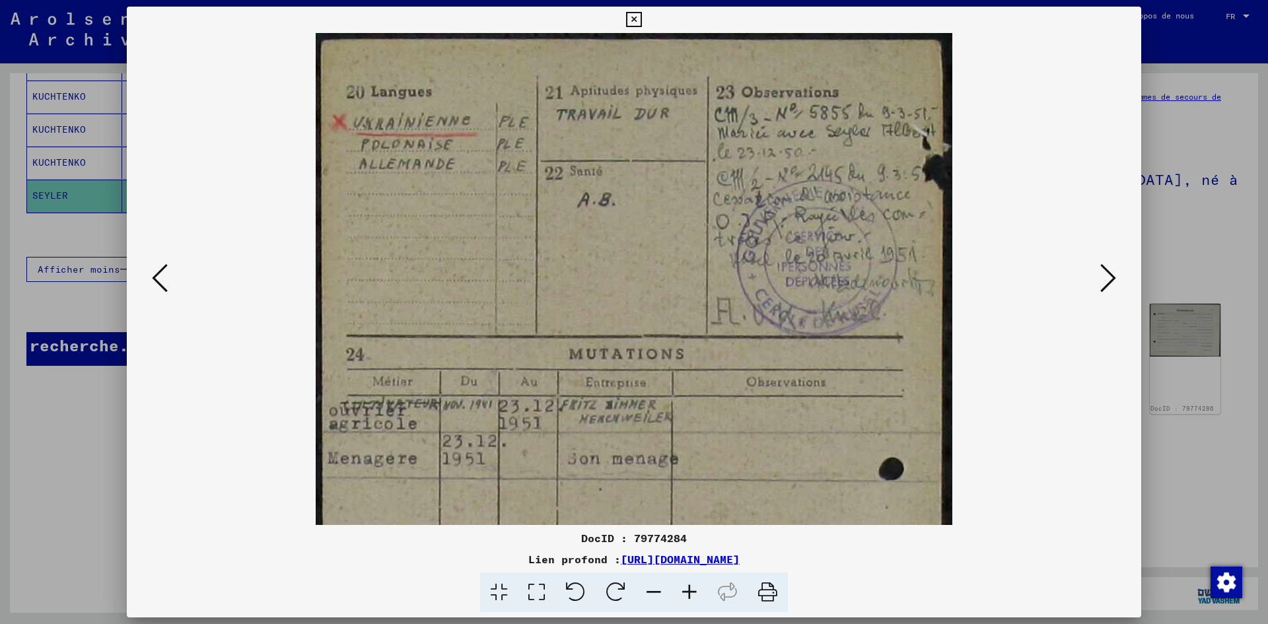
click at [689, 580] on icon at bounding box center [689, 592] width 36 height 40
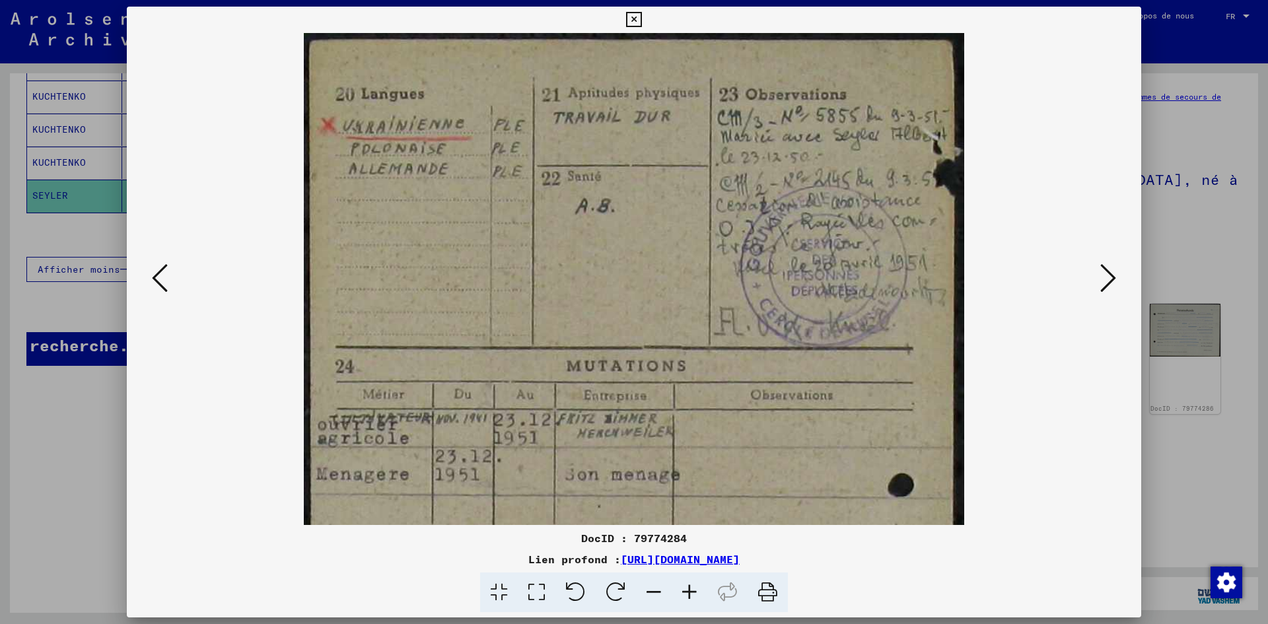
click at [689, 580] on icon at bounding box center [689, 592] width 36 height 40
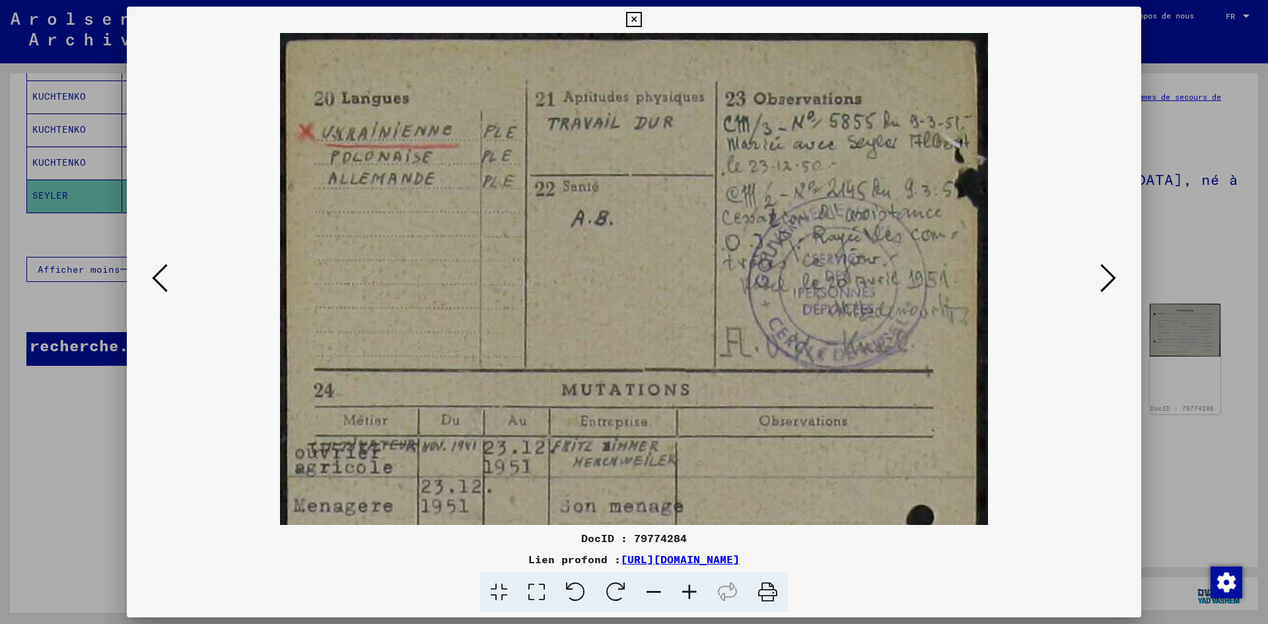
click at [689, 580] on icon at bounding box center [689, 592] width 36 height 40
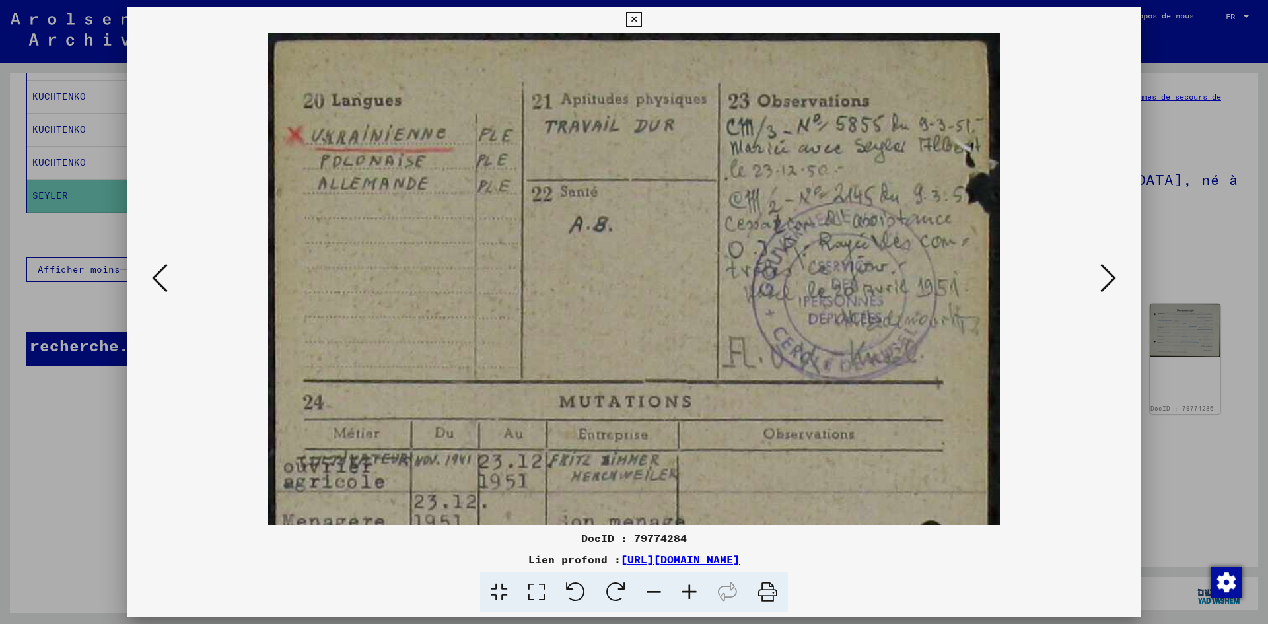
click at [689, 580] on icon at bounding box center [689, 592] width 36 height 40
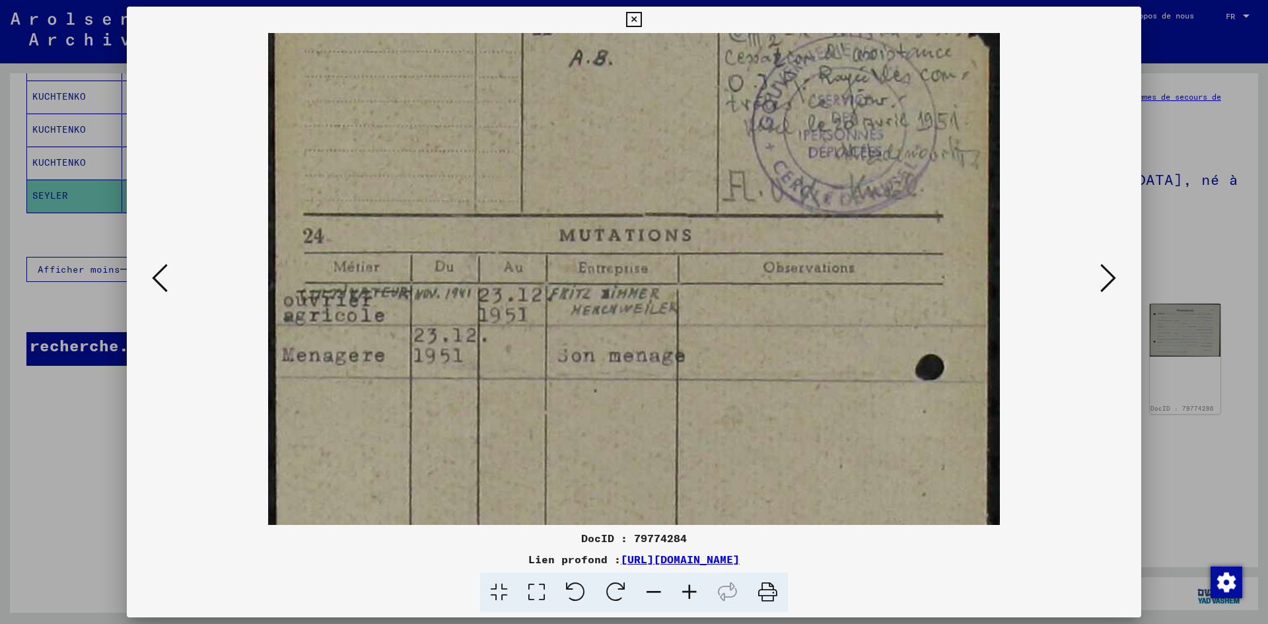
scroll to position [199, 0]
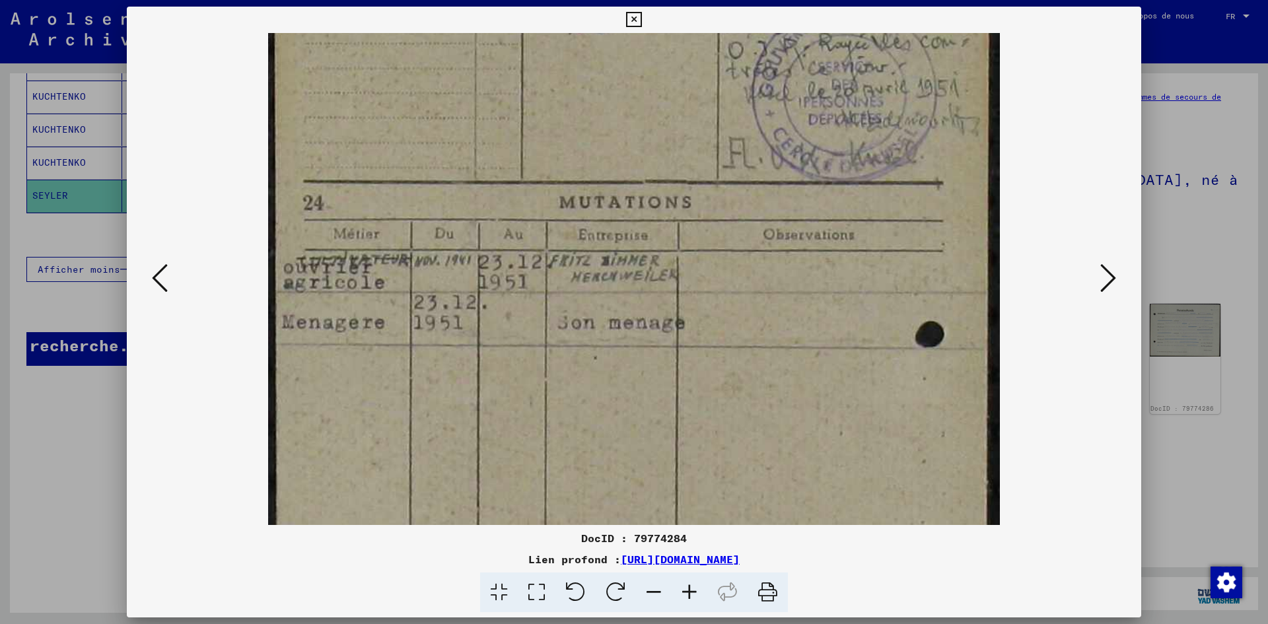
drag, startPoint x: 586, startPoint y: 447, endPoint x: 592, endPoint y: 248, distance: 199.5
click at [592, 248] on img at bounding box center [634, 344] width 732 height 1020
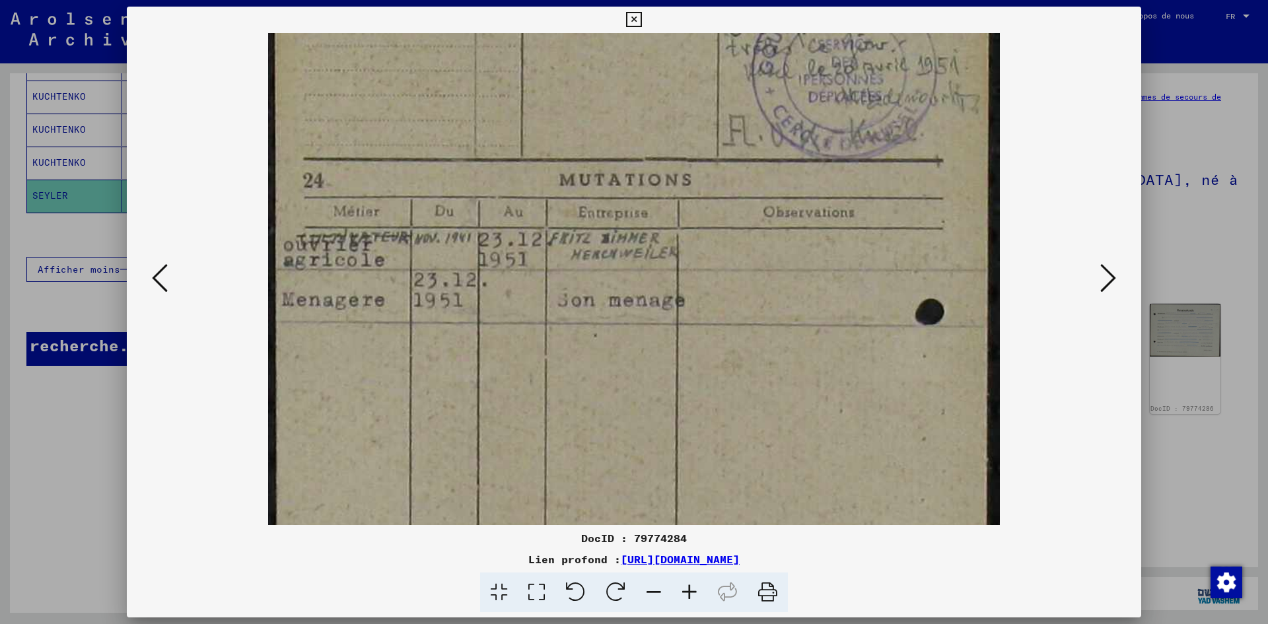
scroll to position [224, 0]
drag, startPoint x: 531, startPoint y: 405, endPoint x: 542, endPoint y: 380, distance: 26.9
click at [542, 380] on img at bounding box center [634, 319] width 732 height 1020
click at [1104, 282] on icon at bounding box center [1108, 278] width 16 height 32
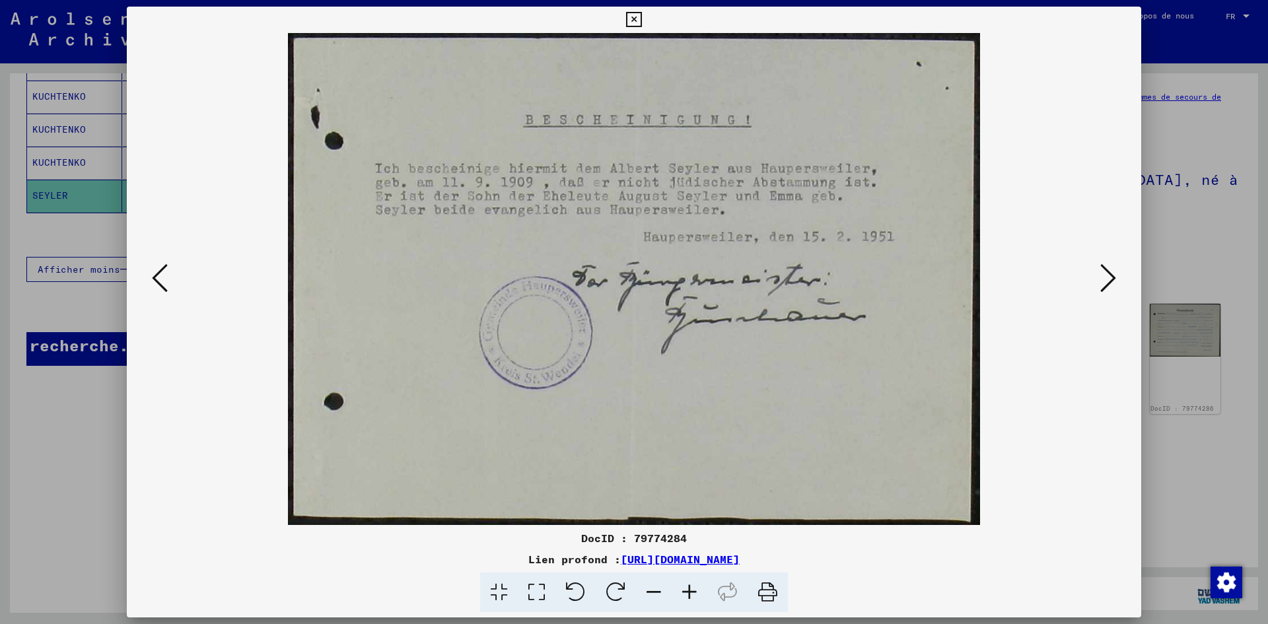
scroll to position [0, 0]
click at [1095, 289] on viewer-one-image at bounding box center [634, 279] width 924 height 492
click at [1104, 281] on icon at bounding box center [1108, 278] width 16 height 32
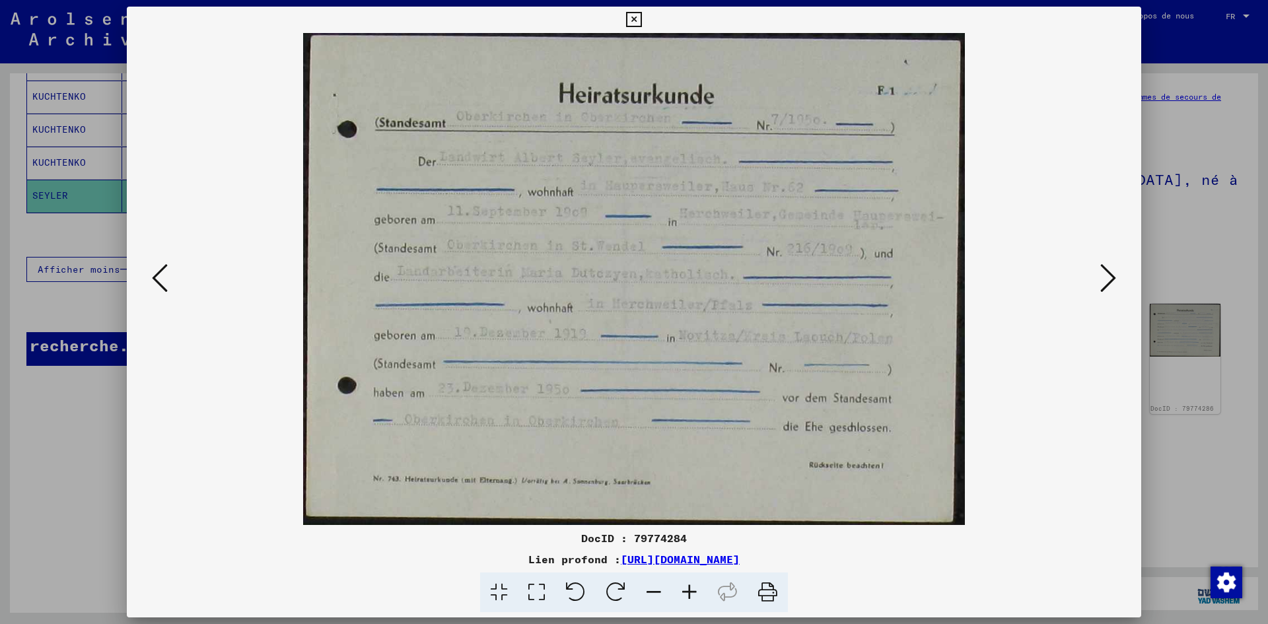
click at [1104, 281] on icon at bounding box center [1108, 278] width 16 height 32
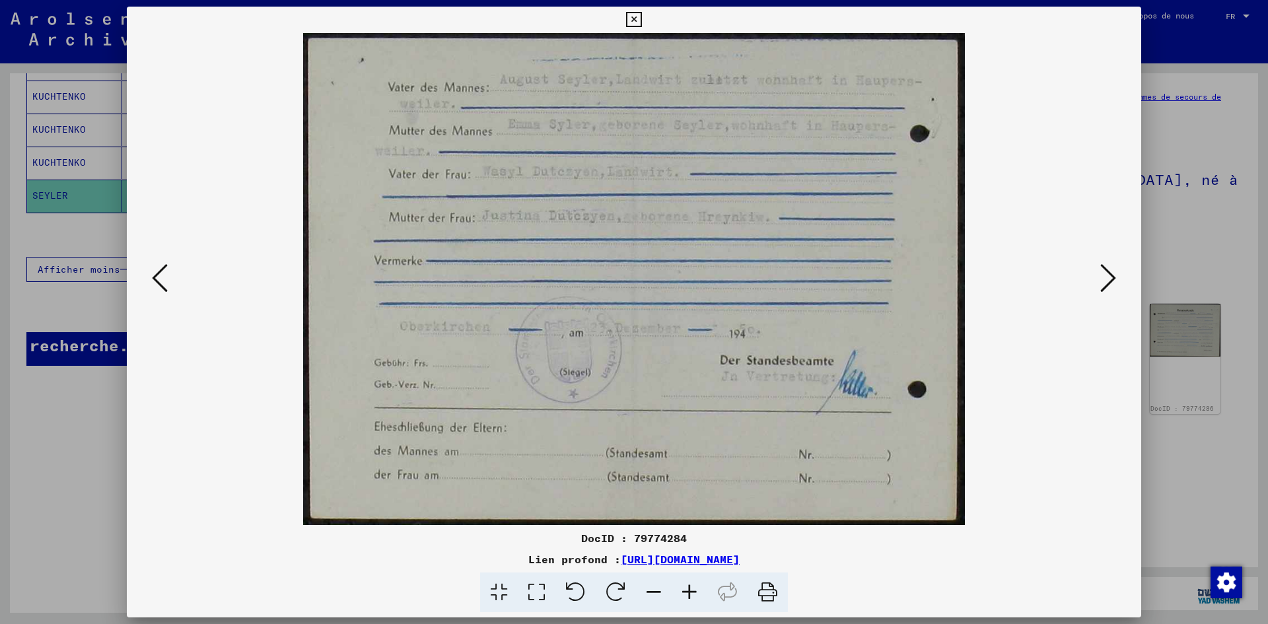
click at [1104, 281] on icon at bounding box center [1108, 278] width 16 height 32
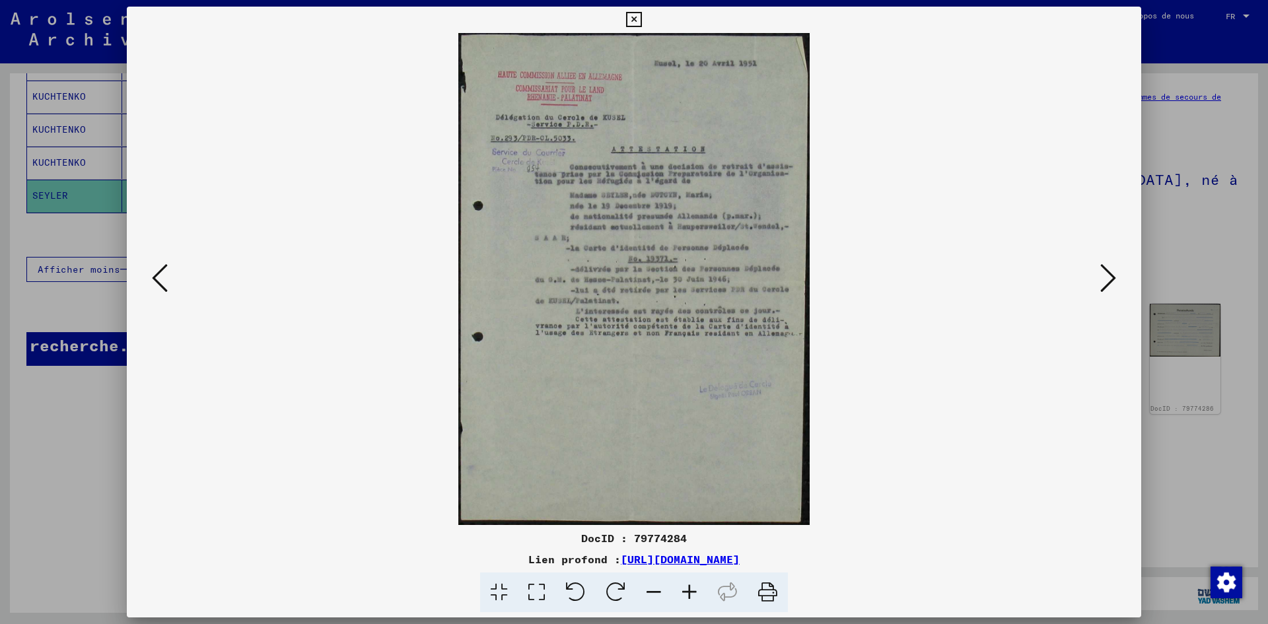
click at [695, 598] on icon at bounding box center [689, 592] width 36 height 40
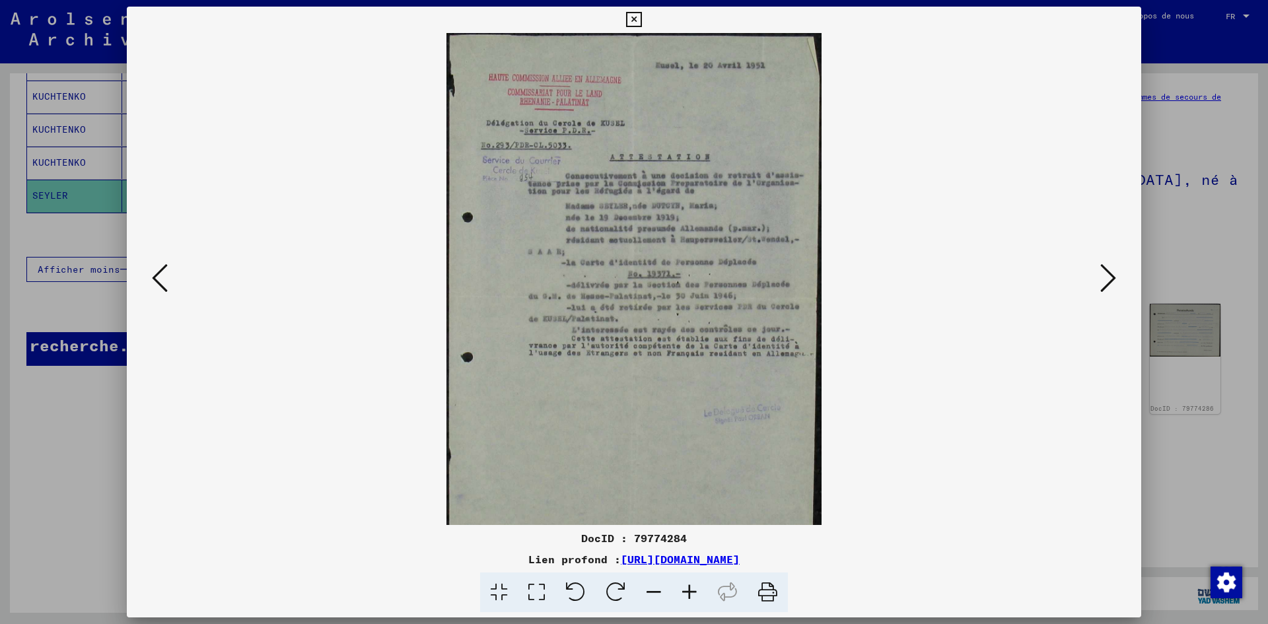
click at [683, 602] on icon at bounding box center [689, 592] width 36 height 40
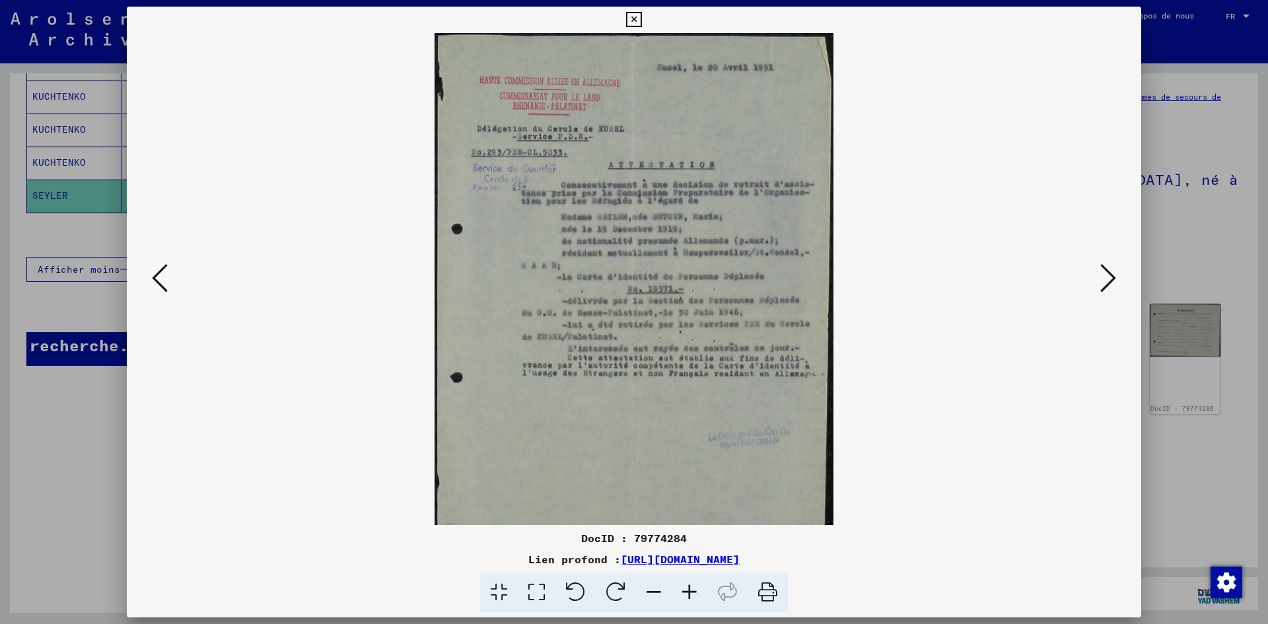
click at [683, 602] on icon at bounding box center [689, 592] width 36 height 40
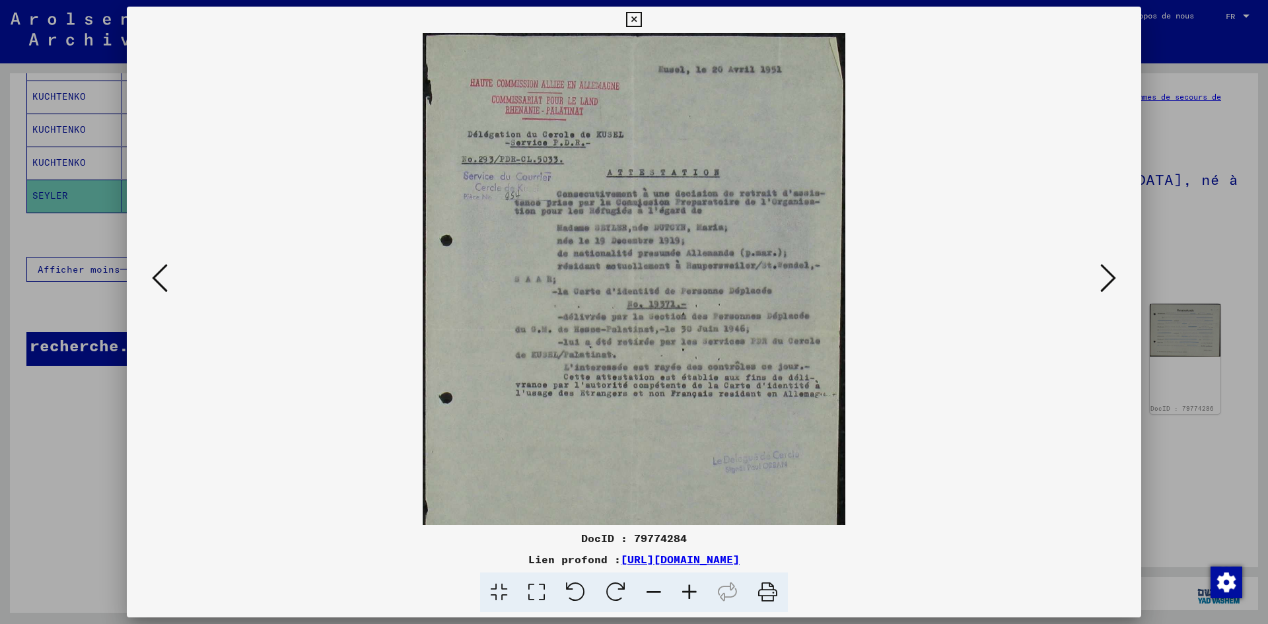
click at [683, 602] on icon at bounding box center [689, 592] width 36 height 40
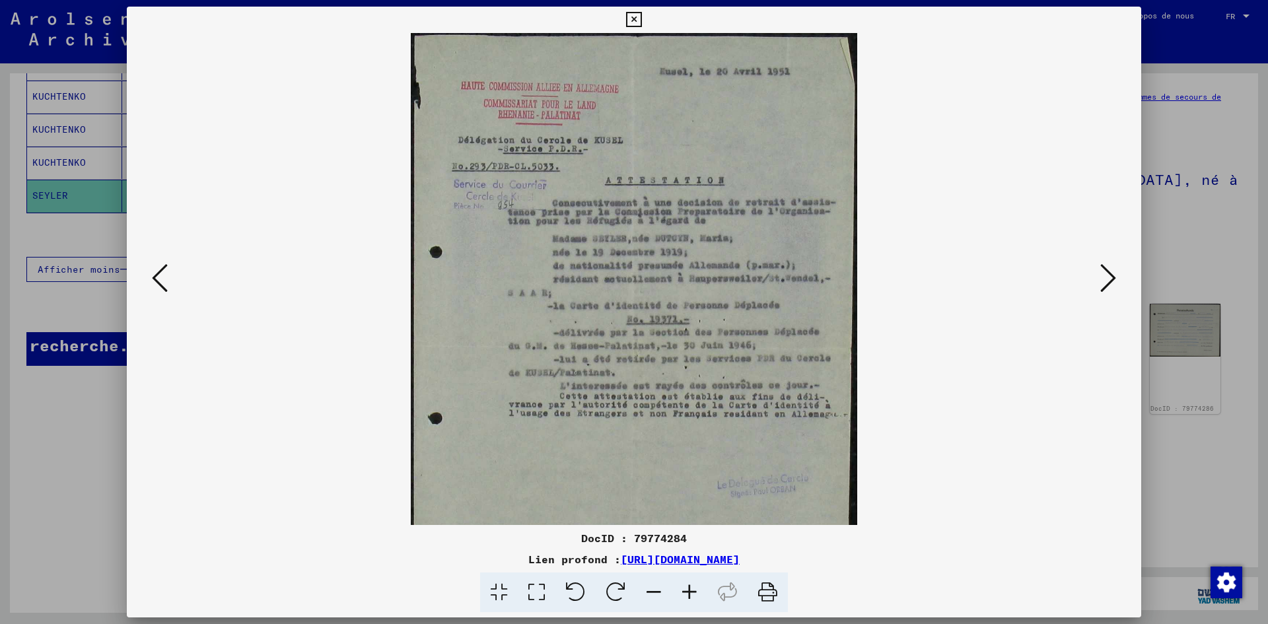
click at [683, 602] on icon at bounding box center [689, 592] width 36 height 40
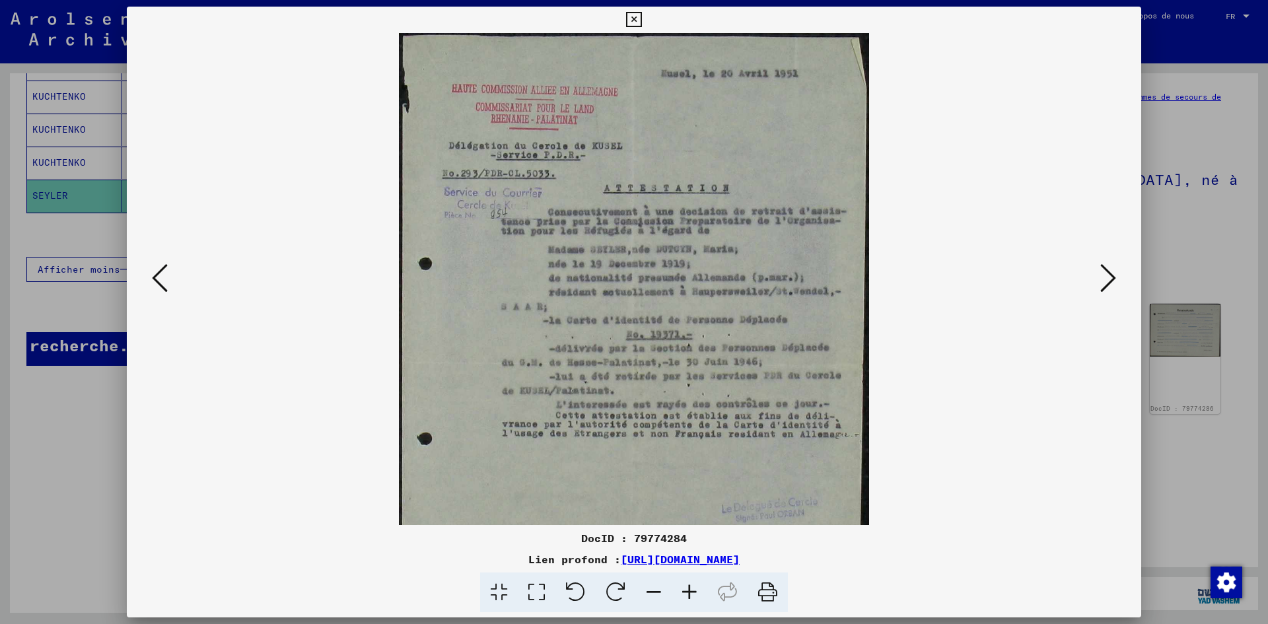
click at [683, 602] on icon at bounding box center [689, 592] width 36 height 40
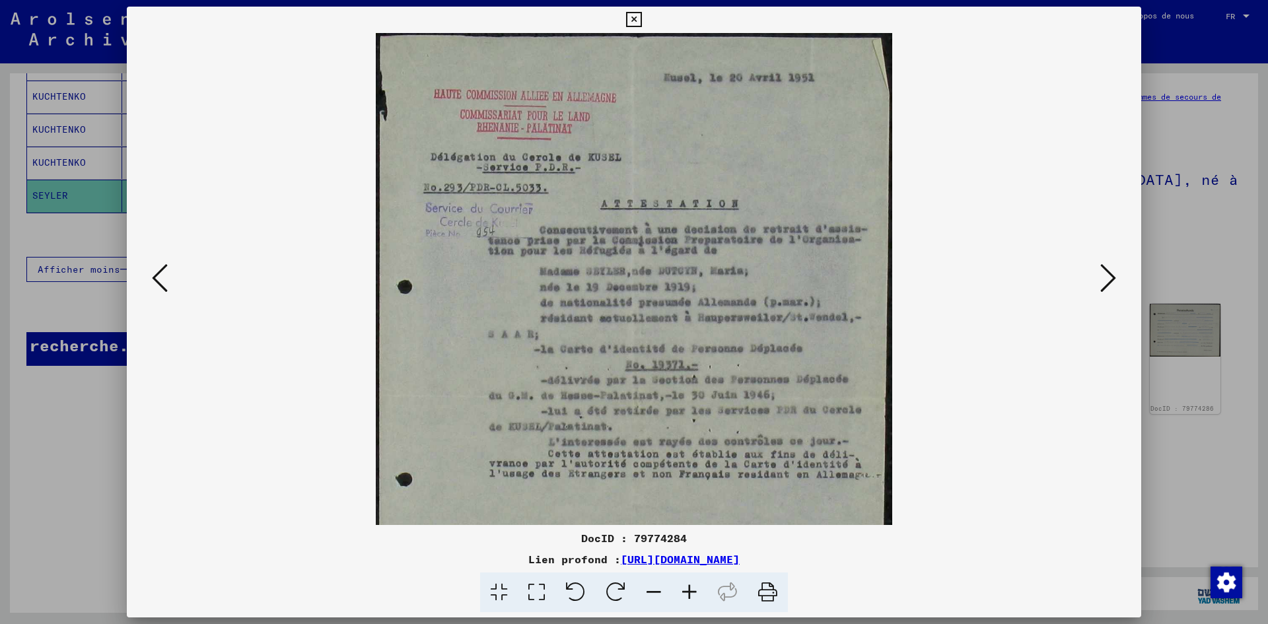
click at [683, 602] on icon at bounding box center [689, 592] width 36 height 40
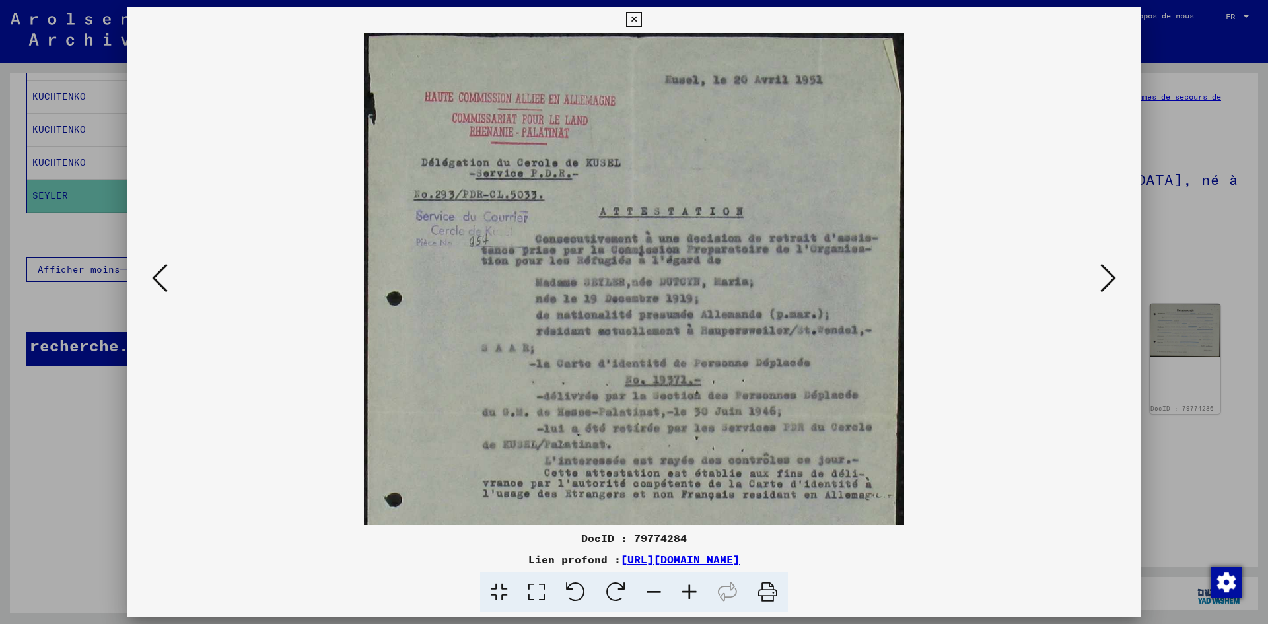
click at [683, 602] on icon at bounding box center [689, 592] width 36 height 40
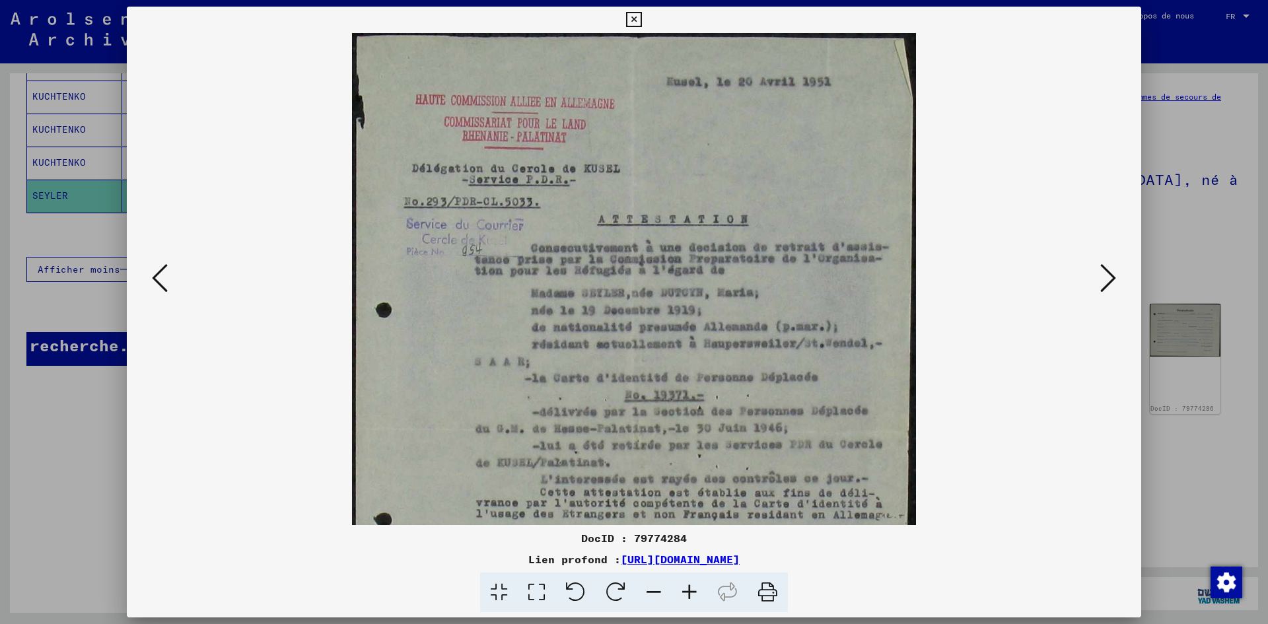
click at [683, 602] on icon at bounding box center [689, 592] width 36 height 40
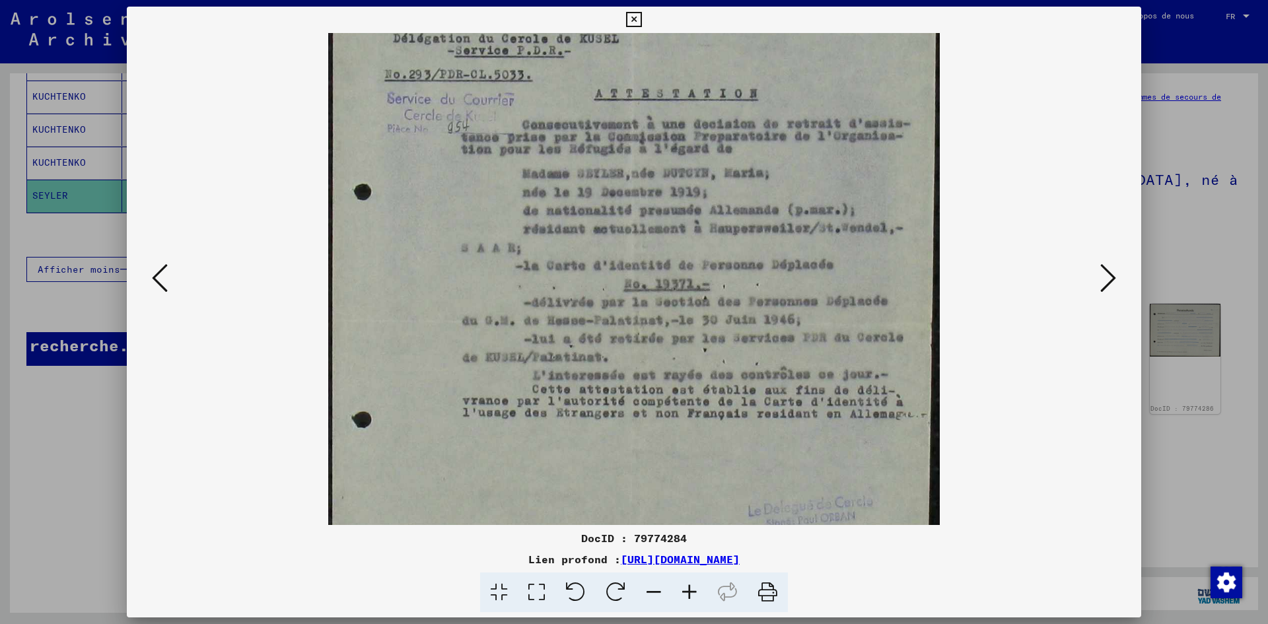
scroll to position [142, 0]
drag, startPoint x: 751, startPoint y: 456, endPoint x: 693, endPoint y: 314, distance: 153.1
click at [693, 314] on img at bounding box center [633, 318] width 611 height 855
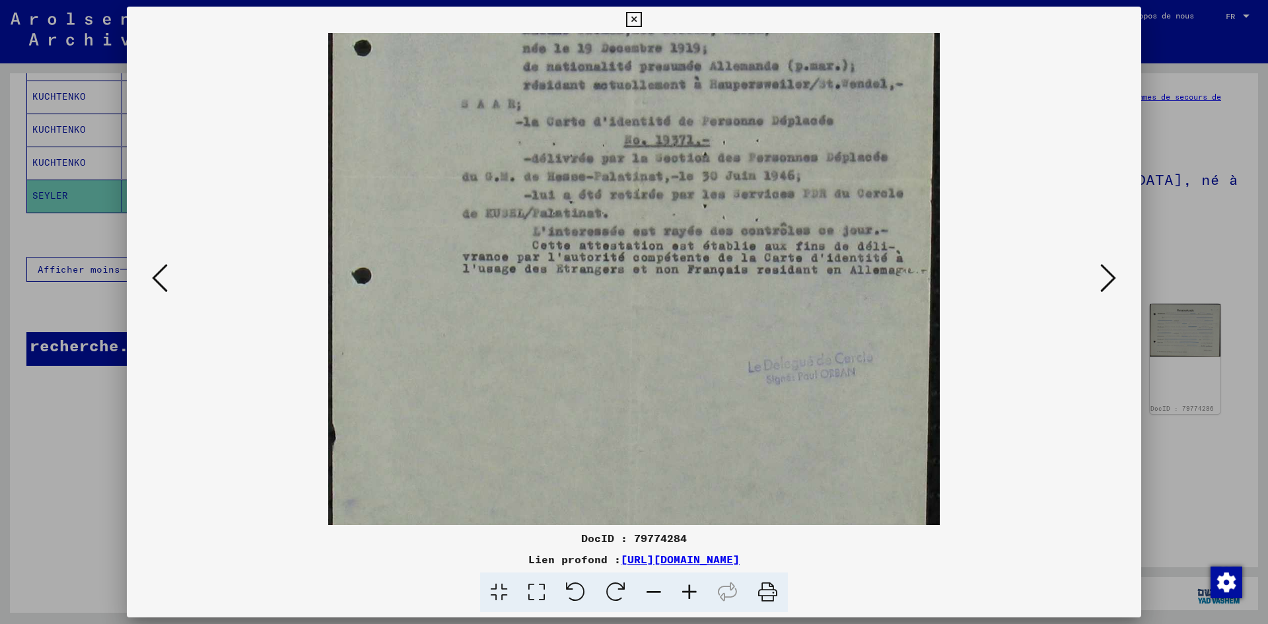
scroll to position [286, 0]
drag, startPoint x: 774, startPoint y: 423, endPoint x: 708, endPoint y: 279, distance: 158.4
click at [708, 279] on img at bounding box center [633, 174] width 611 height 855
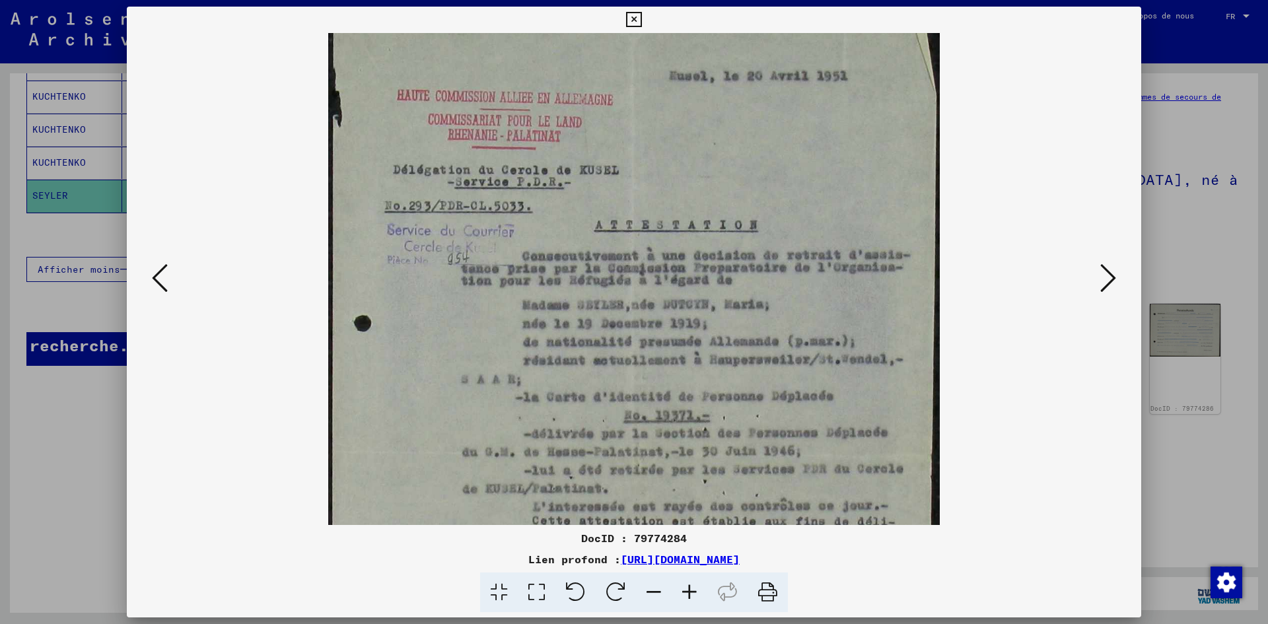
scroll to position [0, 0]
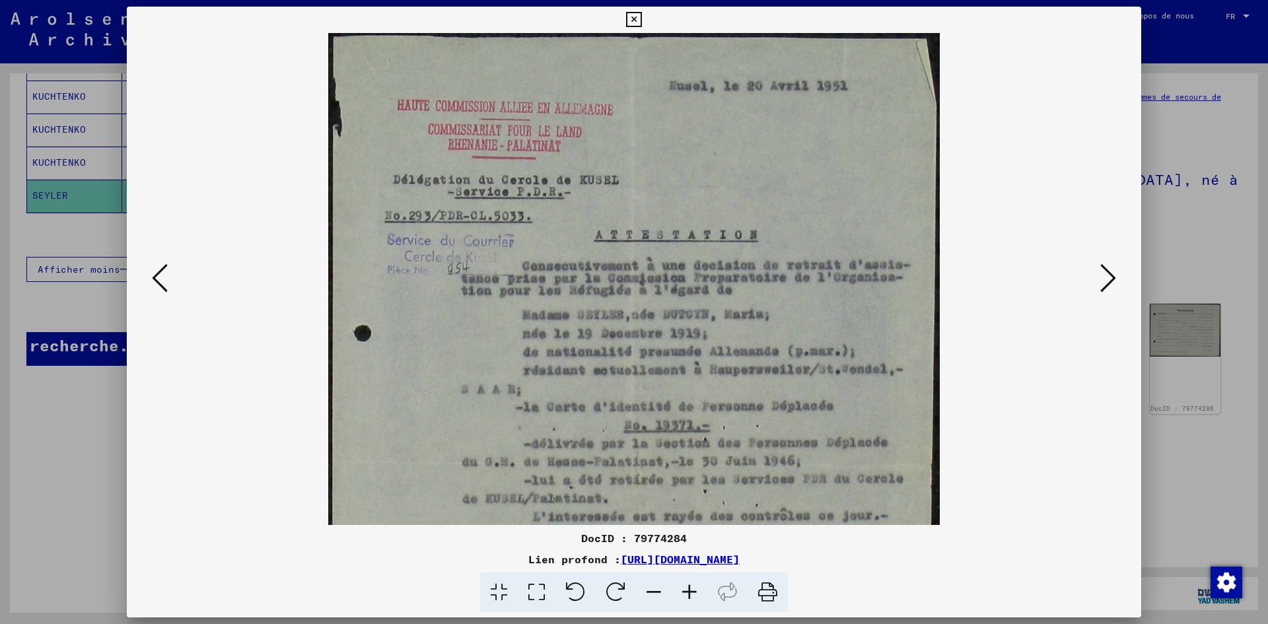
drag, startPoint x: 708, startPoint y: 279, endPoint x: 683, endPoint y: 640, distance: 362.1
click at [683, 623] on html "Recherche Parcourir les archives Faire un don Bulletin Aide Contact À propos de…" at bounding box center [634, 312] width 1268 height 624
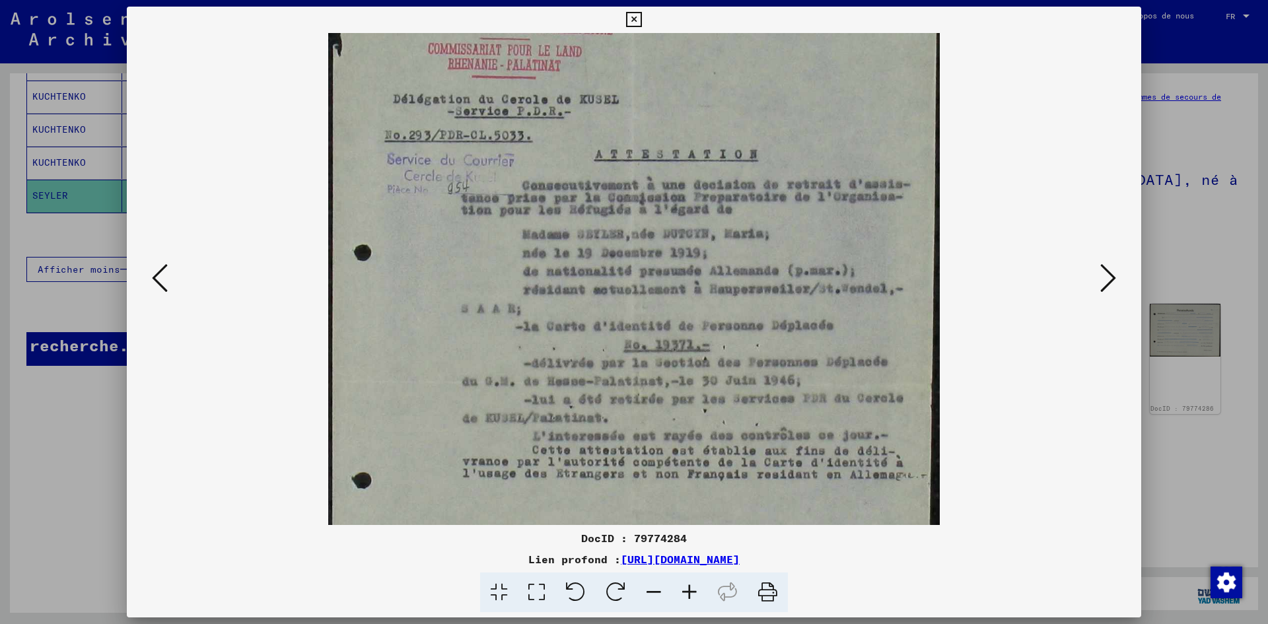
scroll to position [112, 0]
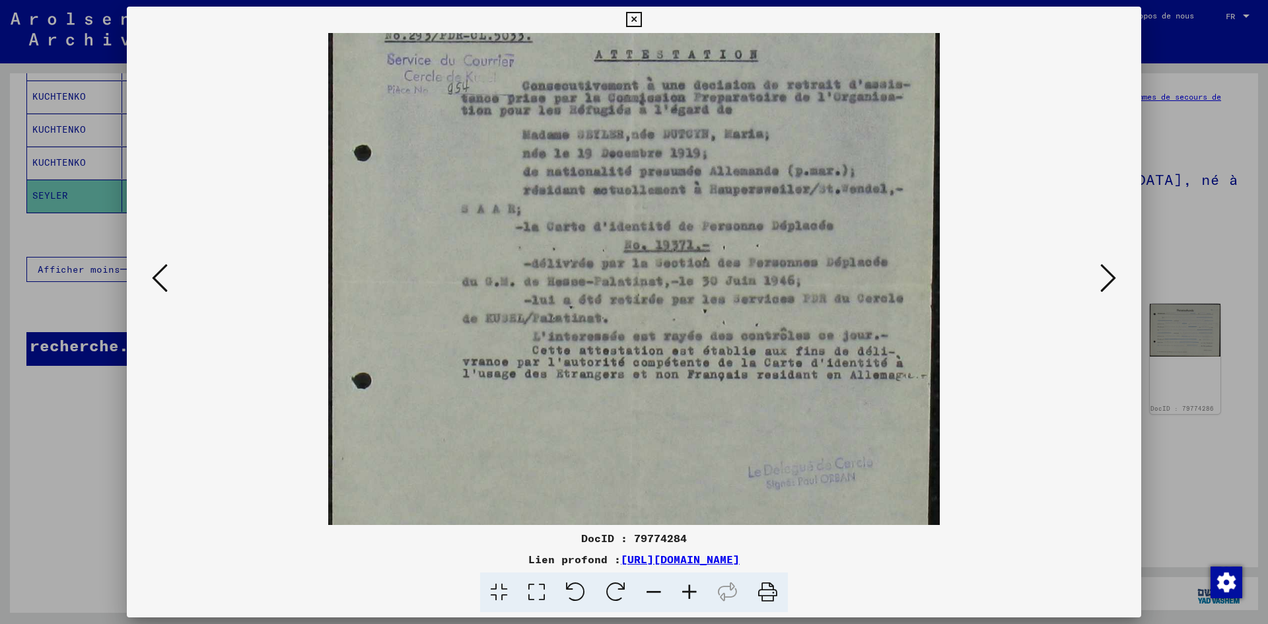
drag, startPoint x: 695, startPoint y: 398, endPoint x: 740, endPoint y: 219, distance: 185.3
click at [740, 219] on img at bounding box center [633, 280] width 611 height 855
click at [1109, 267] on icon at bounding box center [1108, 278] width 16 height 32
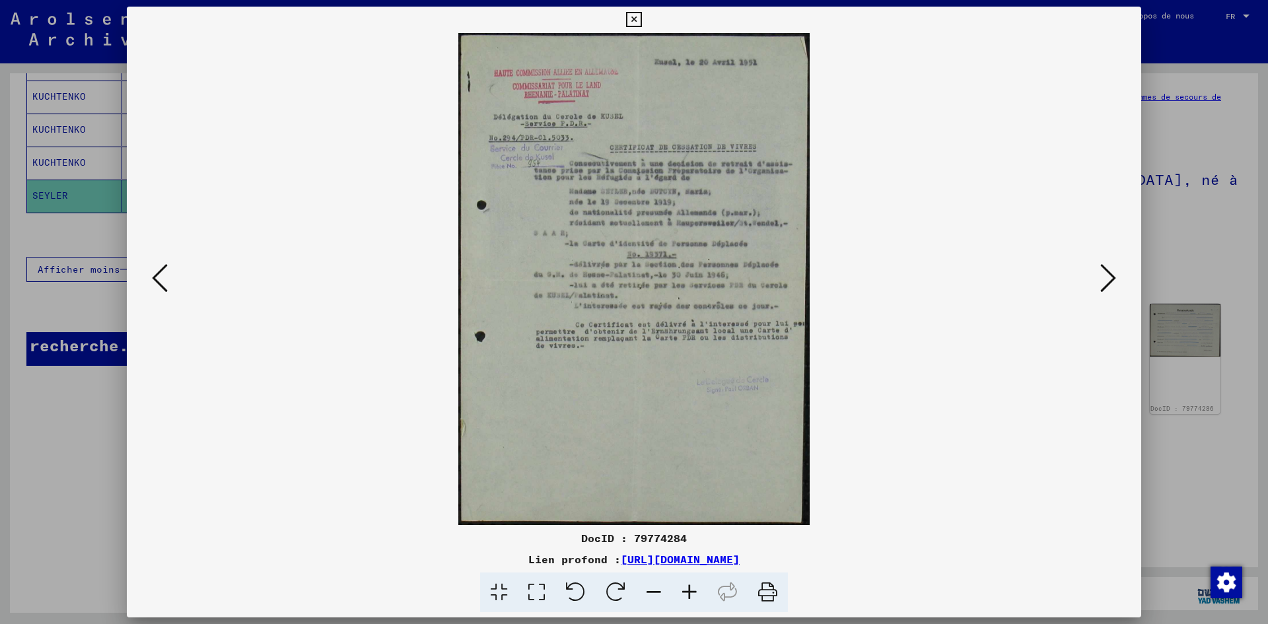
click at [580, 224] on img at bounding box center [634, 279] width 352 height 492
click at [688, 587] on icon at bounding box center [689, 592] width 36 height 40
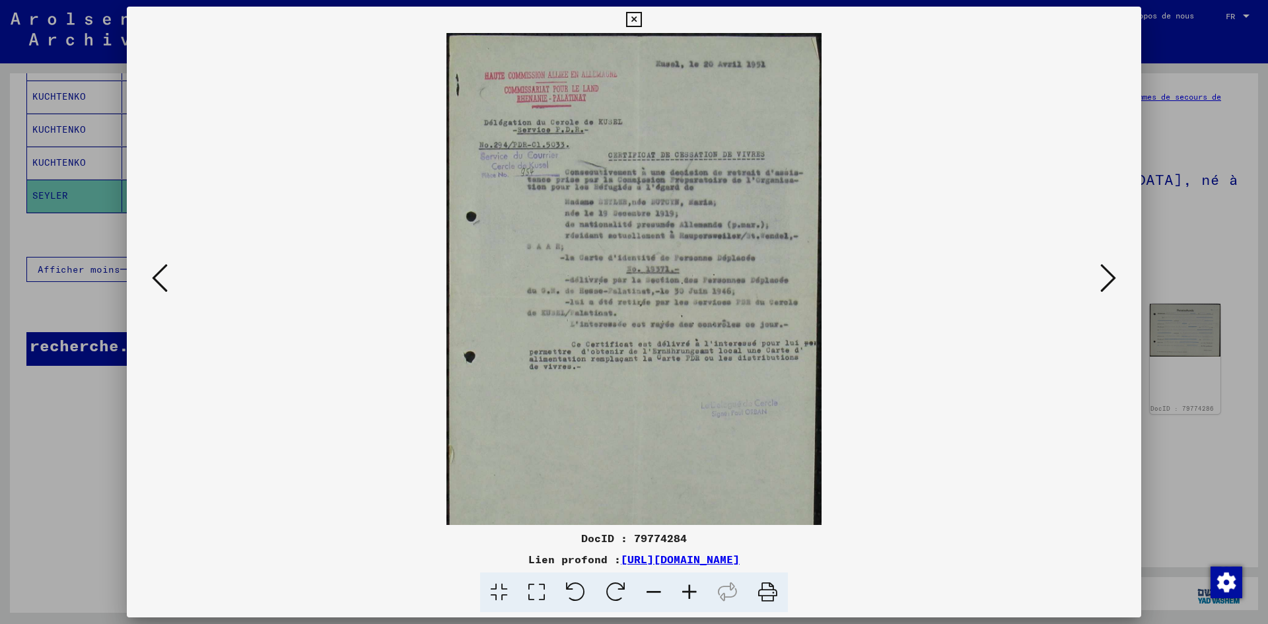
click at [688, 587] on icon at bounding box center [689, 592] width 36 height 40
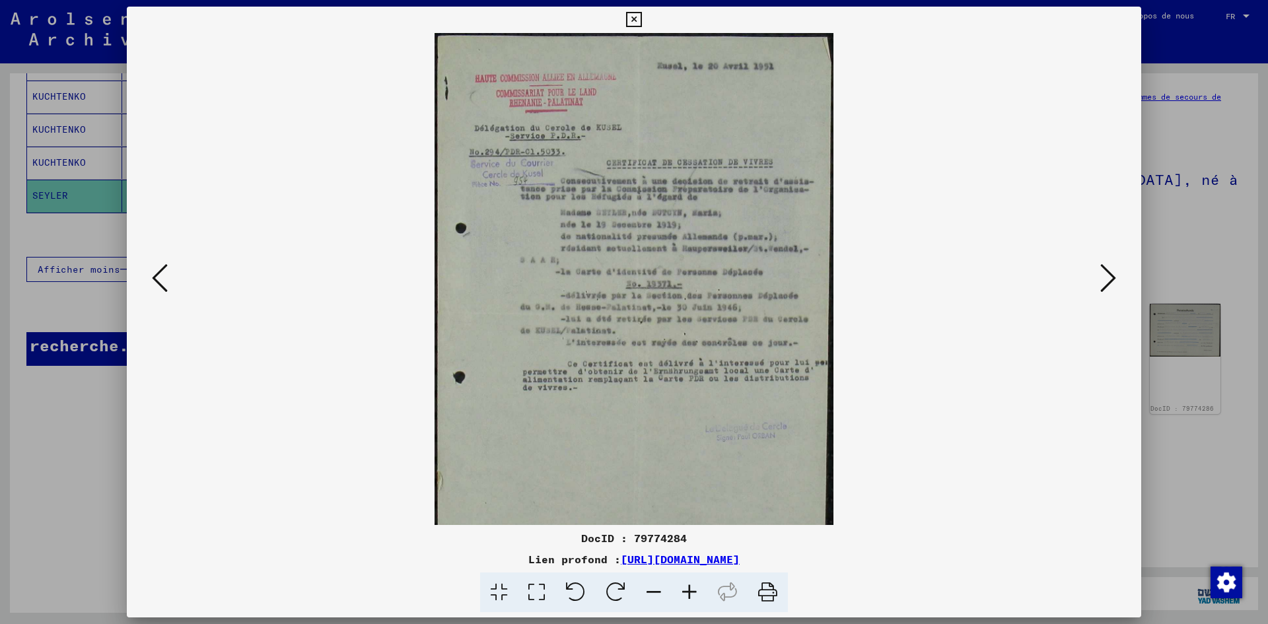
click at [688, 587] on icon at bounding box center [689, 592] width 36 height 40
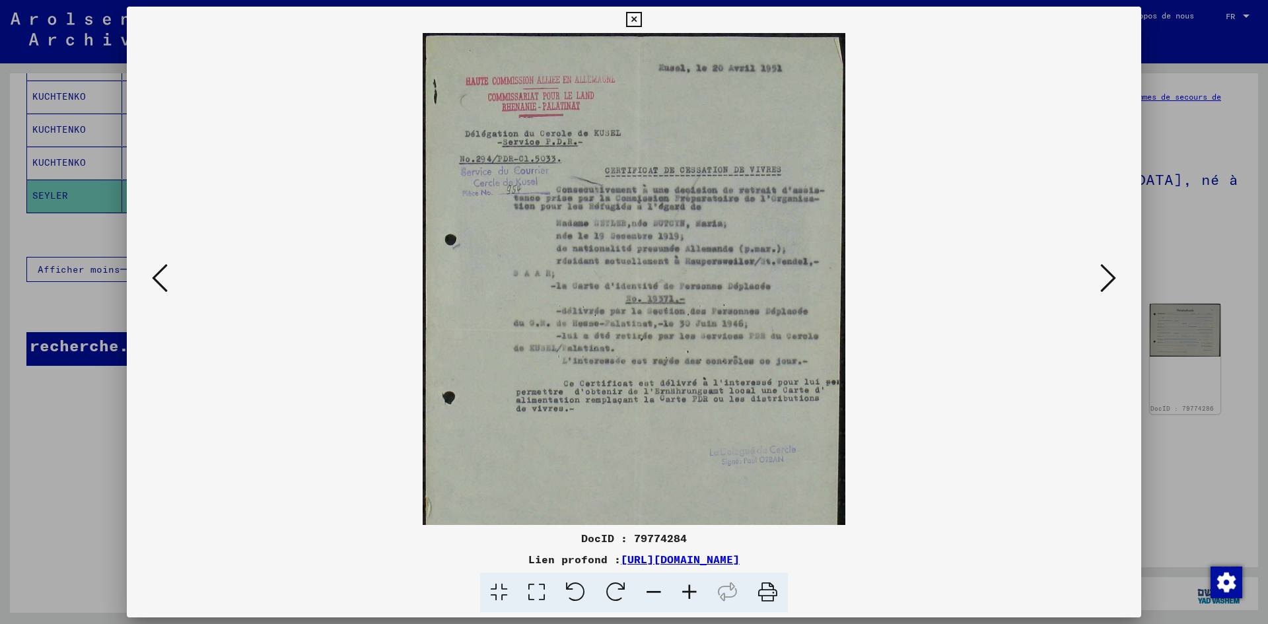
click at [688, 587] on icon at bounding box center [689, 592] width 36 height 40
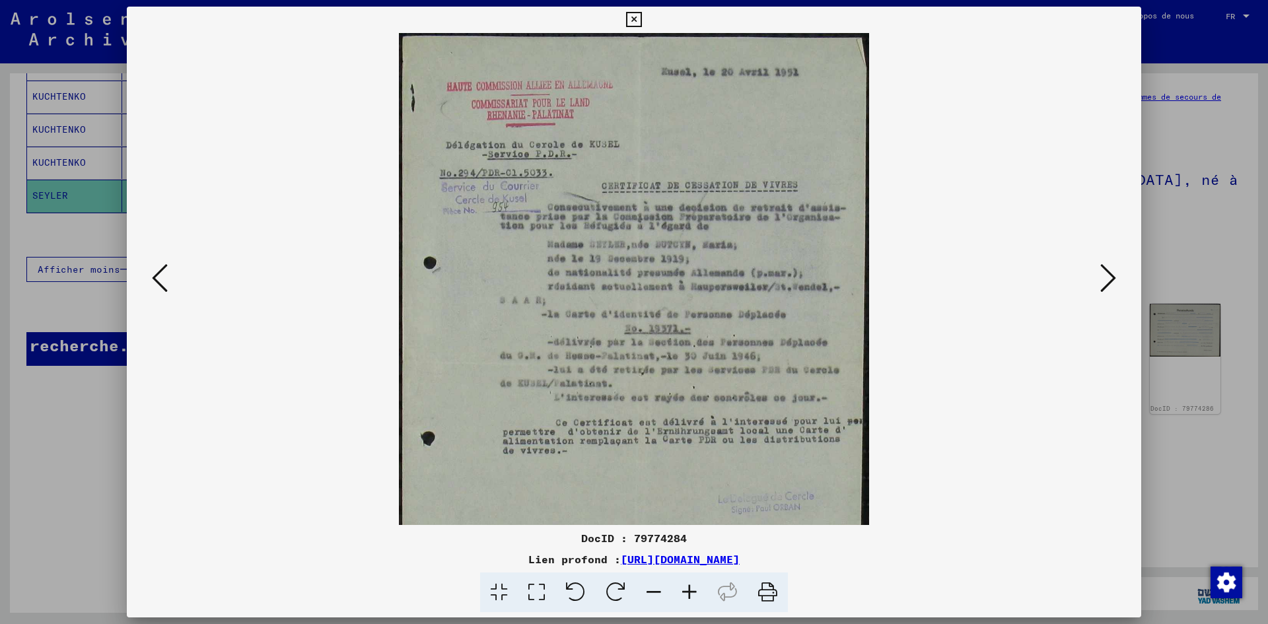
click at [688, 587] on icon at bounding box center [689, 592] width 36 height 40
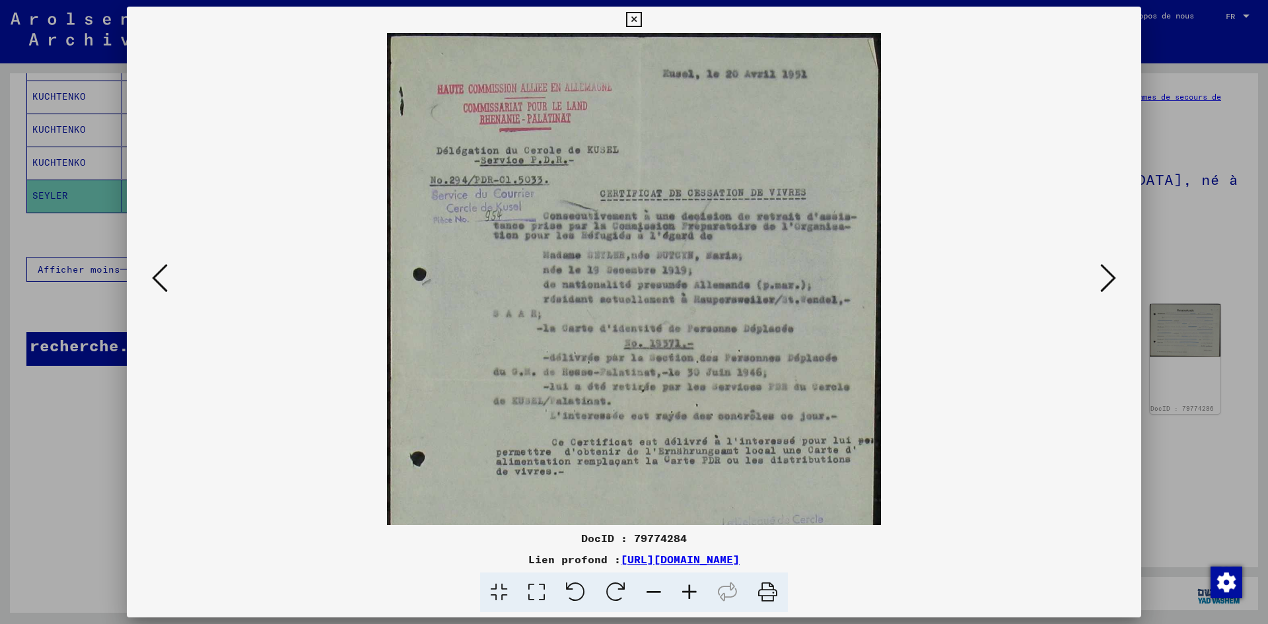
click at [688, 587] on icon at bounding box center [689, 592] width 36 height 40
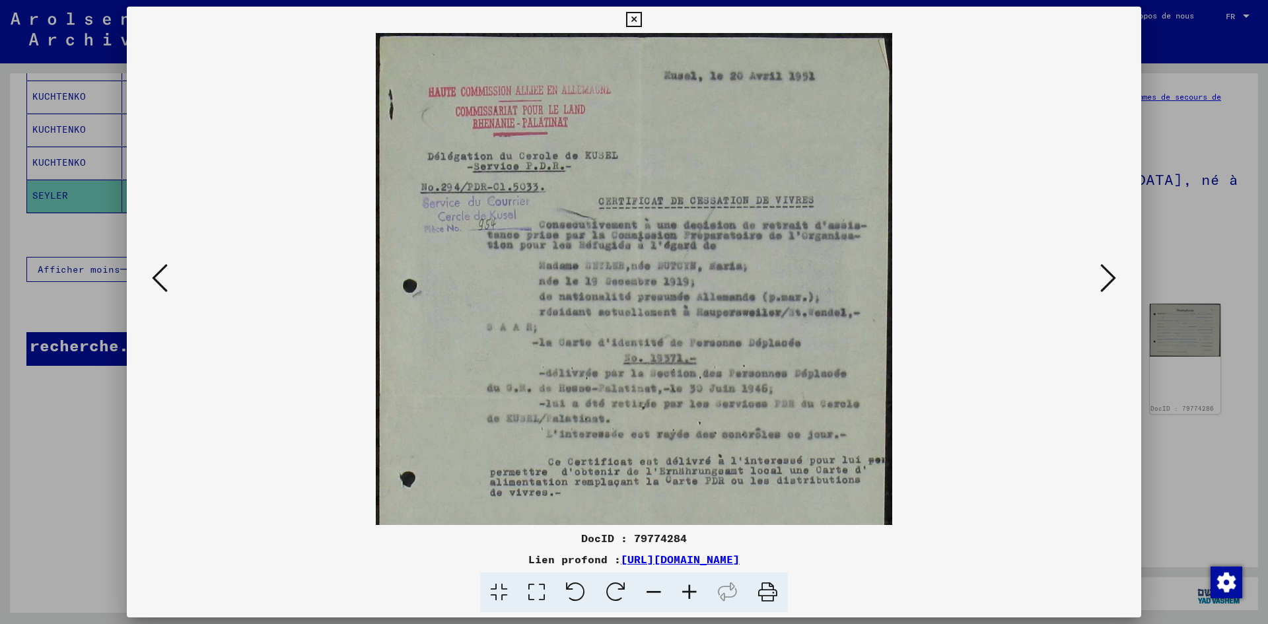
click at [693, 588] on icon at bounding box center [689, 592] width 36 height 40
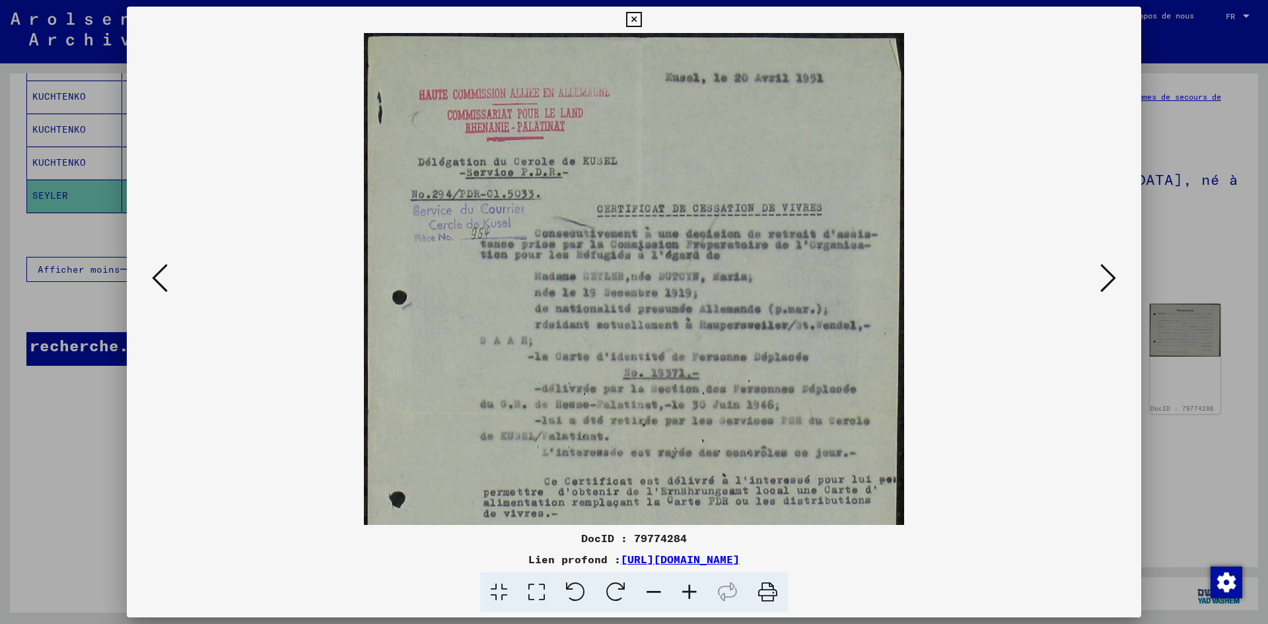
click at [693, 588] on icon at bounding box center [689, 592] width 36 height 40
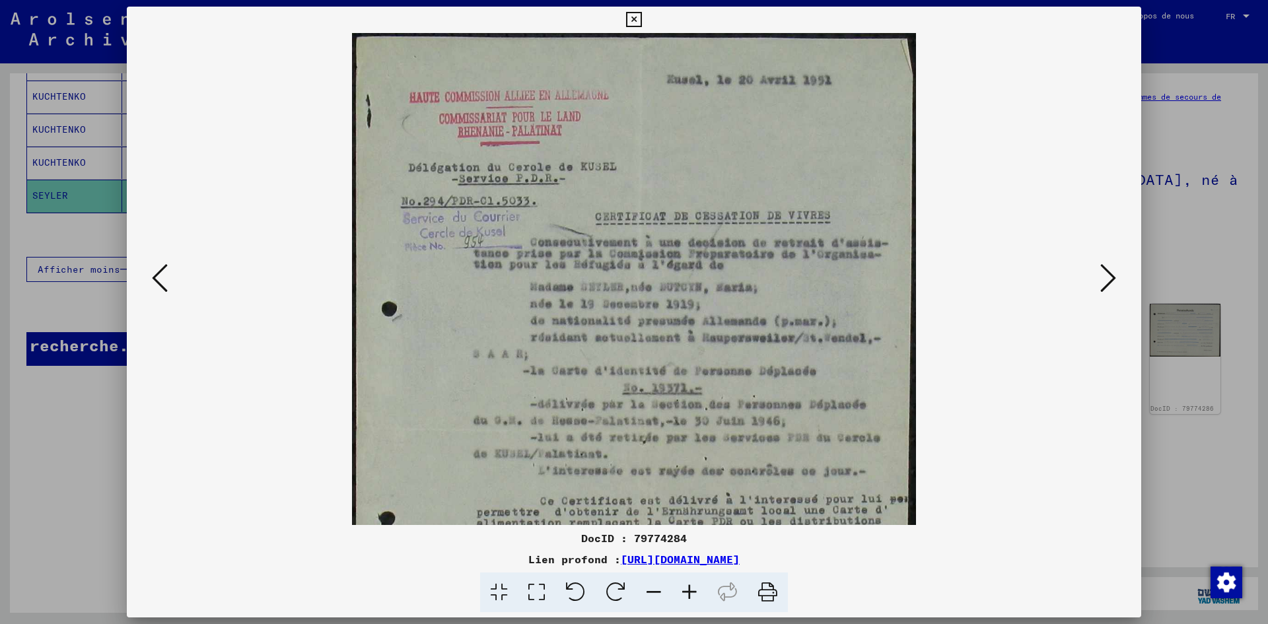
click at [693, 588] on icon at bounding box center [689, 592] width 36 height 40
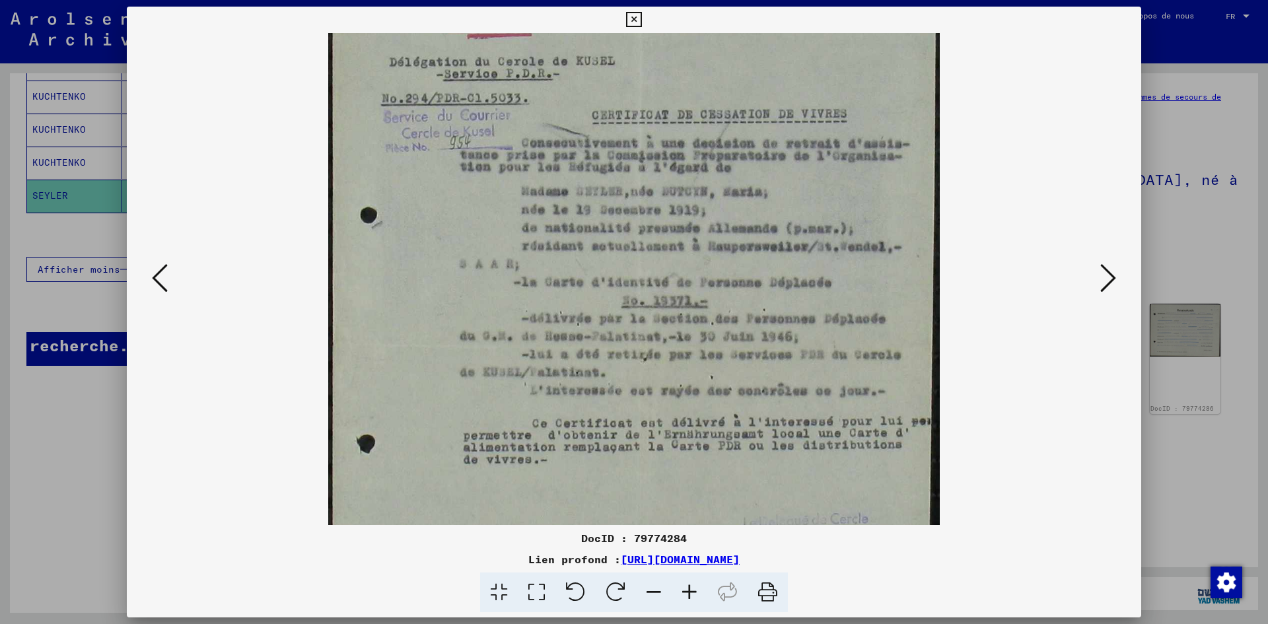
scroll to position [120, 0]
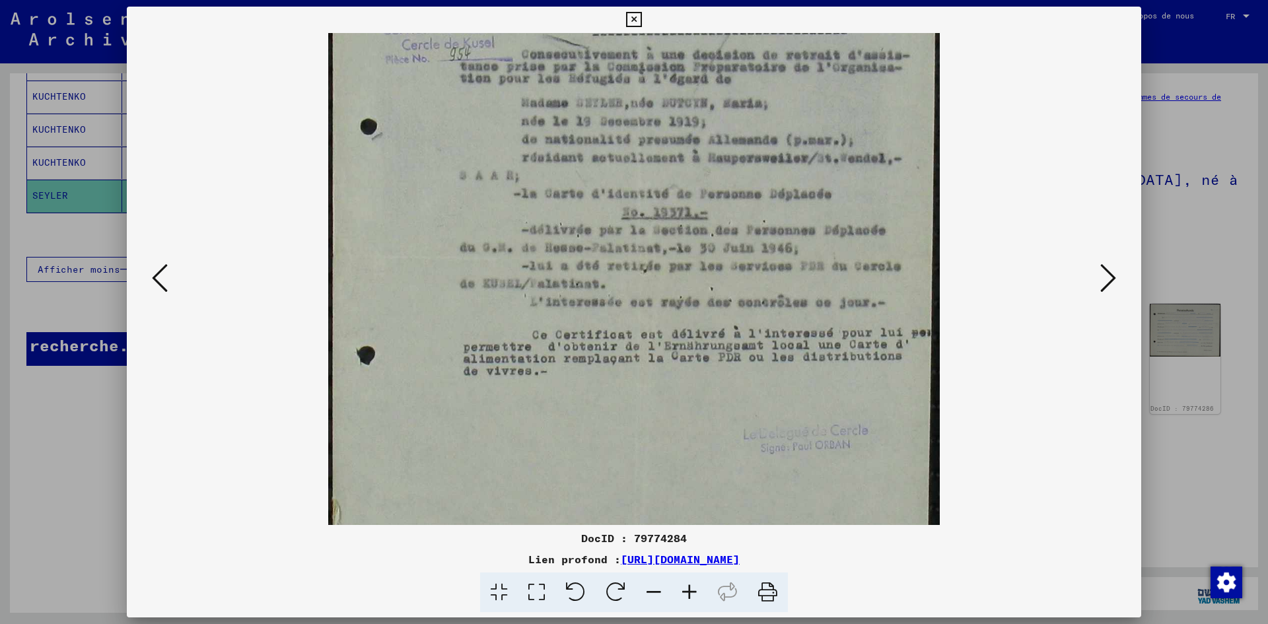
drag, startPoint x: 694, startPoint y: 408, endPoint x: 759, endPoint y: 189, distance: 228.1
click at [759, 189] on img at bounding box center [633, 255] width 611 height 855
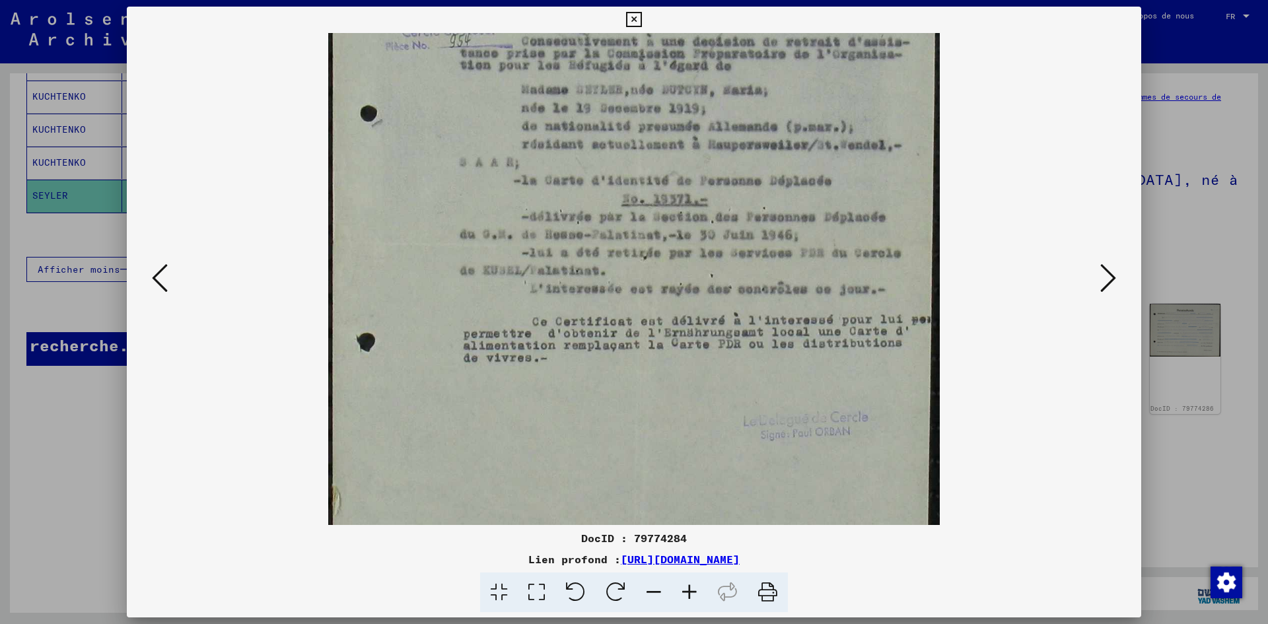
click at [1104, 280] on icon at bounding box center [1108, 278] width 16 height 32
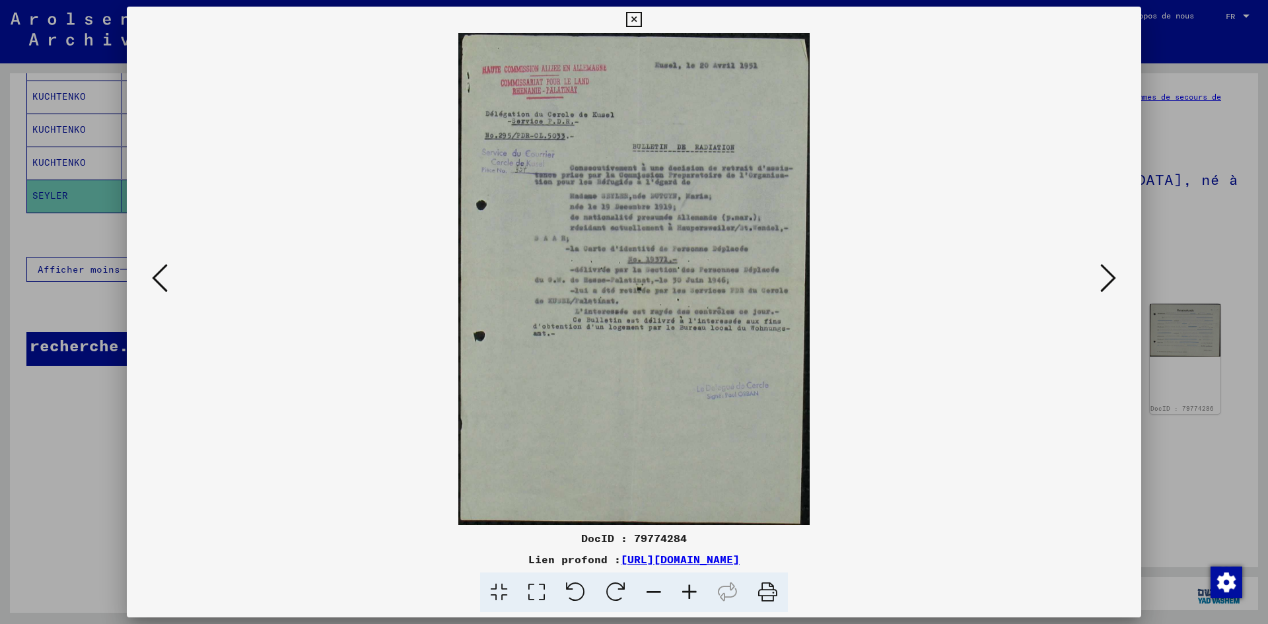
click at [619, 259] on img at bounding box center [634, 279] width 352 height 492
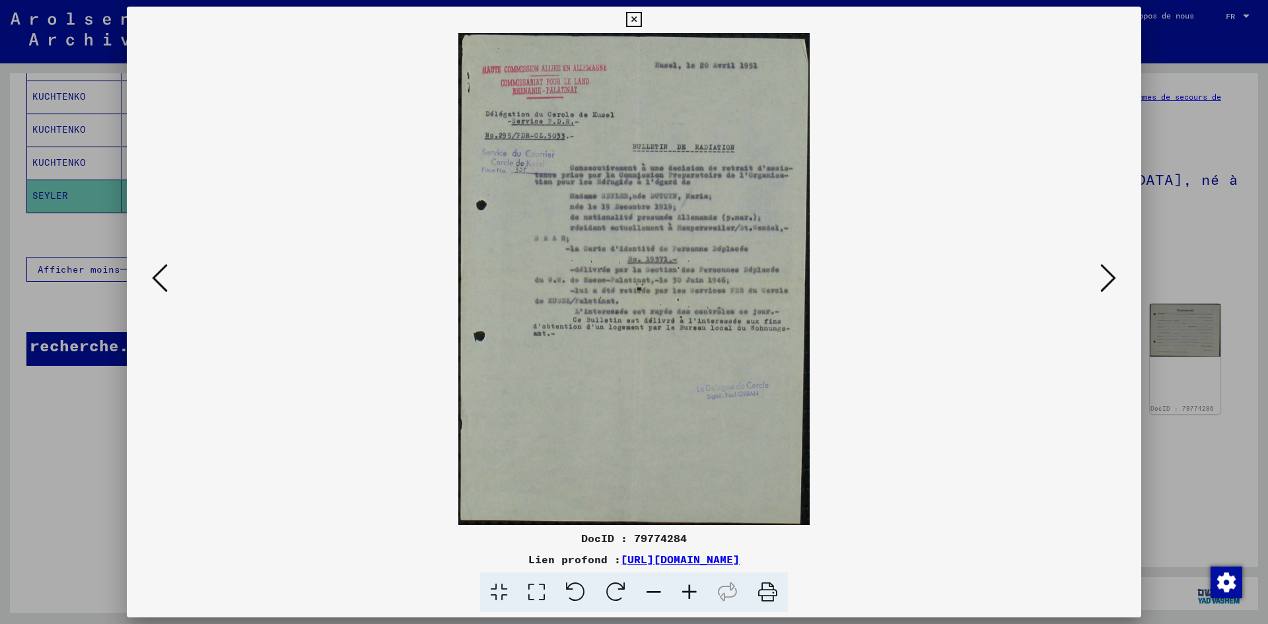
click at [679, 588] on icon at bounding box center [689, 592] width 36 height 40
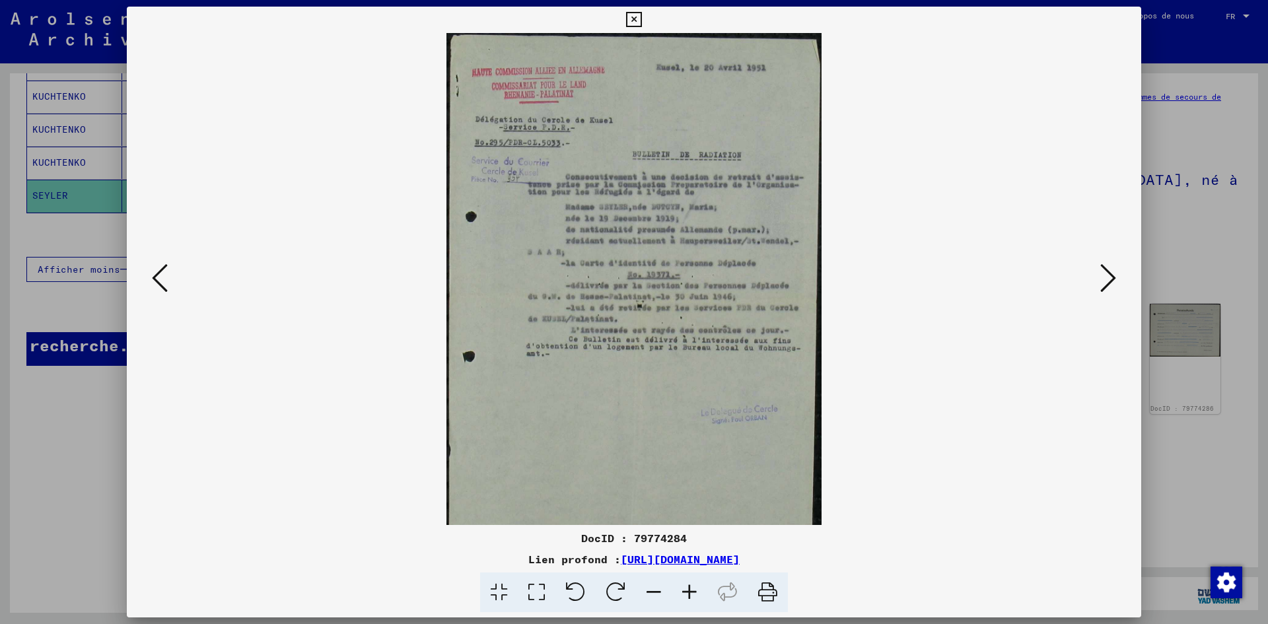
click at [695, 591] on icon at bounding box center [689, 592] width 36 height 40
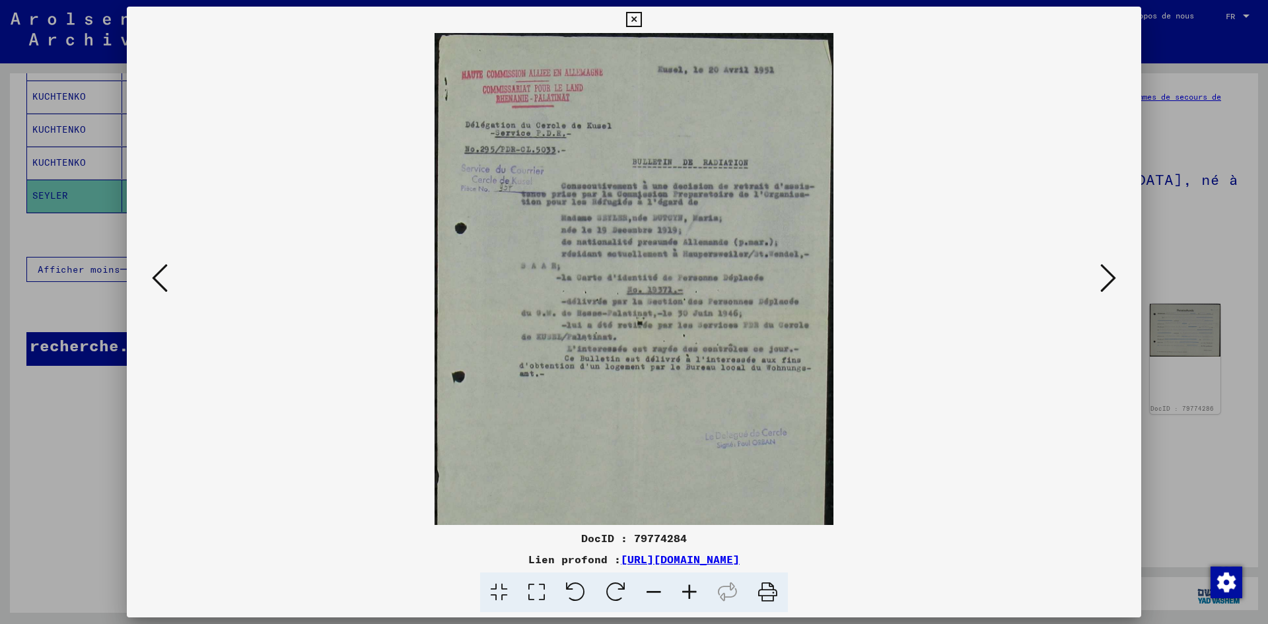
click at [695, 591] on icon at bounding box center [689, 592] width 36 height 40
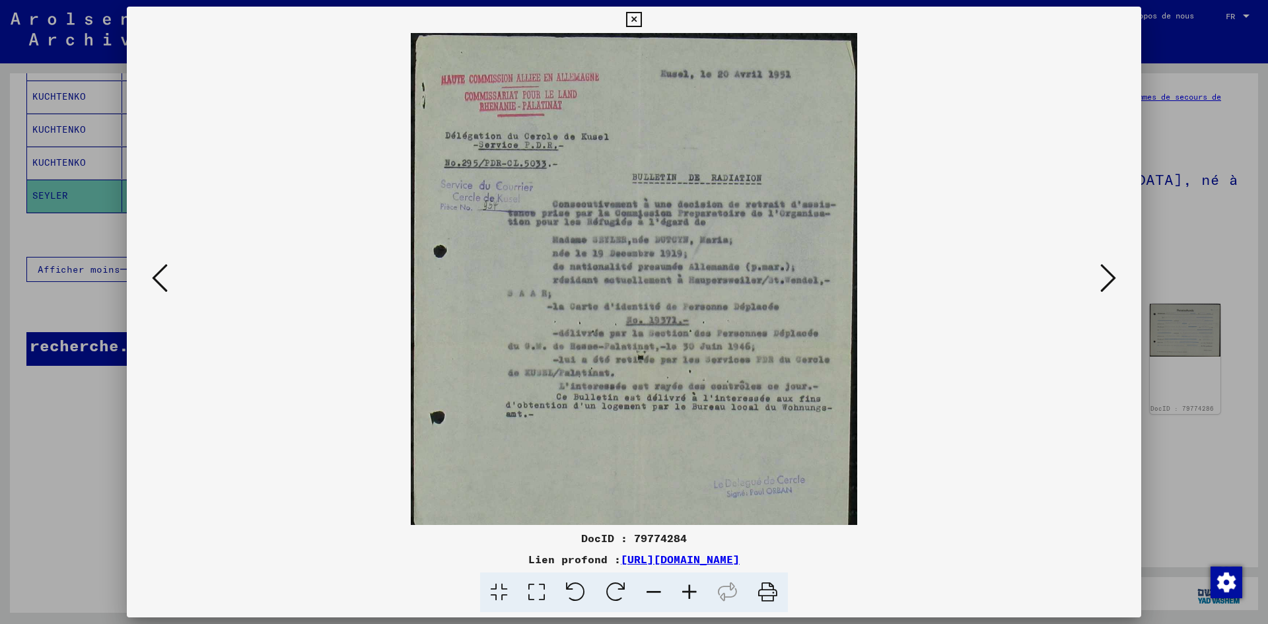
click at [695, 591] on icon at bounding box center [689, 592] width 36 height 40
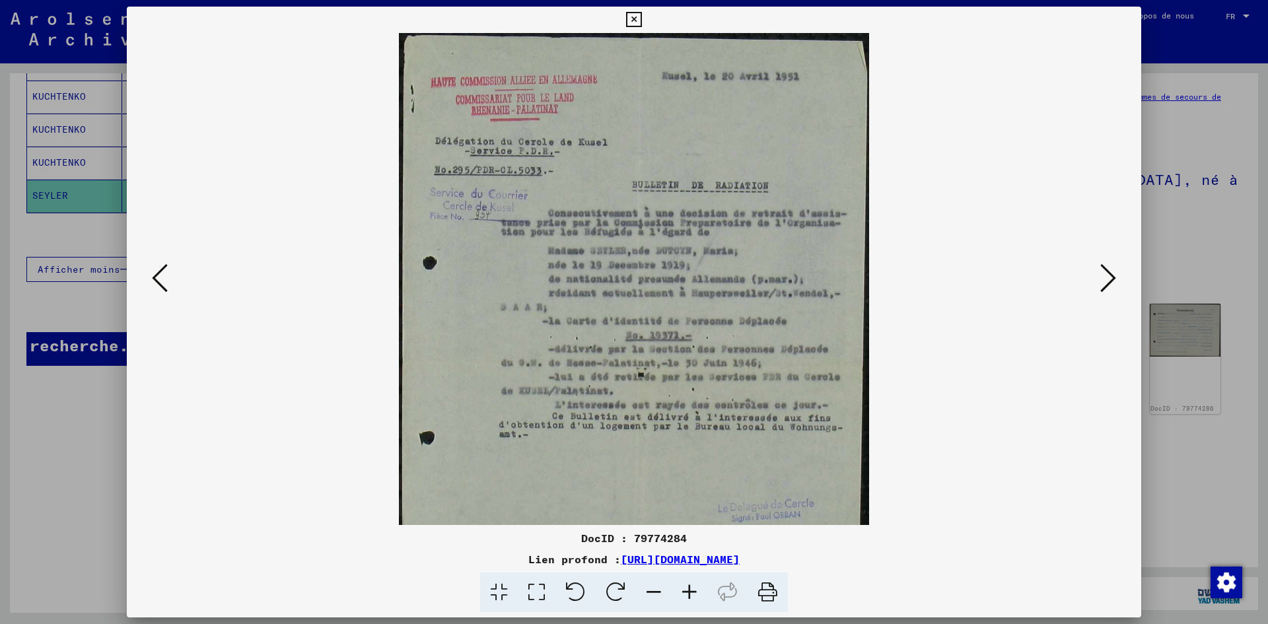
click at [695, 591] on icon at bounding box center [689, 592] width 36 height 40
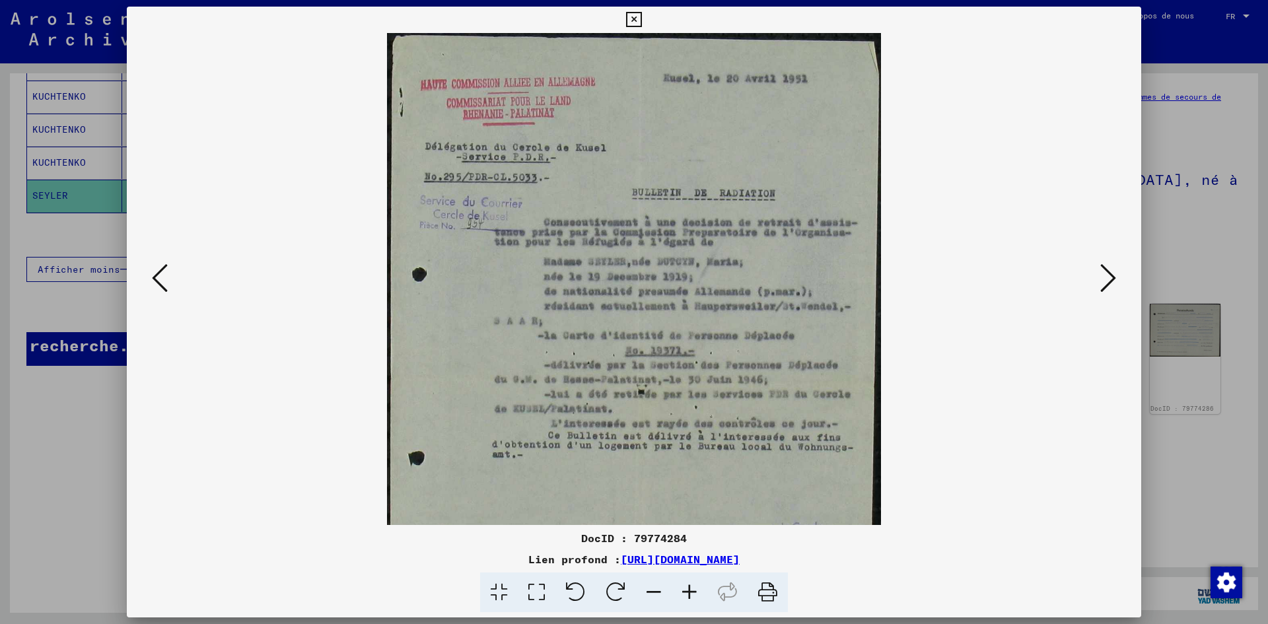
click at [695, 591] on icon at bounding box center [689, 592] width 36 height 40
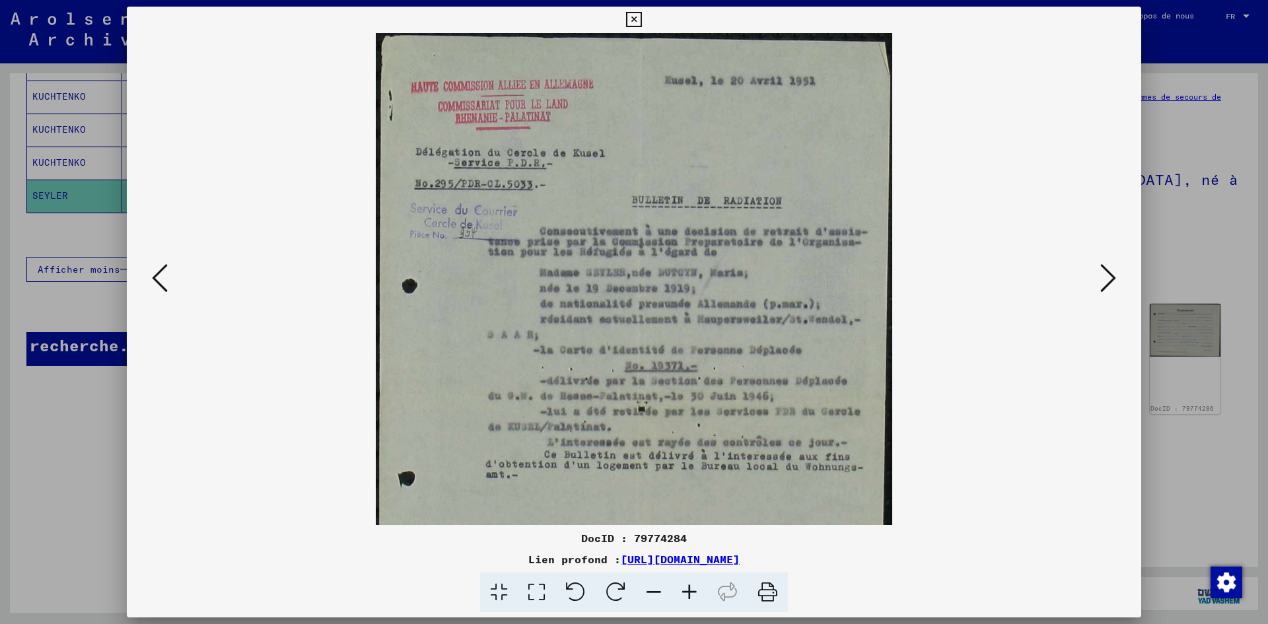
click at [1107, 281] on icon at bounding box center [1108, 278] width 16 height 32
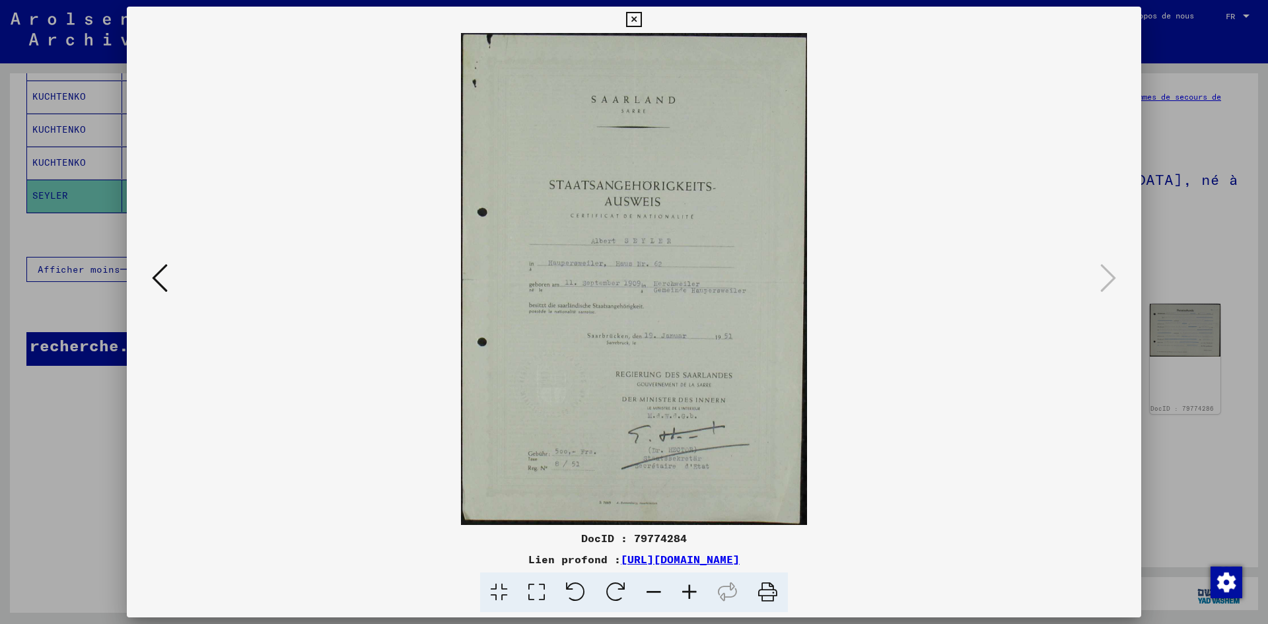
click at [163, 275] on icon at bounding box center [160, 278] width 16 height 32
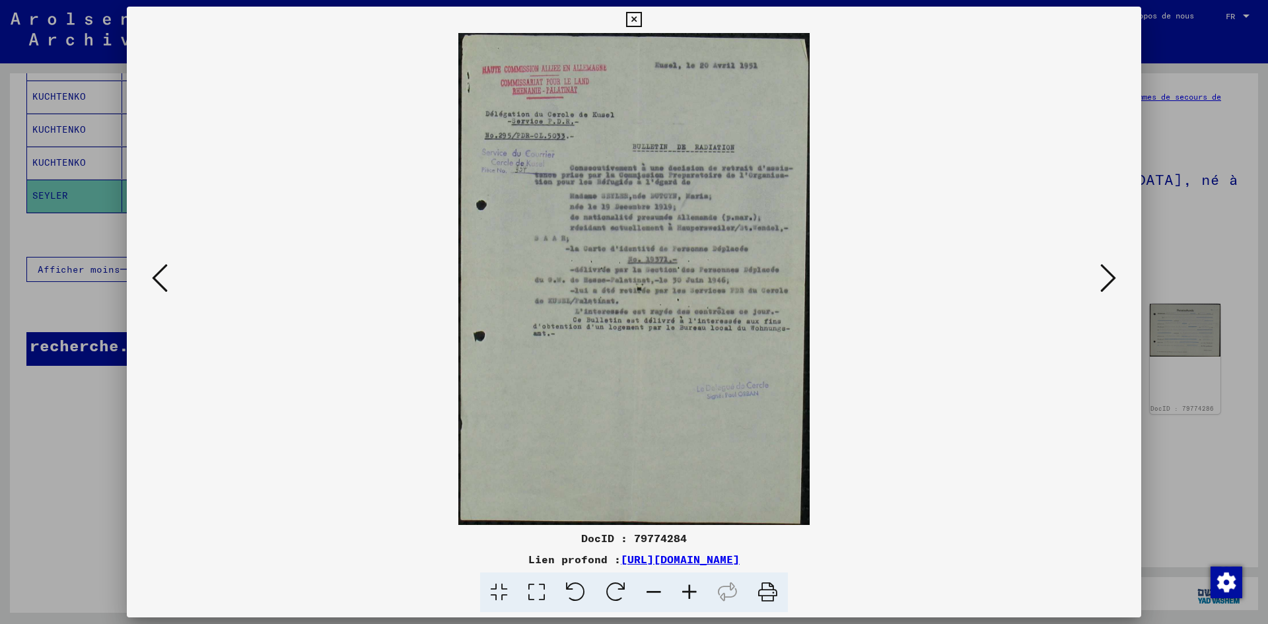
click at [679, 588] on icon at bounding box center [689, 592] width 36 height 40
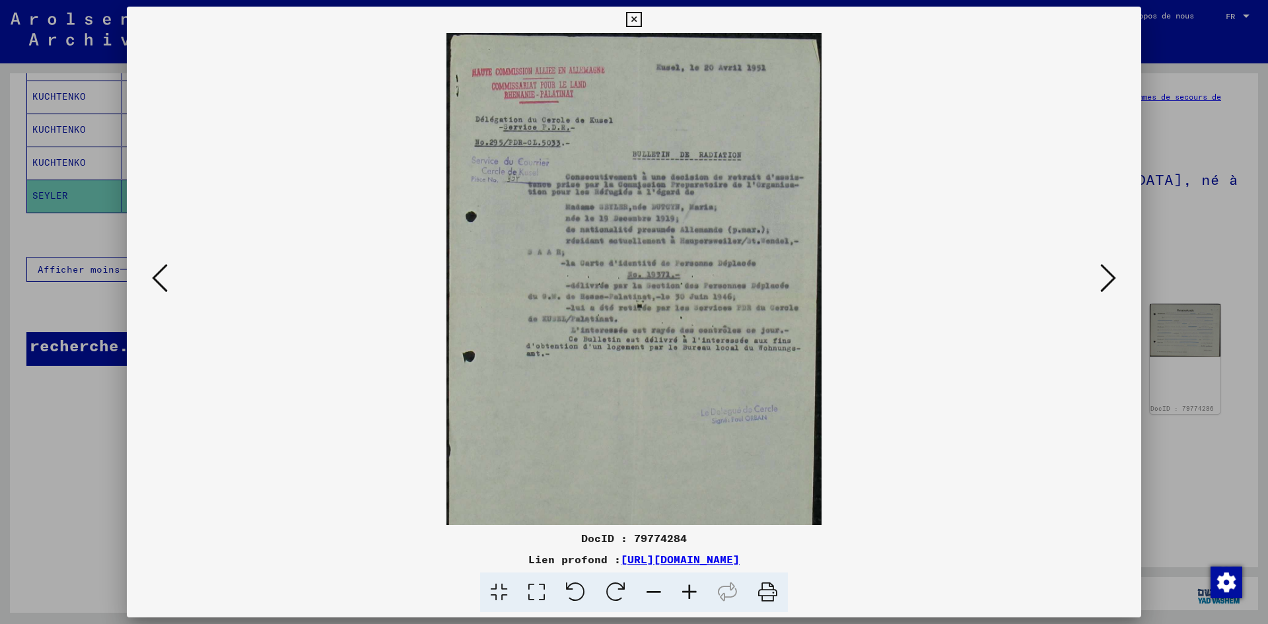
click at [679, 588] on icon at bounding box center [689, 592] width 36 height 40
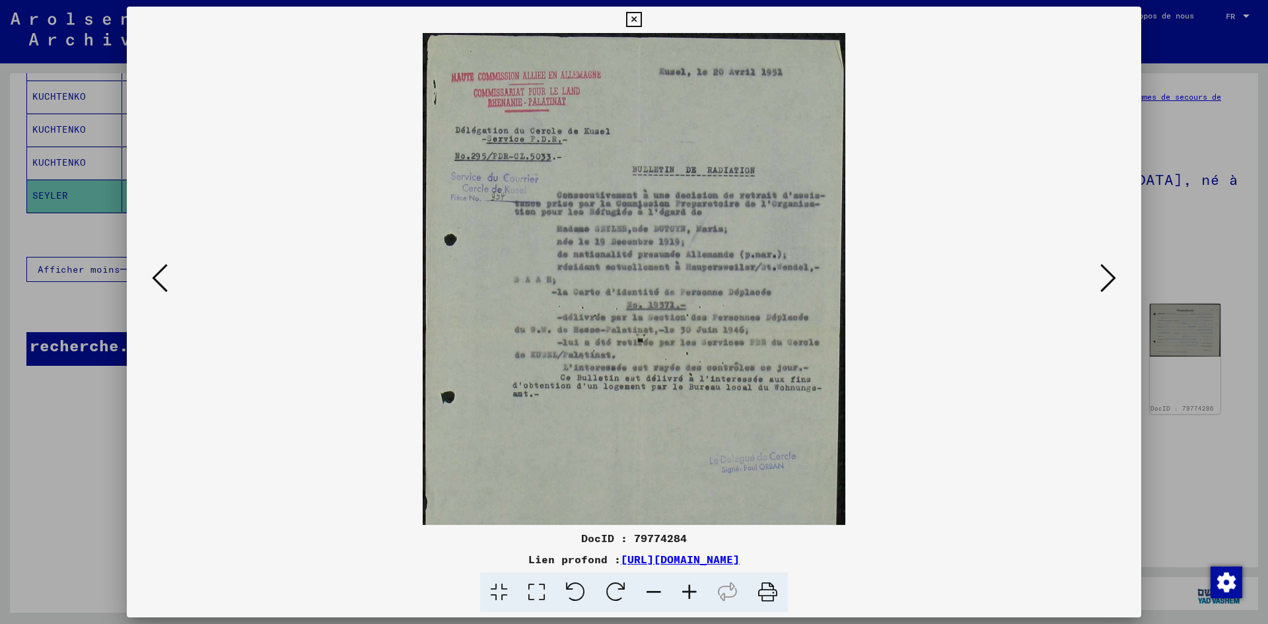
click at [679, 588] on icon at bounding box center [689, 592] width 36 height 40
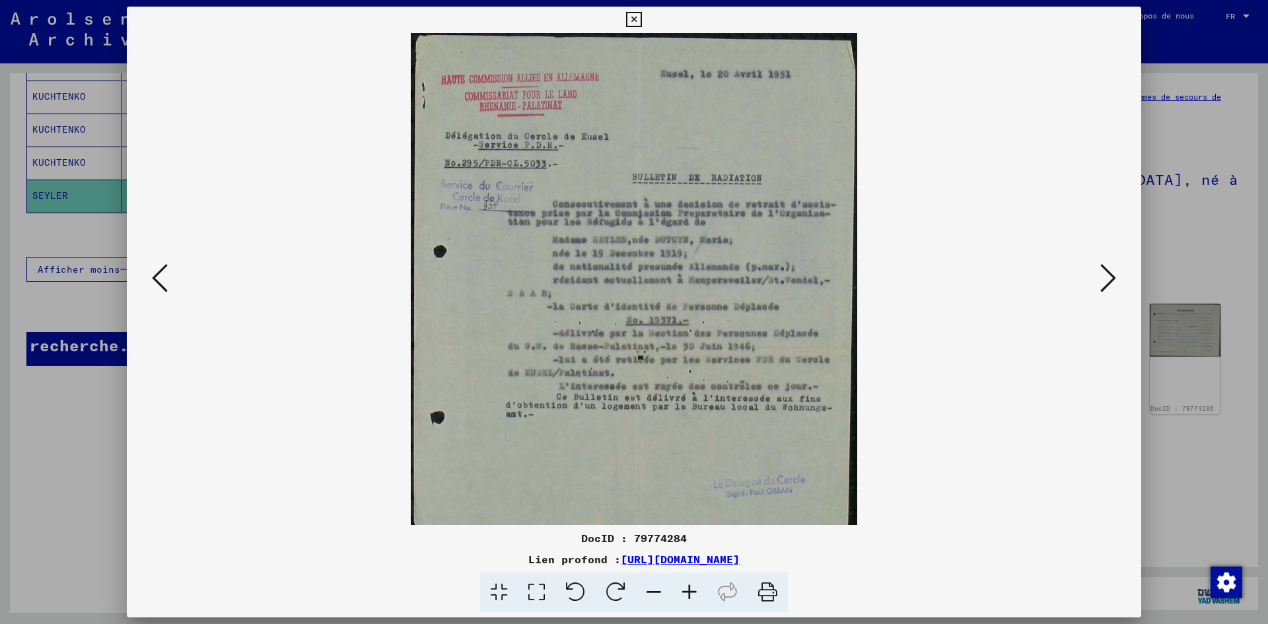
click at [679, 588] on icon at bounding box center [689, 592] width 36 height 40
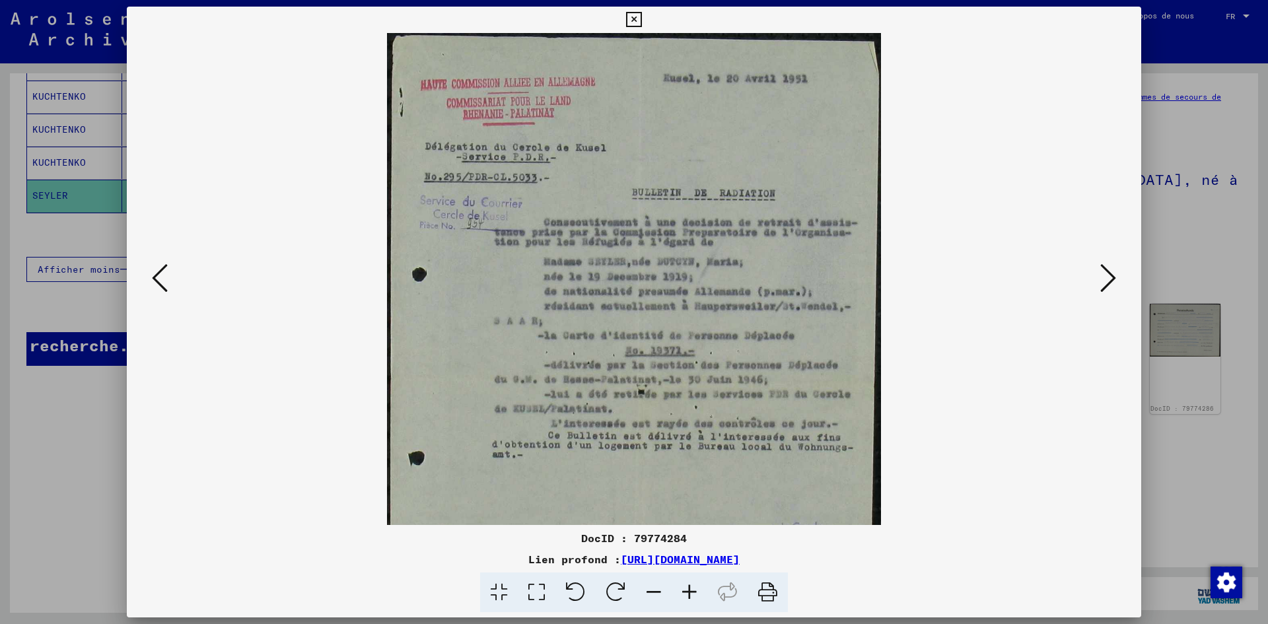
click at [679, 588] on icon at bounding box center [689, 592] width 36 height 40
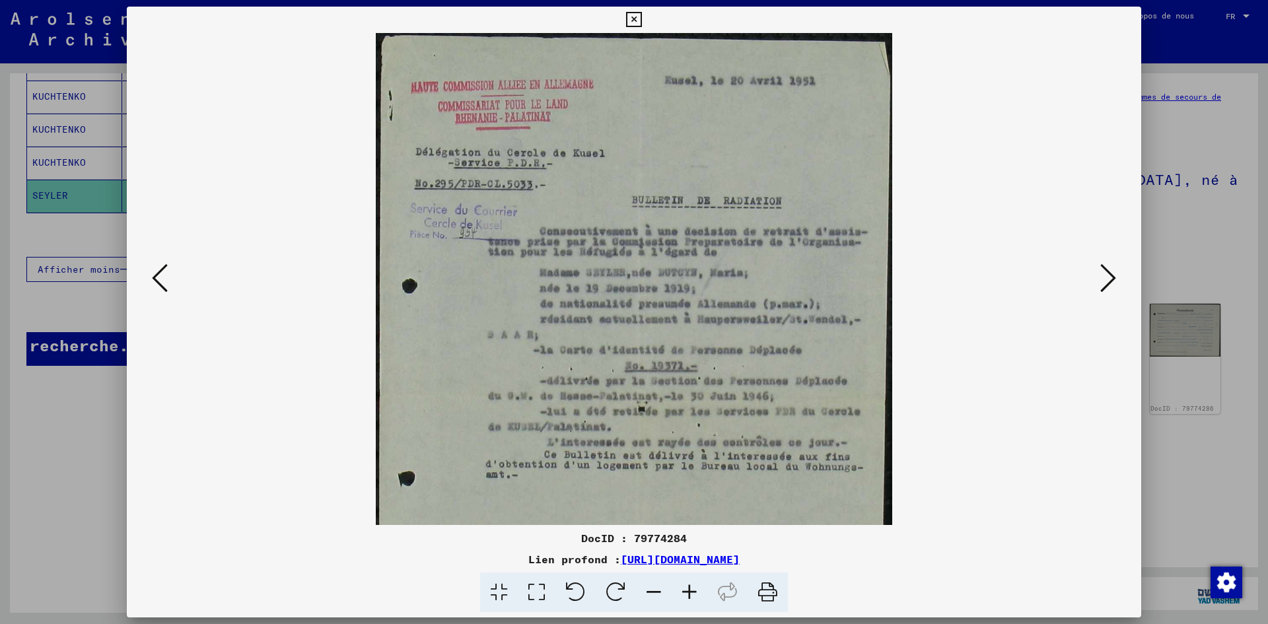
click at [679, 588] on icon at bounding box center [689, 592] width 36 height 40
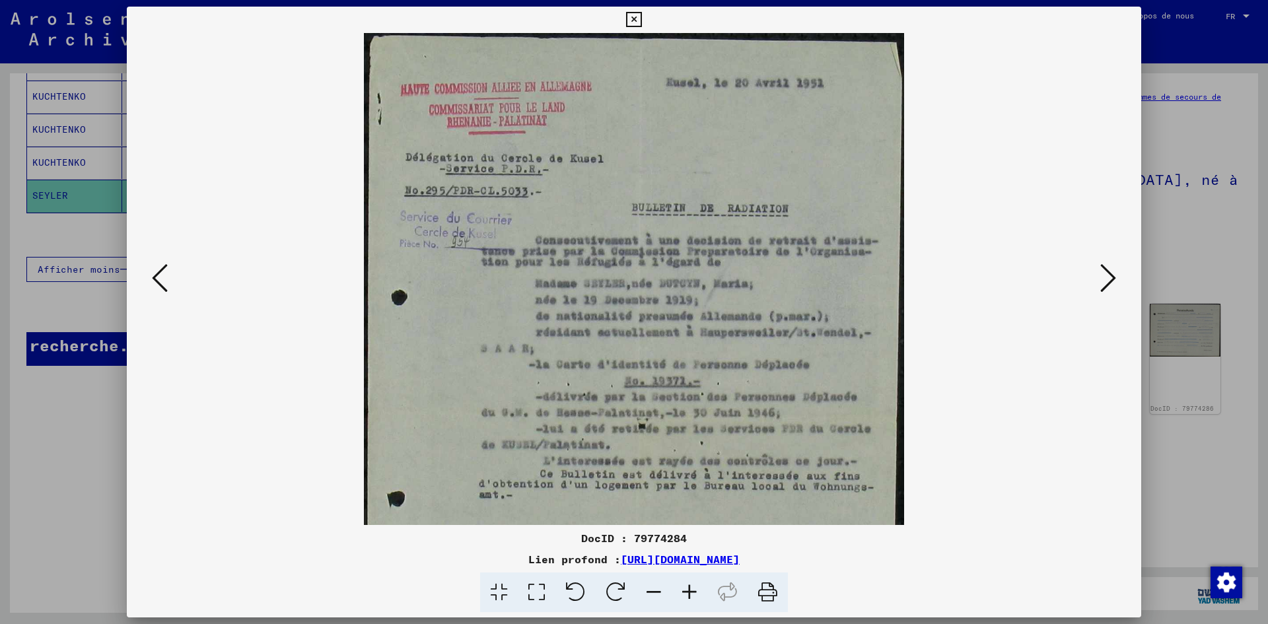
click at [679, 588] on icon at bounding box center [689, 592] width 36 height 40
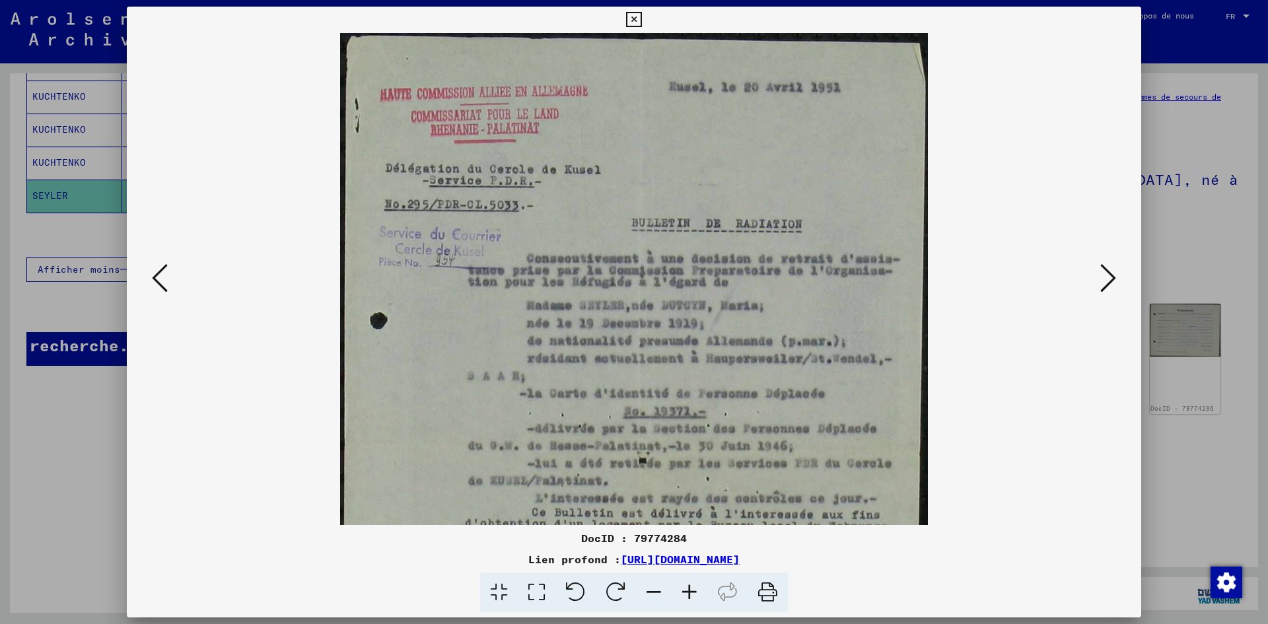
click at [679, 588] on icon at bounding box center [689, 592] width 36 height 40
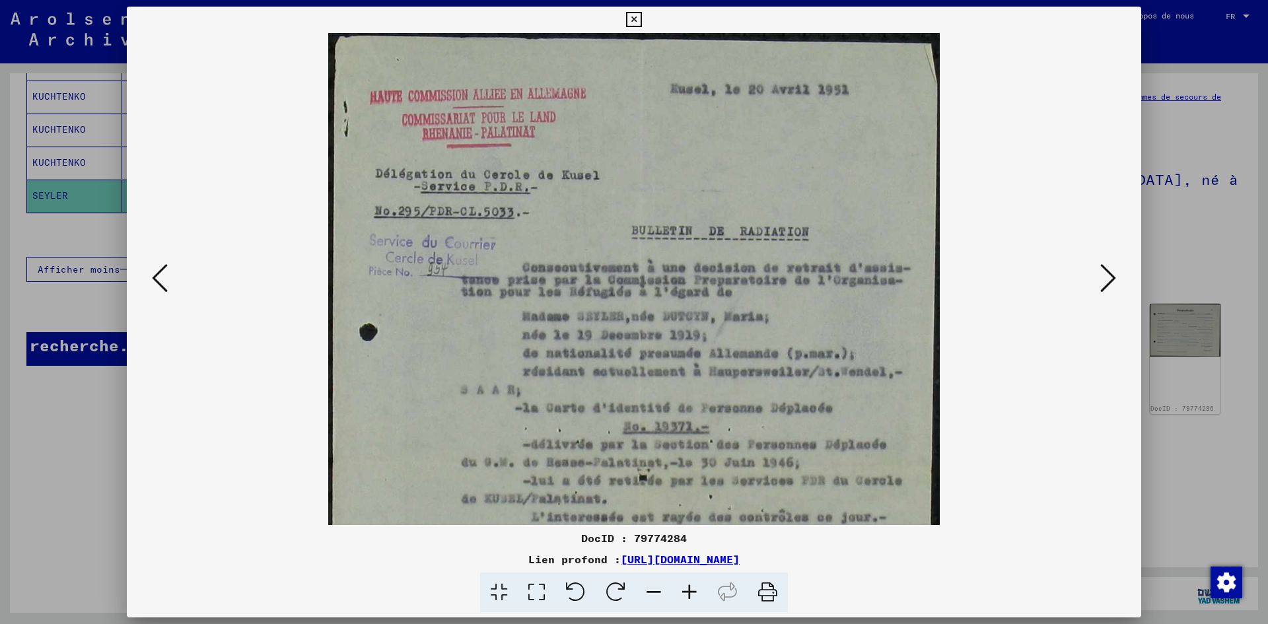
click at [679, 588] on icon at bounding box center [689, 592] width 36 height 40
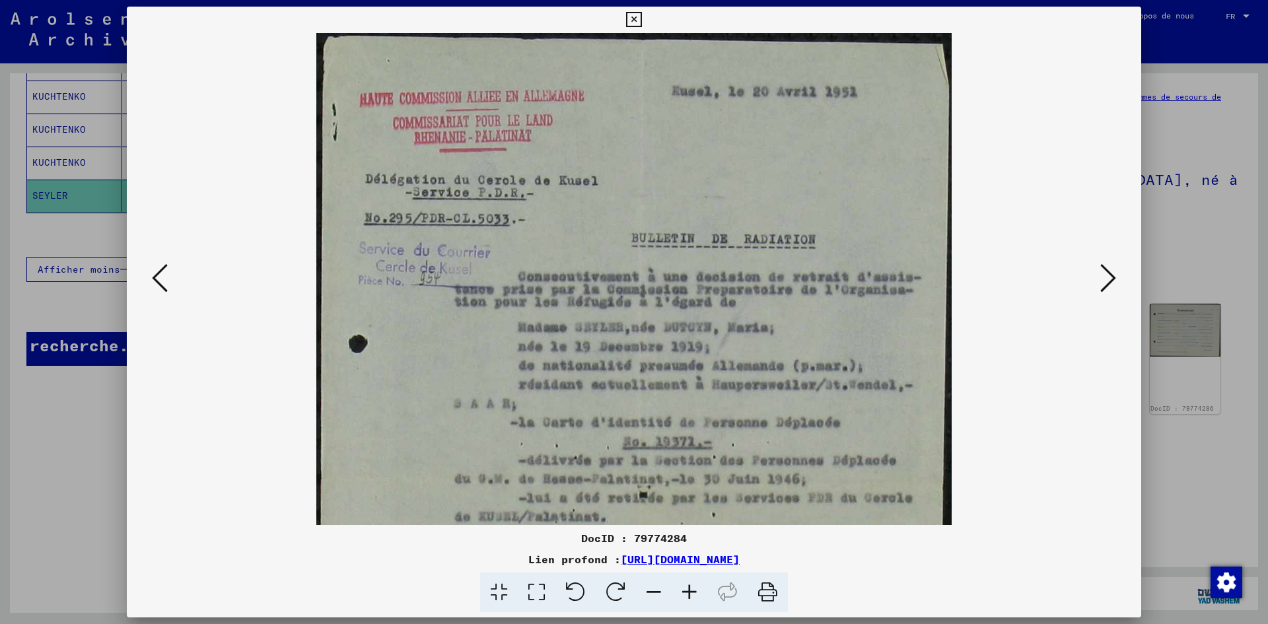
click at [679, 588] on icon at bounding box center [689, 592] width 36 height 40
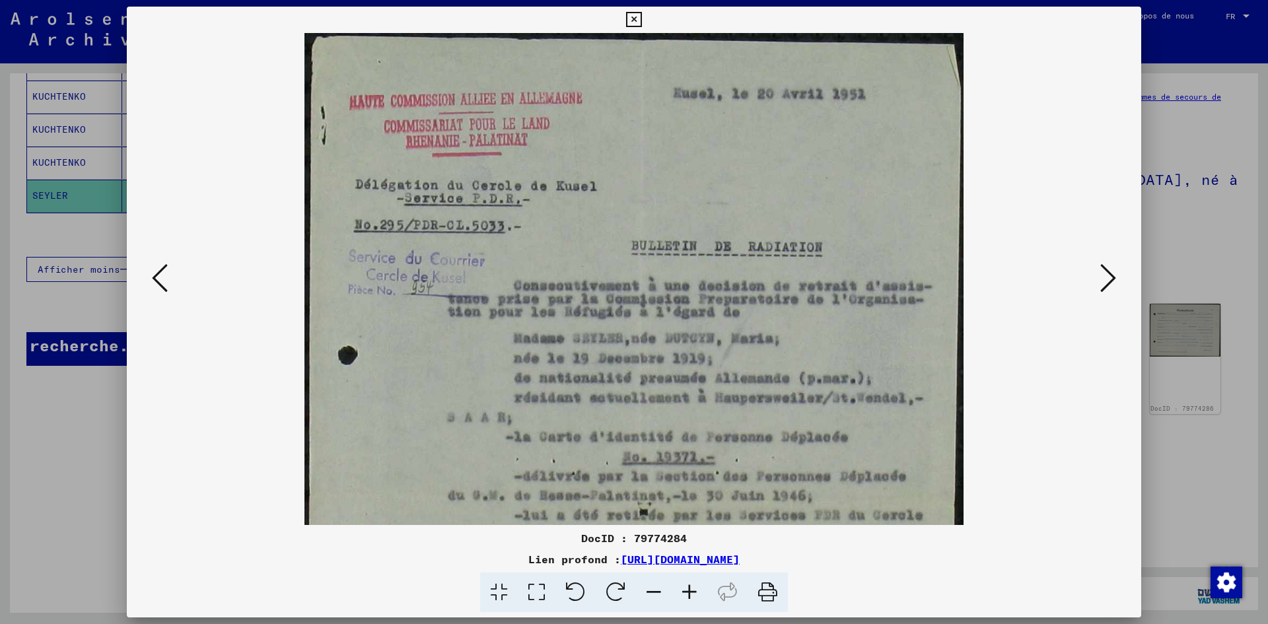
click at [679, 588] on icon at bounding box center [689, 592] width 36 height 40
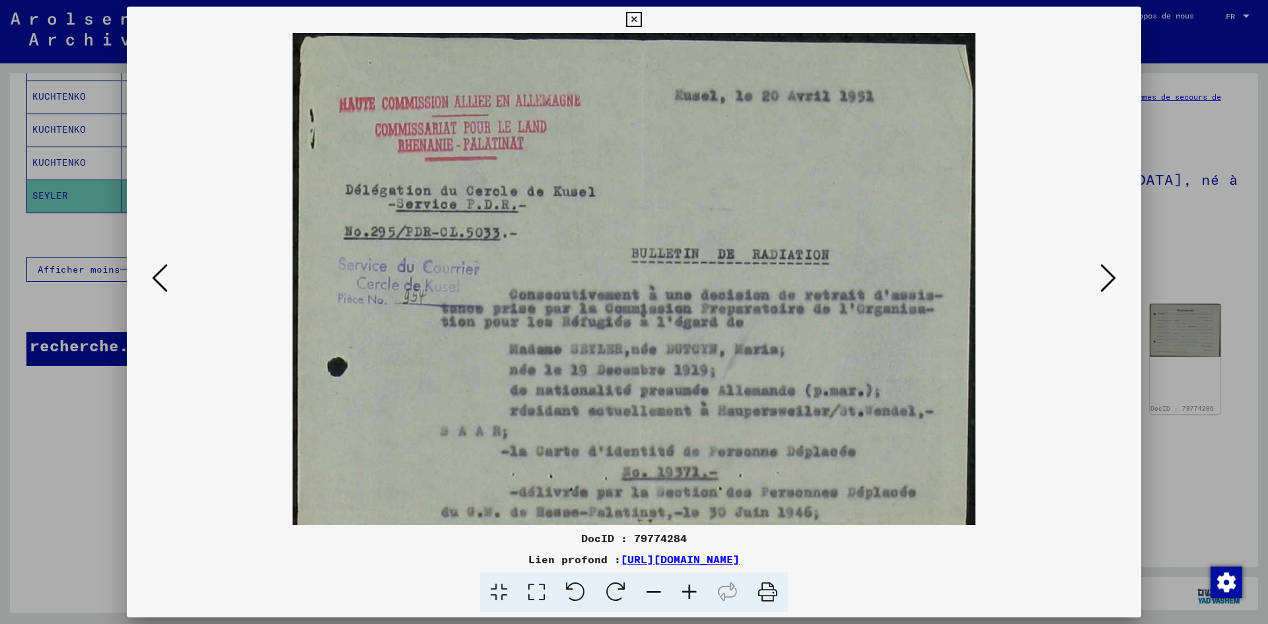
click at [679, 588] on icon at bounding box center [689, 592] width 36 height 40
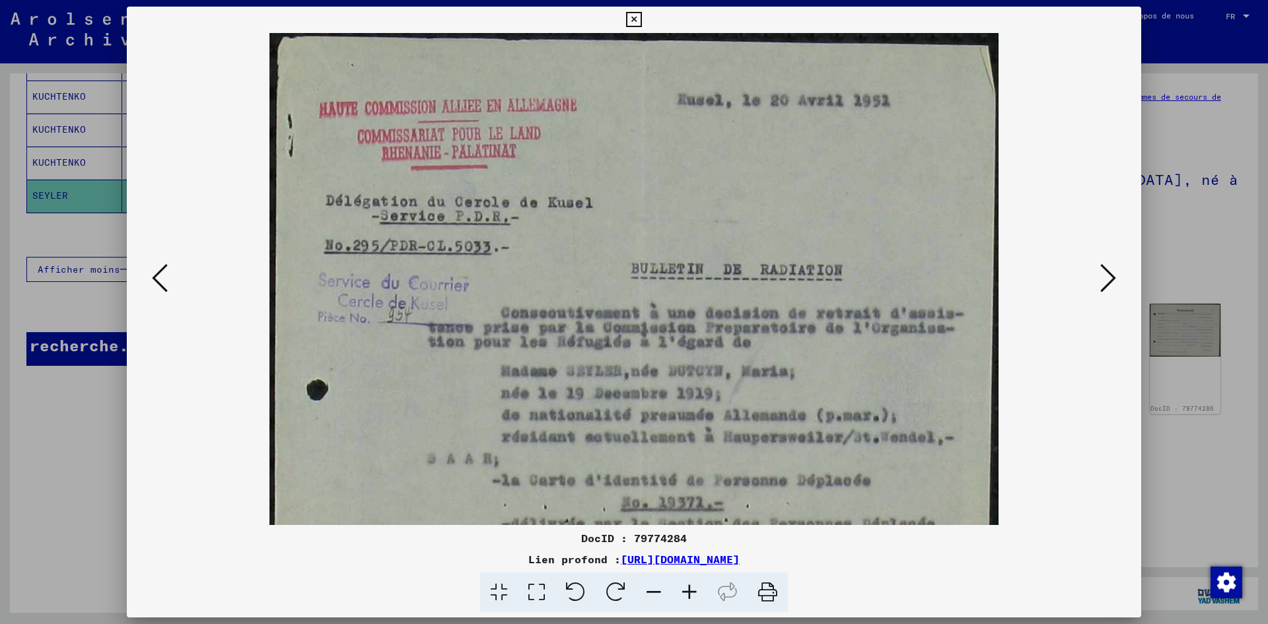
click at [679, 588] on icon at bounding box center [689, 592] width 36 height 40
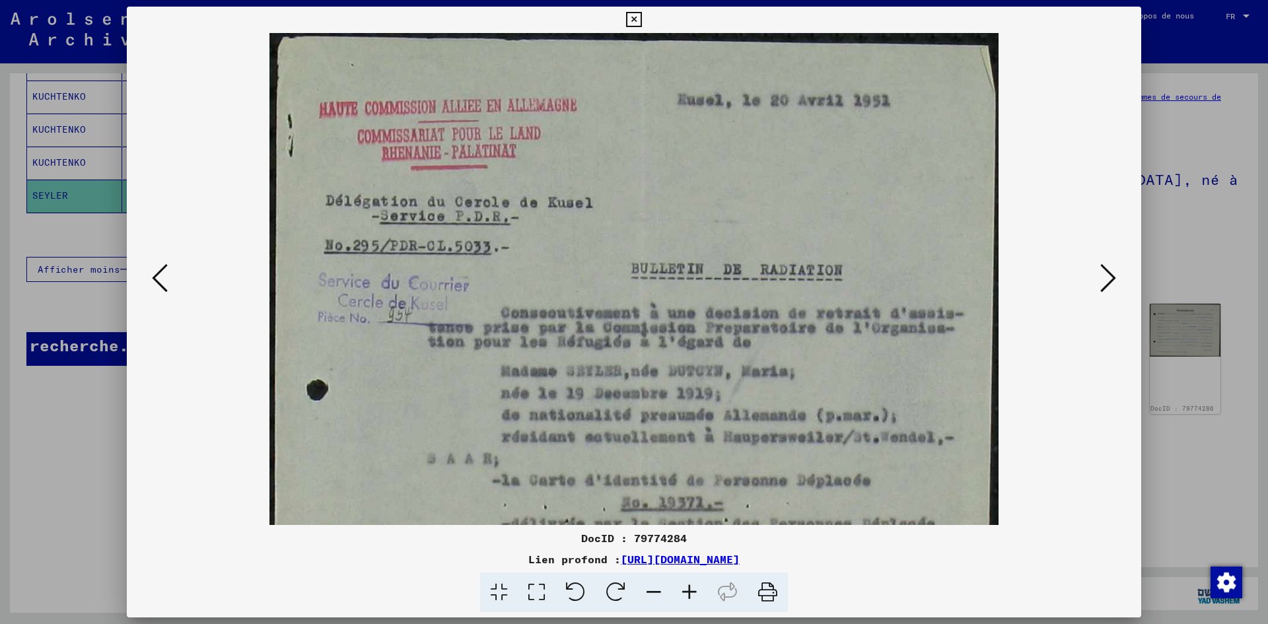
click at [1100, 278] on icon at bounding box center [1108, 278] width 16 height 32
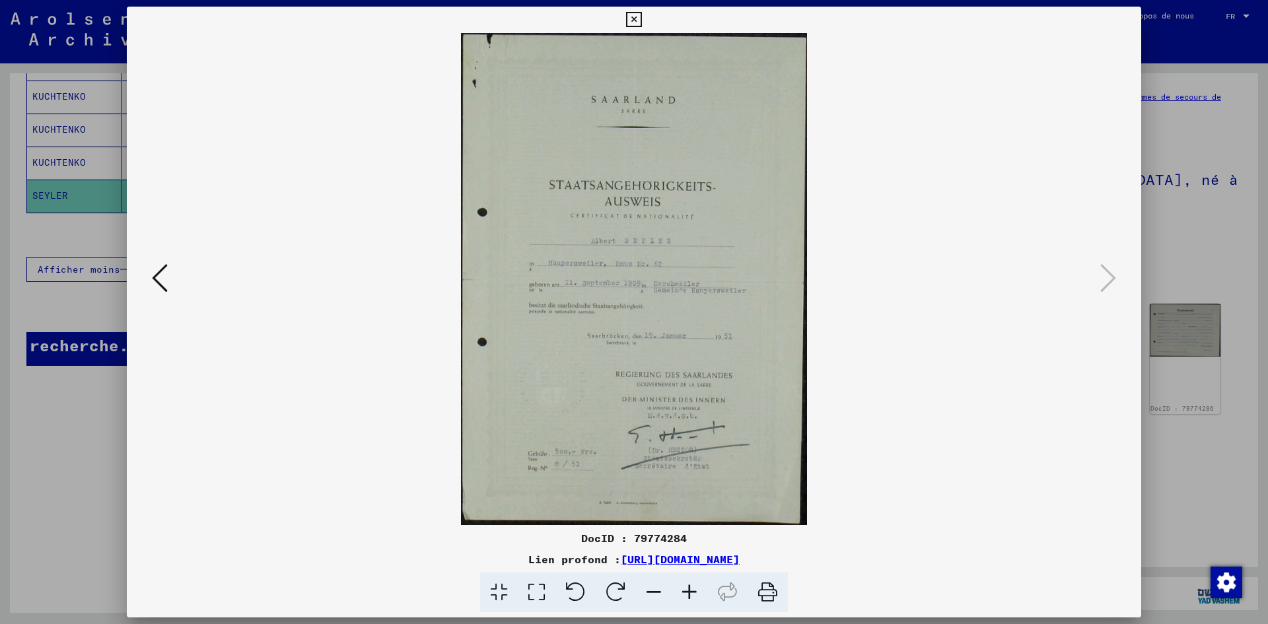
click at [630, 18] on icon at bounding box center [633, 20] width 15 height 16
